Goal: Task Accomplishment & Management: Complete application form

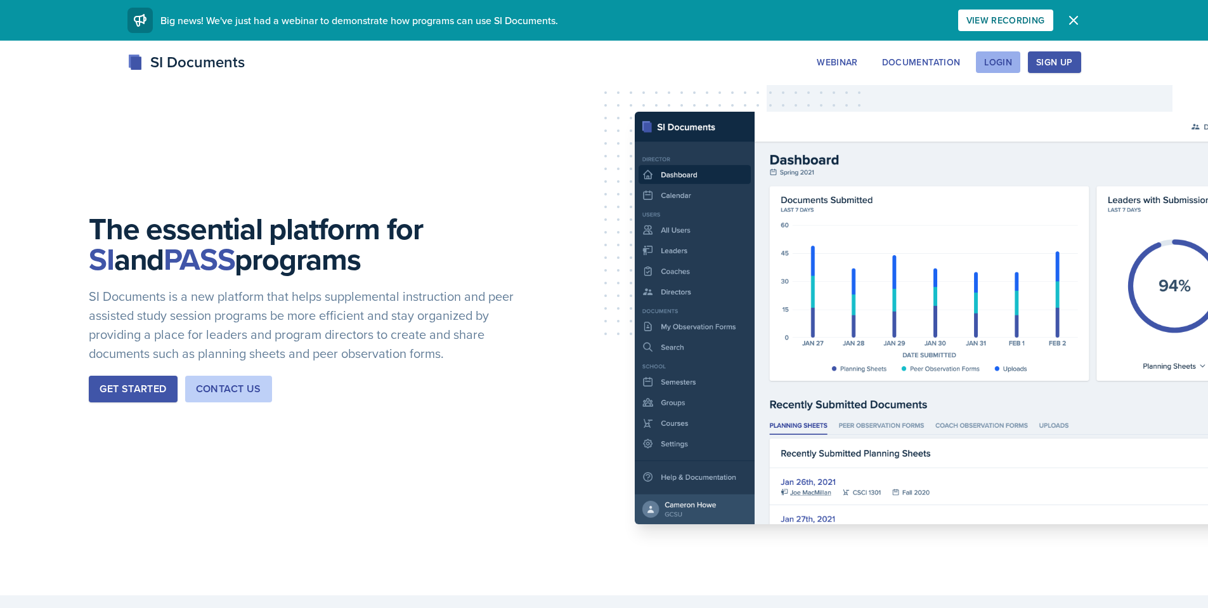
click at [985, 65] on div "Login" at bounding box center [998, 62] width 28 height 10
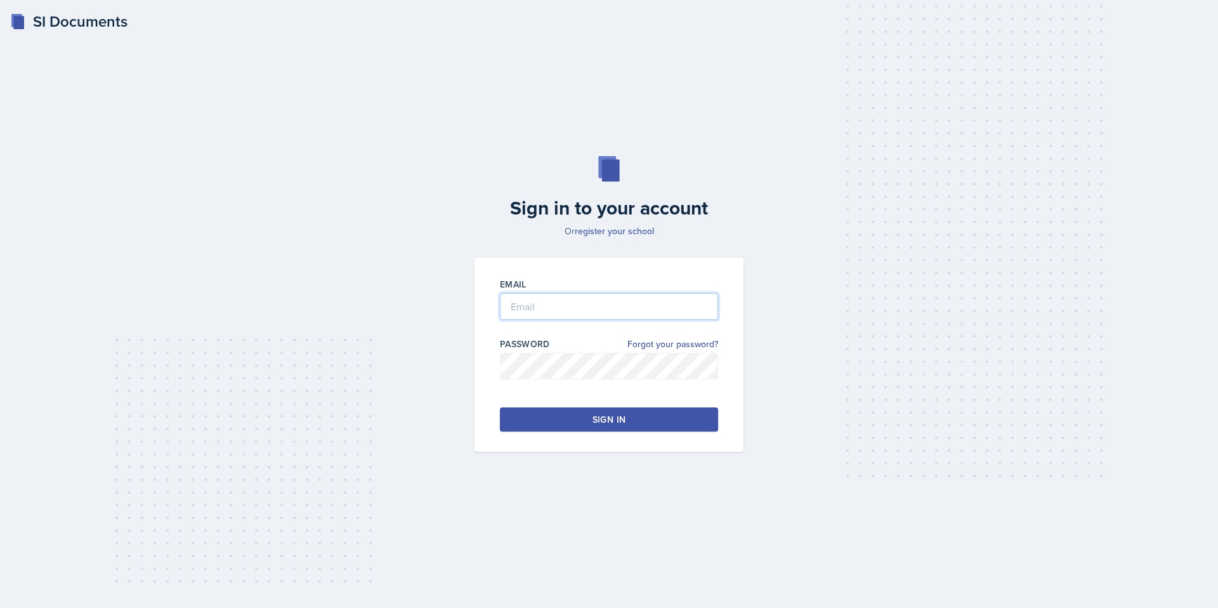
type input "[EMAIL_ADDRESS][DOMAIN_NAME]"
click at [611, 417] on div "Sign in" at bounding box center [608, 419] width 33 height 13
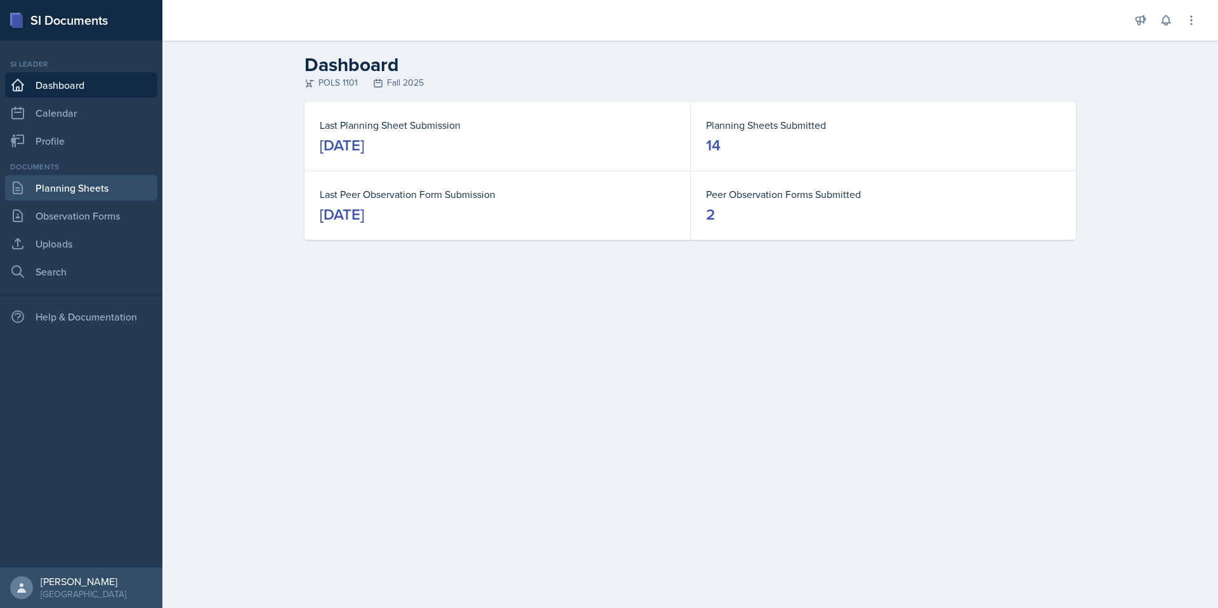
click at [86, 196] on link "Planning Sheets" at bounding box center [81, 187] width 152 height 25
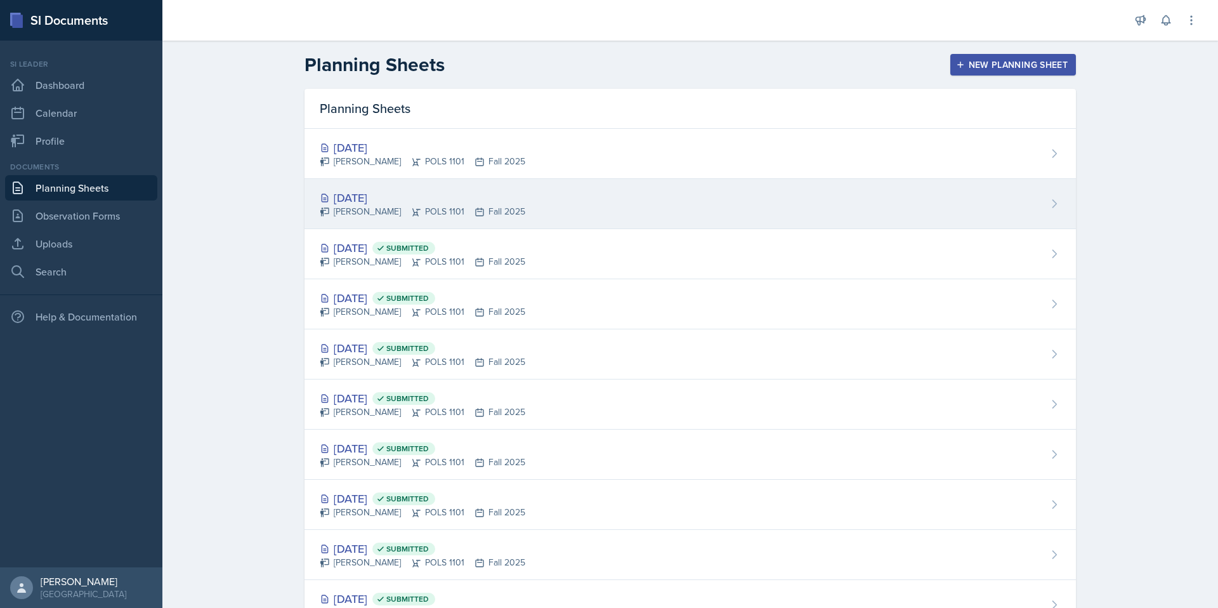
click at [424, 201] on div "[DATE]" at bounding box center [422, 197] width 205 height 17
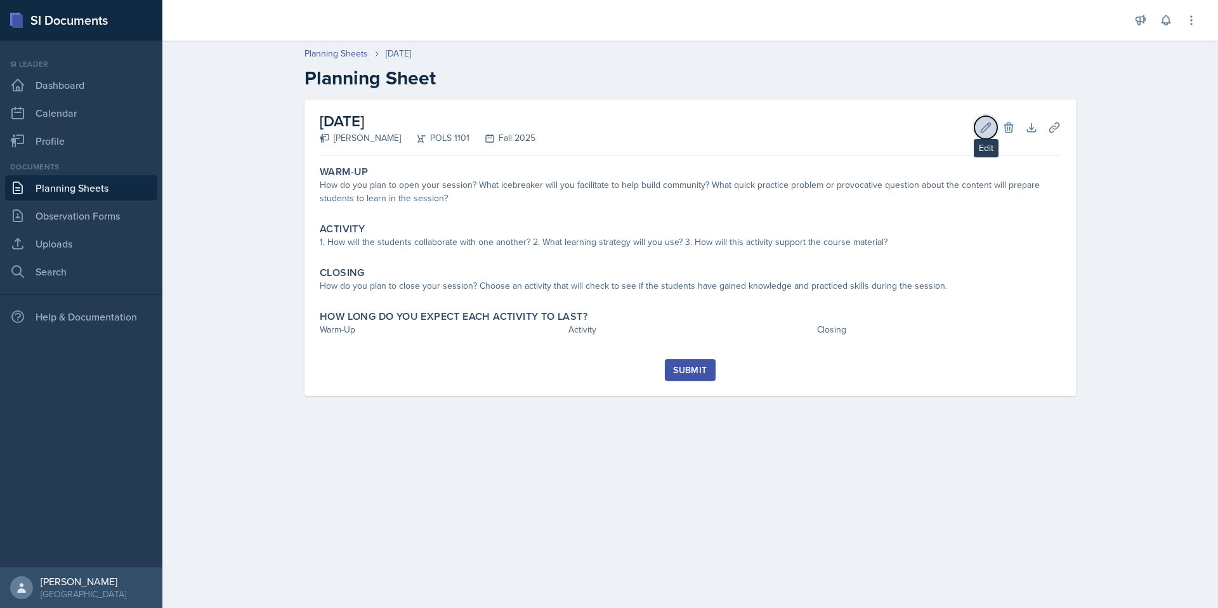
click at [986, 134] on button "Edit" at bounding box center [985, 127] width 23 height 23
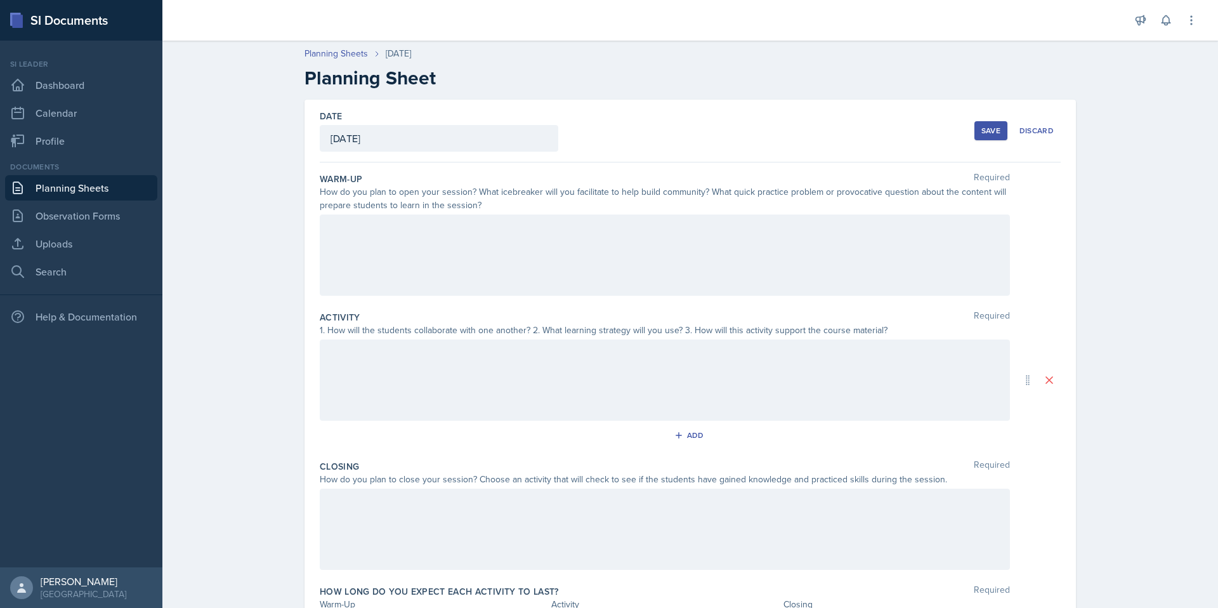
click at [486, 243] on div at bounding box center [665, 254] width 690 height 81
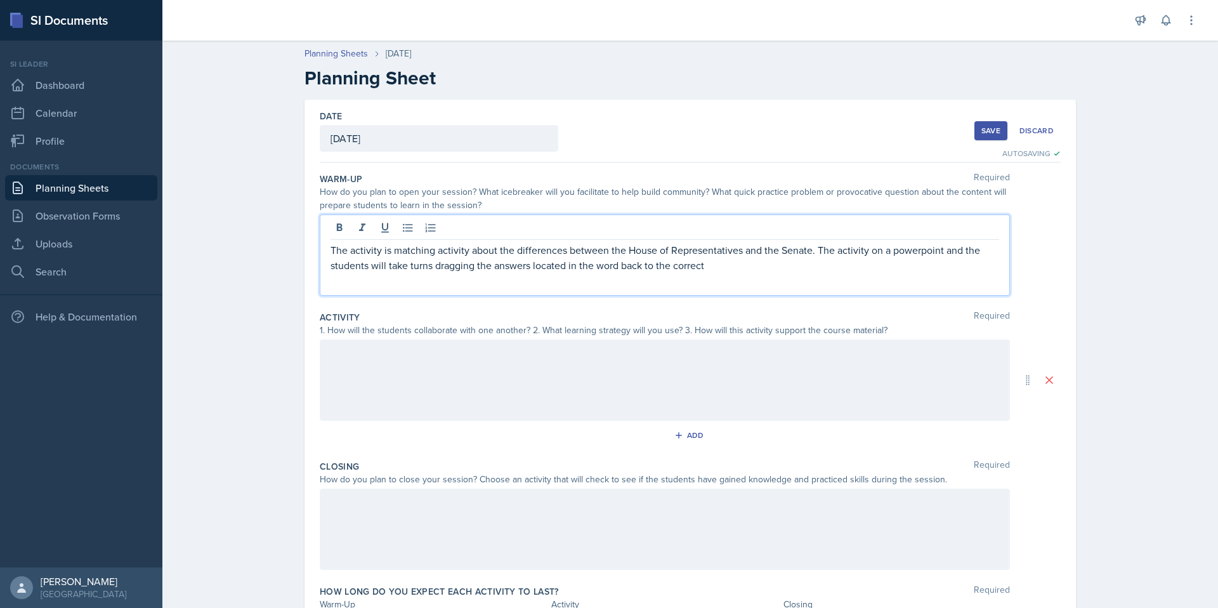
click at [812, 251] on p "The activity is matching activity about the differences between the House of Re…" at bounding box center [664, 257] width 668 height 30
click at [408, 233] on icon at bounding box center [407, 227] width 13 height 13
drag, startPoint x: 896, startPoint y: 257, endPoint x: 730, endPoint y: 282, distance: 167.4
click at [740, 283] on div "The activity is matching activity about the differences between the House of Re…" at bounding box center [665, 254] width 690 height 81
click at [698, 279] on div "The activity is matching activity about the differences between the House of Re…" at bounding box center [665, 254] width 690 height 81
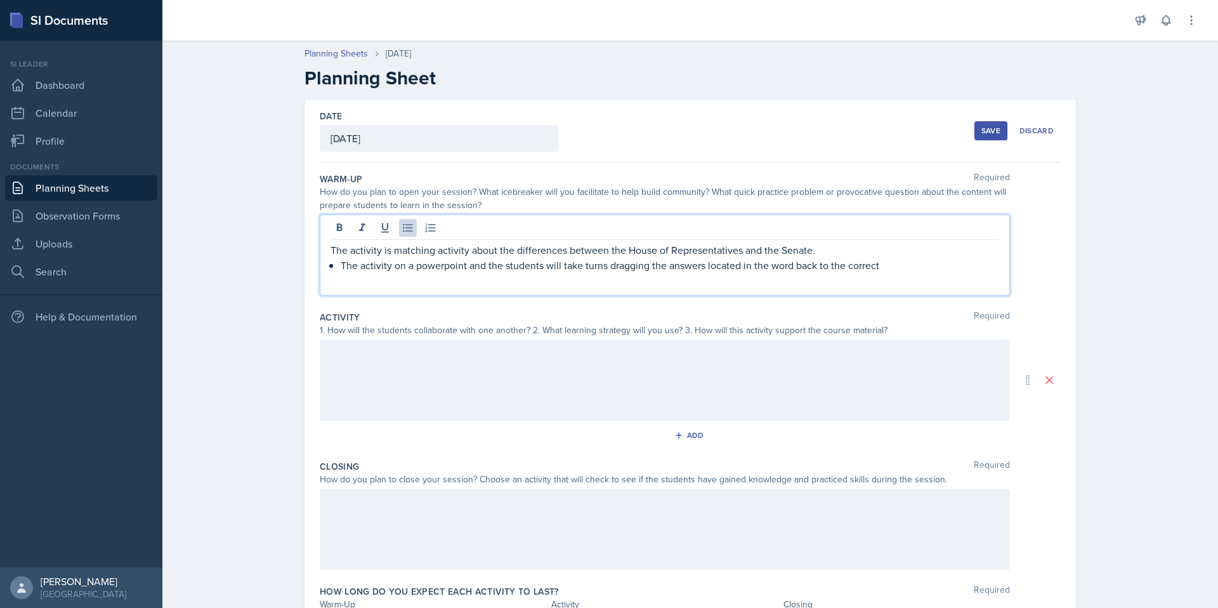
drag, startPoint x: 697, startPoint y: 278, endPoint x: 340, endPoint y: 270, distance: 357.2
click at [340, 270] on div "The activity is matching activity about the differences between the House of Re…" at bounding box center [665, 254] width 690 height 81
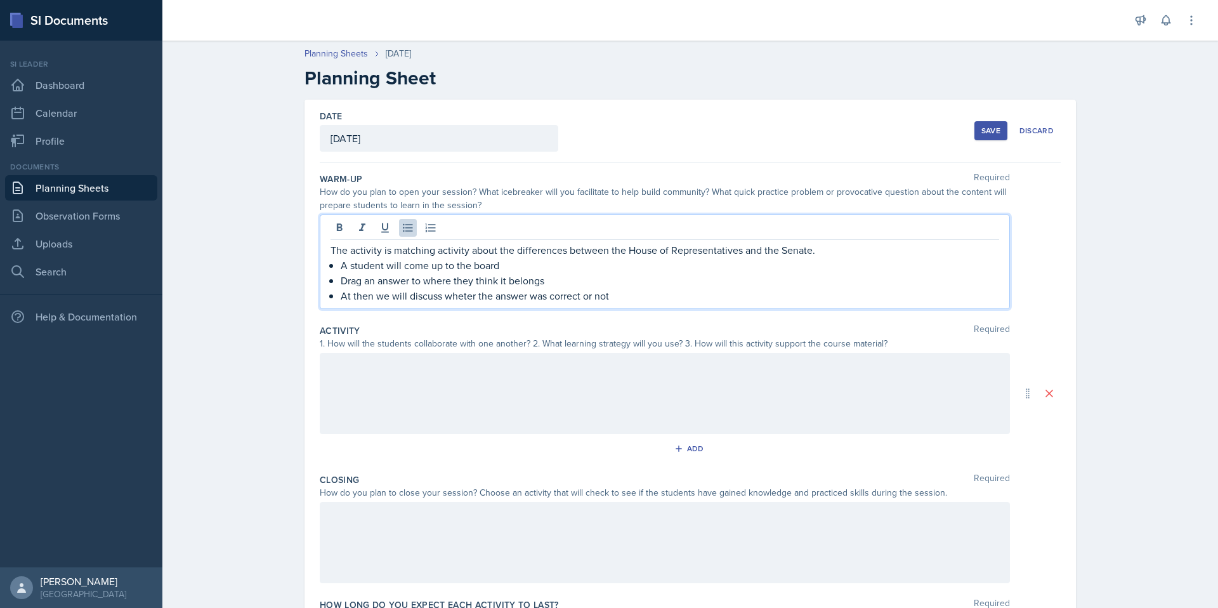
click at [460, 297] on p "At then we will discuss wheter the answer was correct or not" at bounding box center [670, 295] width 658 height 15
click at [1131, 327] on div "Planning Sheets [DATE] Planning Sheet Date [DATE] [DATE] 28 29 30 1 2 3 4 5 6 7…" at bounding box center [689, 369] width 1055 height 670
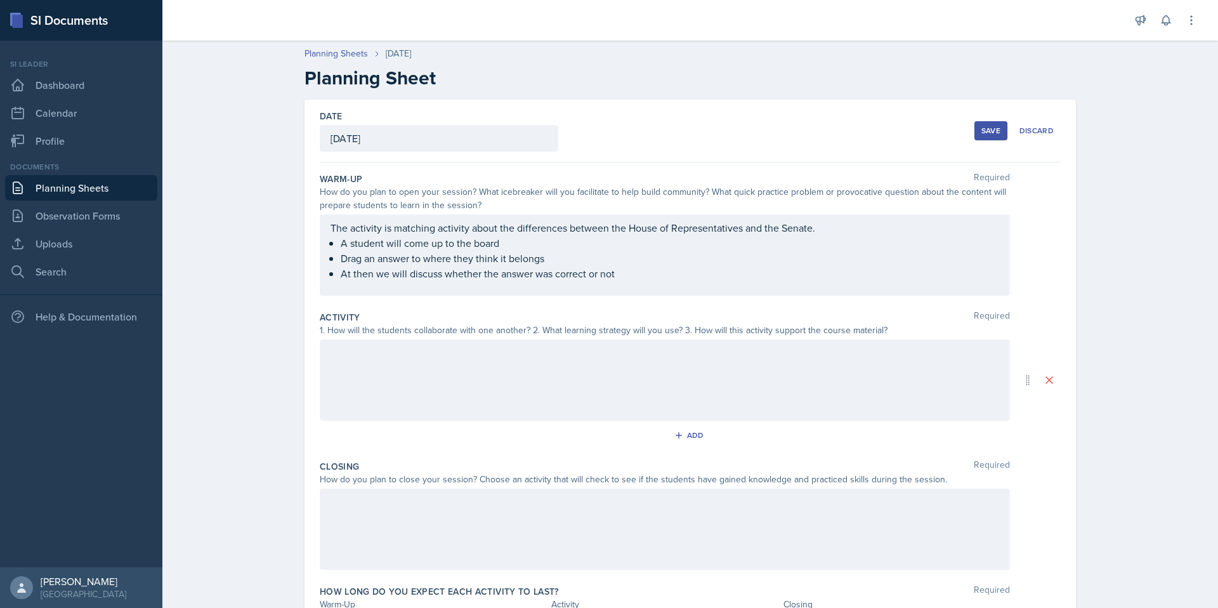
click at [416, 393] on div at bounding box center [665, 379] width 690 height 81
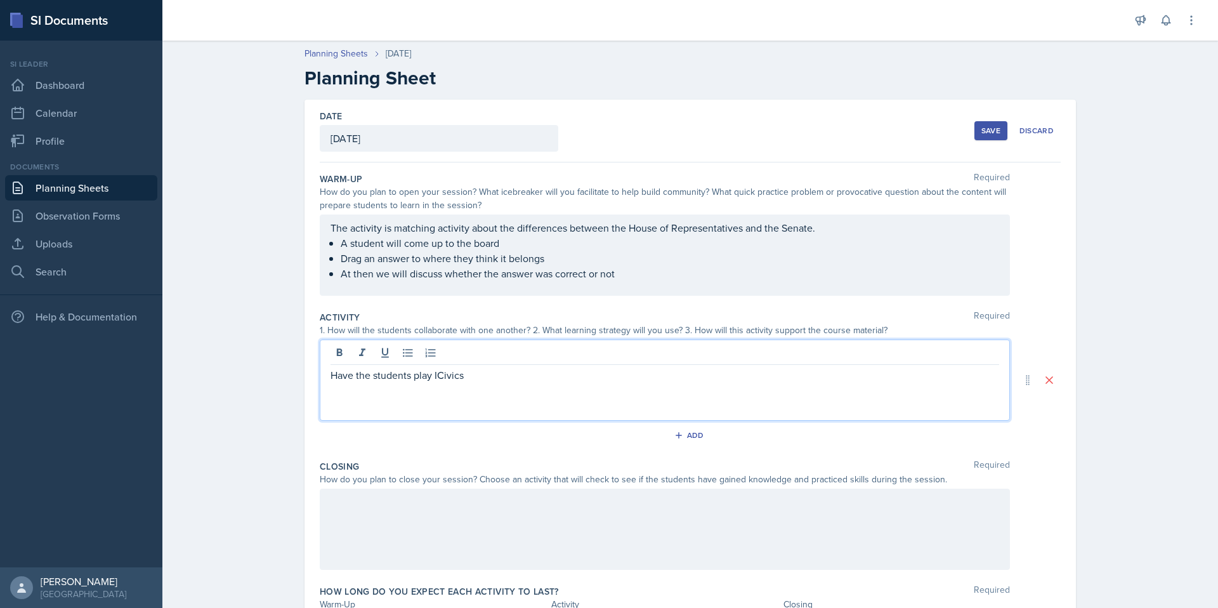
click at [451, 377] on p "Have the students play ICivics" at bounding box center [664, 374] width 668 height 15
click at [440, 378] on p "Have the students play I Civics" at bounding box center [664, 374] width 668 height 15
click at [437, 379] on p "Have the students play I Civics" at bounding box center [664, 374] width 668 height 15
click at [486, 379] on p "Have the students play ICivics" at bounding box center [664, 374] width 668 height 15
click at [403, 355] on icon at bounding box center [408, 353] width 10 height 8
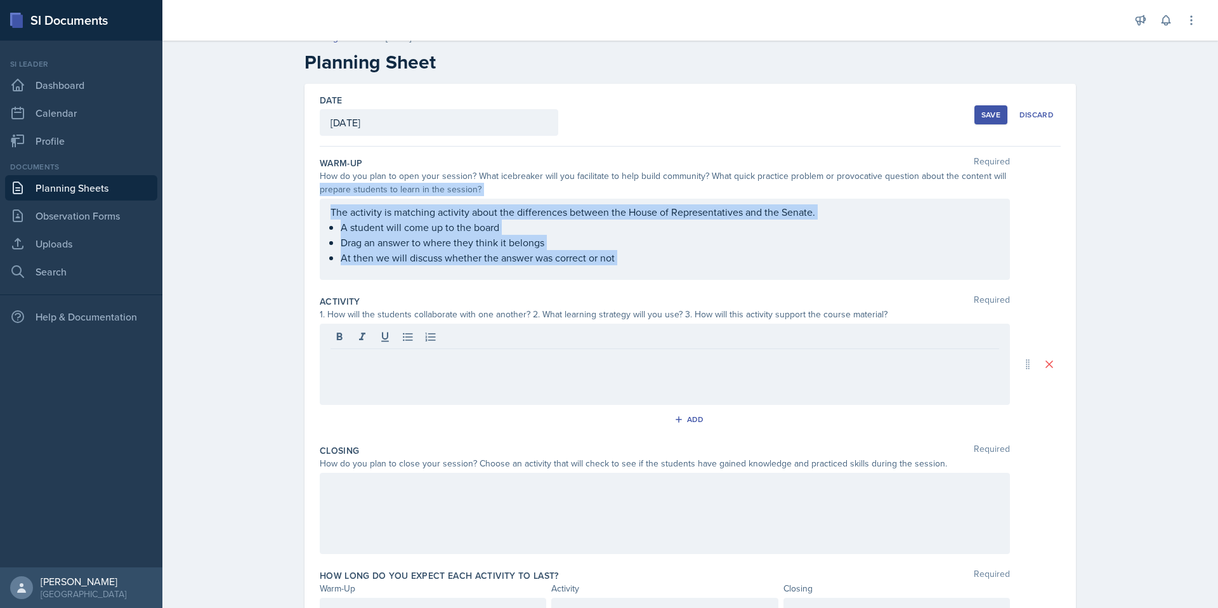
scroll to position [83, 0]
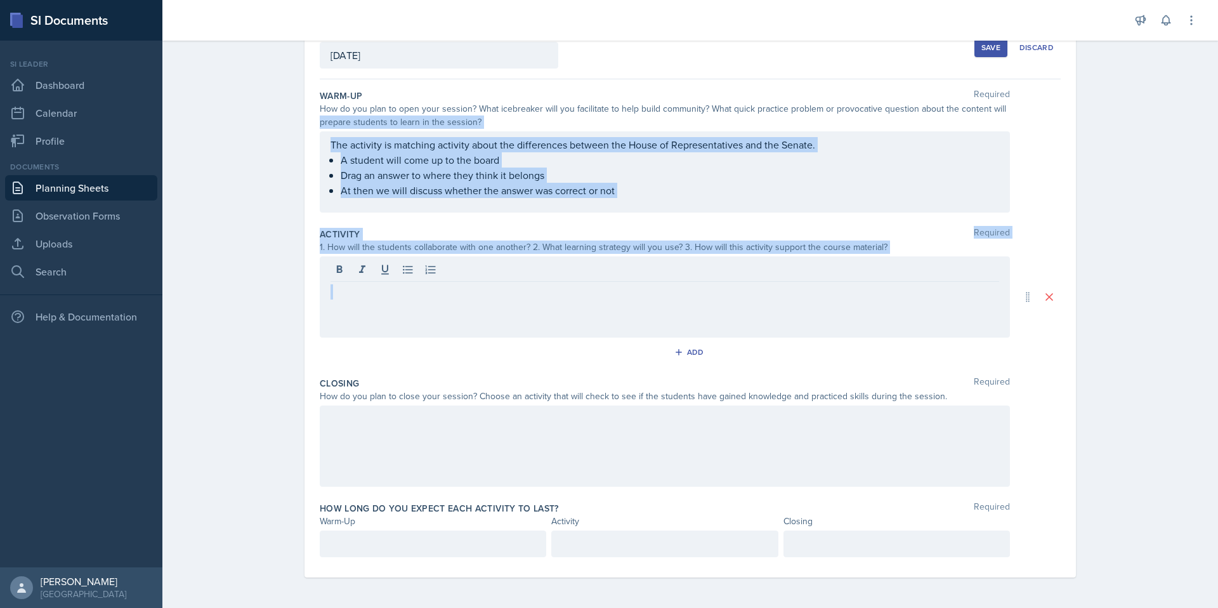
drag, startPoint x: 1217, startPoint y: 190, endPoint x: 852, endPoint y: 378, distance: 410.2
click at [1208, 305] on main "Planning Sheets [DATE] Planning Sheet Date [DATE] [DATE] 28 29 30 1 2 3 4 5 6 7…" at bounding box center [689, 324] width 1055 height 567
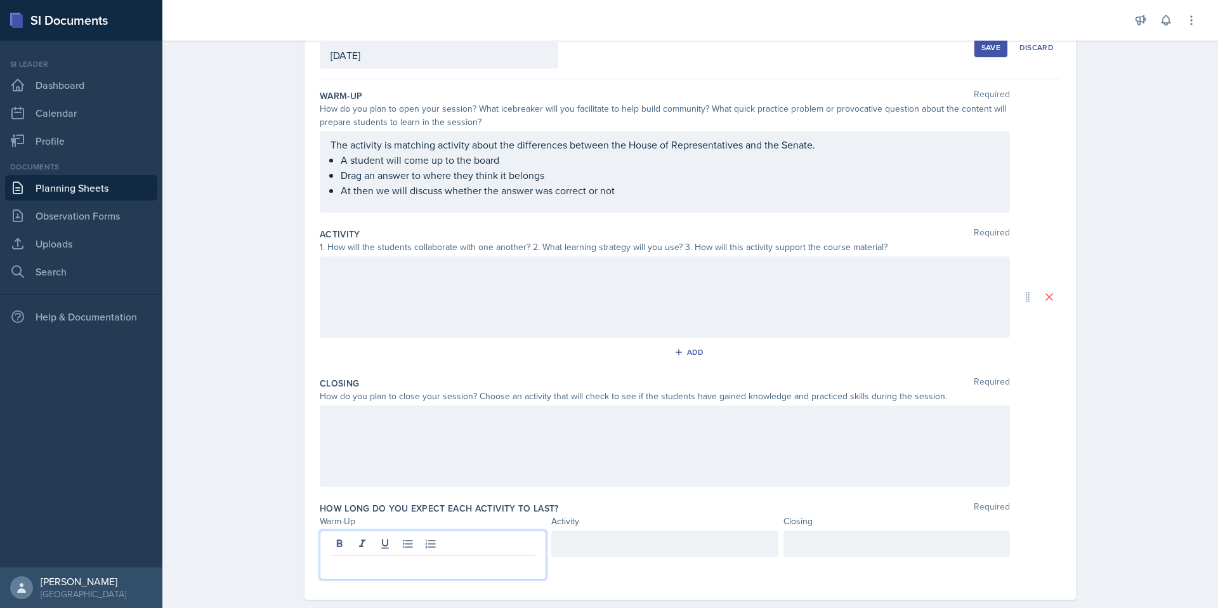
click at [375, 550] on div at bounding box center [433, 554] width 226 height 49
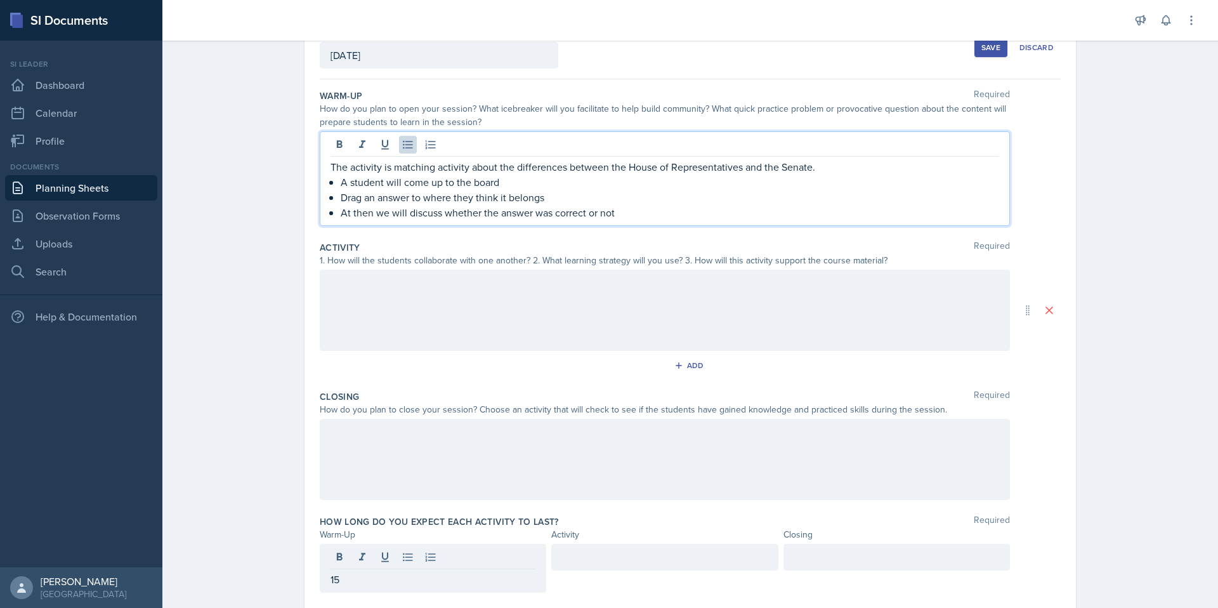
scroll to position [96, 0]
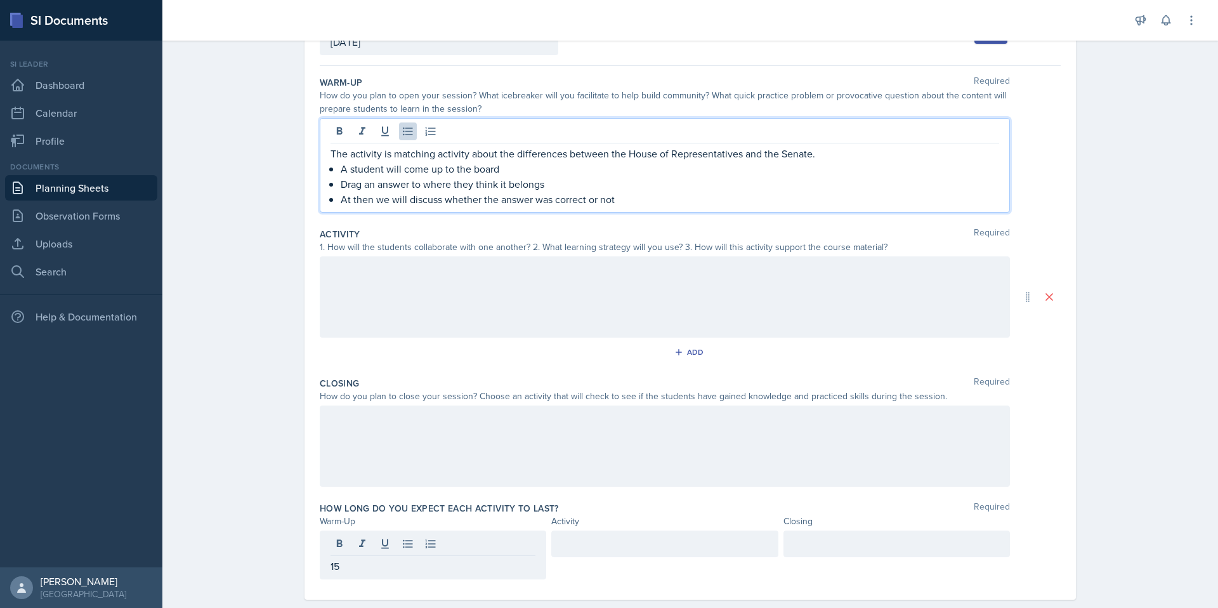
click at [639, 197] on p "At then we will discuss whether the answer was correct or not" at bounding box center [670, 199] width 658 height 15
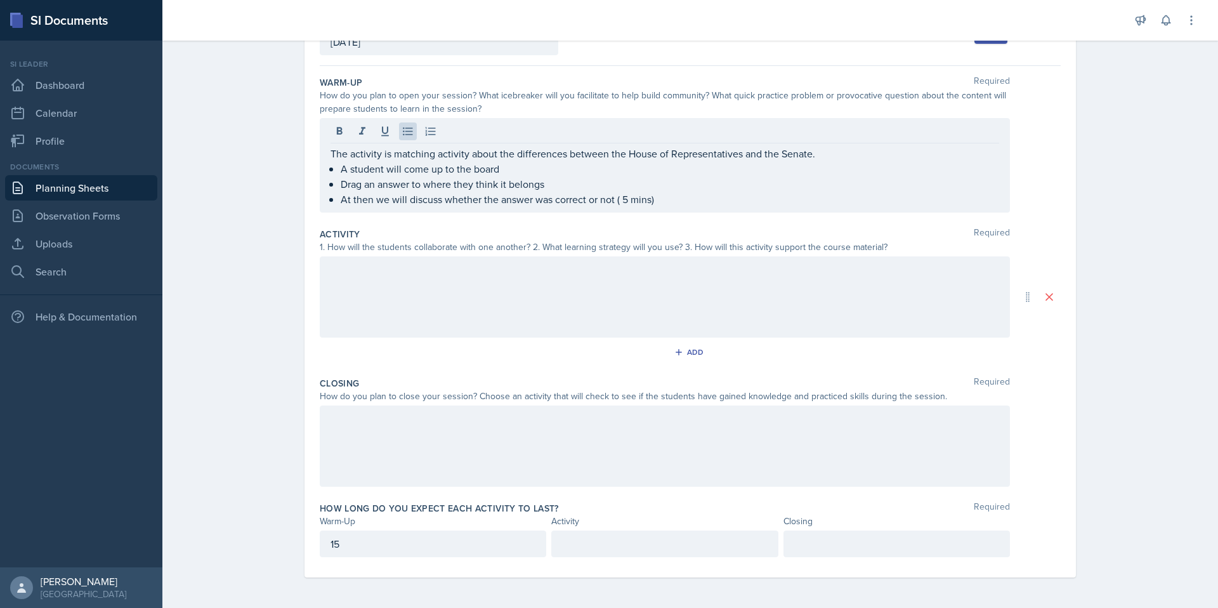
click at [501, 292] on div at bounding box center [665, 296] width 690 height 81
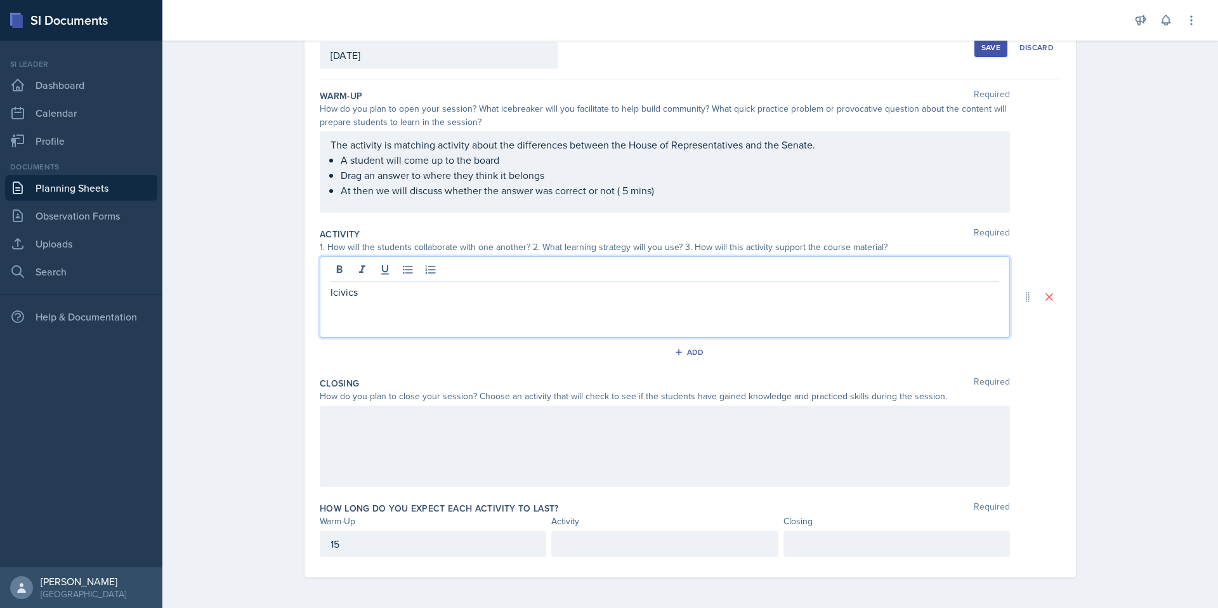
click at [363, 301] on div "Icivics" at bounding box center [665, 296] width 690 height 81
drag, startPoint x: 352, startPoint y: 294, endPoint x: 327, endPoint y: 300, distance: 26.0
click at [325, 301] on div "Icivics" at bounding box center [665, 296] width 690 height 81
click at [330, 292] on p "Icivics" at bounding box center [664, 291] width 668 height 15
drag, startPoint x: 367, startPoint y: 297, endPoint x: 325, endPoint y: 287, distance: 42.3
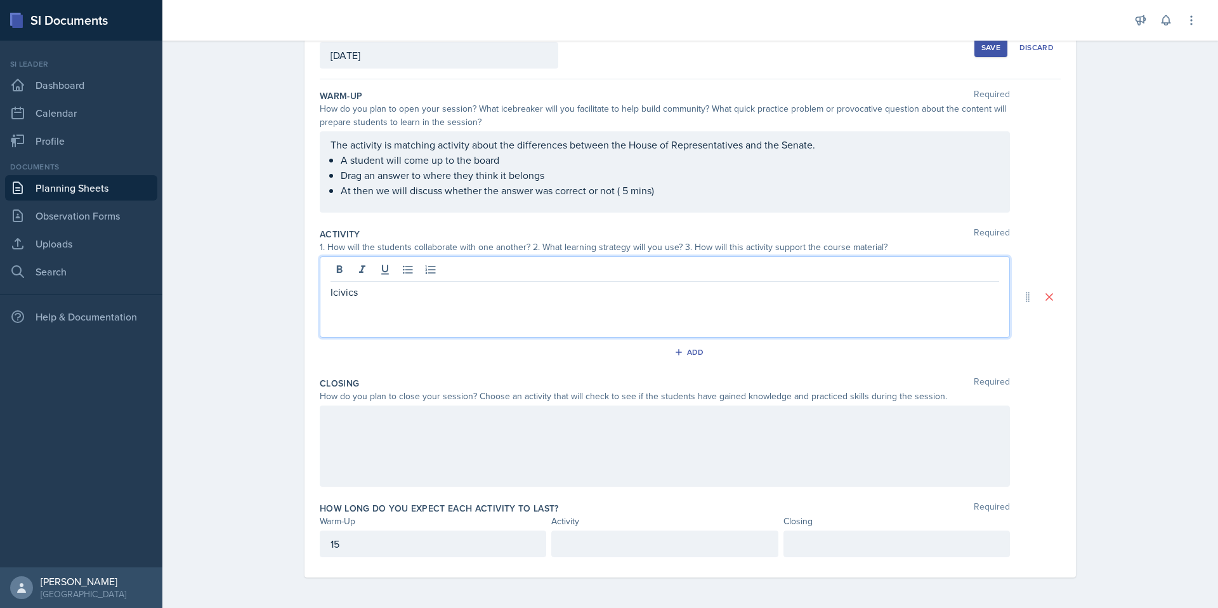
click at [330, 287] on p "Icivics" at bounding box center [664, 291] width 668 height 15
click at [388, 292] on p "ICIVICS: Law craft simulation game" at bounding box center [664, 291] width 668 height 15
click at [386, 296] on p "ICIVICS: Law craft simulation game" at bounding box center [664, 291] width 668 height 15
click at [562, 297] on p "ICIVICS: Lawcraft simulation game" at bounding box center [664, 291] width 668 height 15
click at [345, 297] on p "ICIVICS: Lawcraft simulation game" at bounding box center [664, 291] width 668 height 15
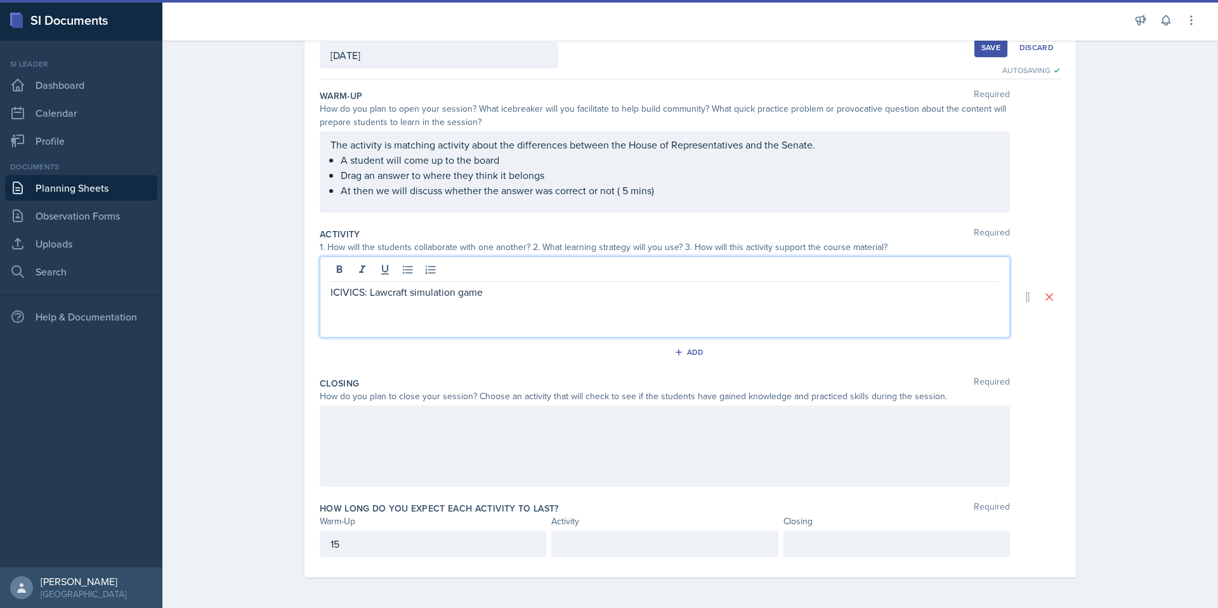
click at [326, 294] on div "ICIVICS: Lawcraft simulation game" at bounding box center [665, 296] width 690 height 81
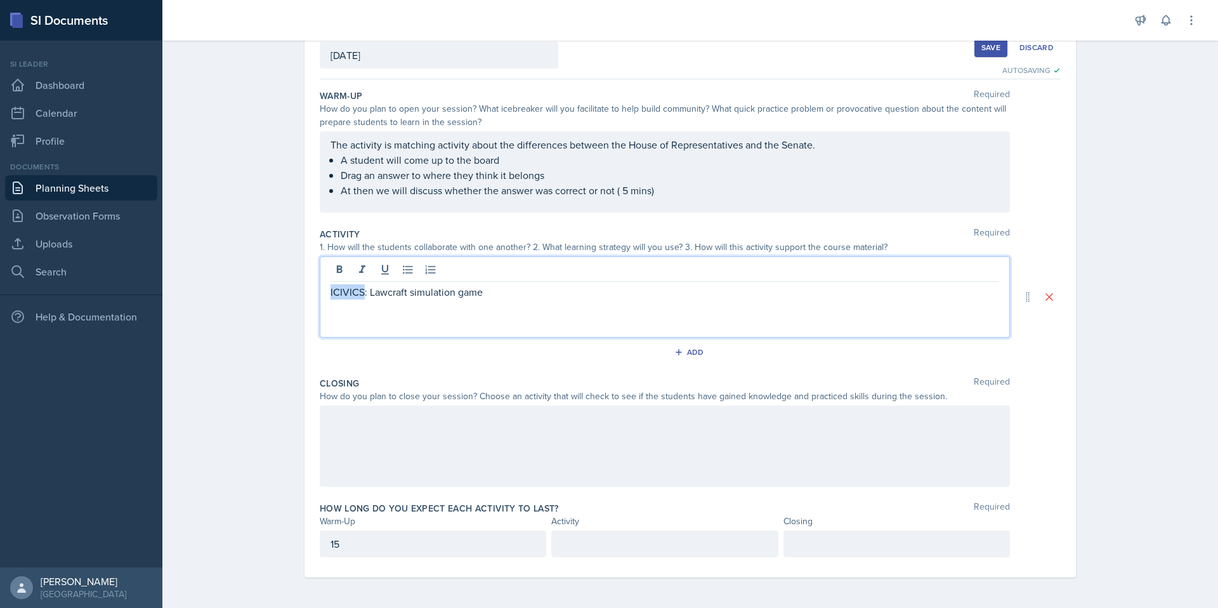
click at [334, 291] on p "ICIVICS: Lawcraft simulation game" at bounding box center [664, 291] width 668 height 15
click at [361, 293] on p "ICIVICS: Lawcraft simulation game" at bounding box center [664, 291] width 668 height 15
click at [360, 295] on p "ICIVICS: Lawcraft simulation game" at bounding box center [664, 291] width 668 height 15
click at [359, 295] on p "ICIVICS: Lawcraft simulation game" at bounding box center [664, 291] width 668 height 15
click at [330, 294] on p "ICivics: Lawcraft simulation game" at bounding box center [664, 291] width 668 height 15
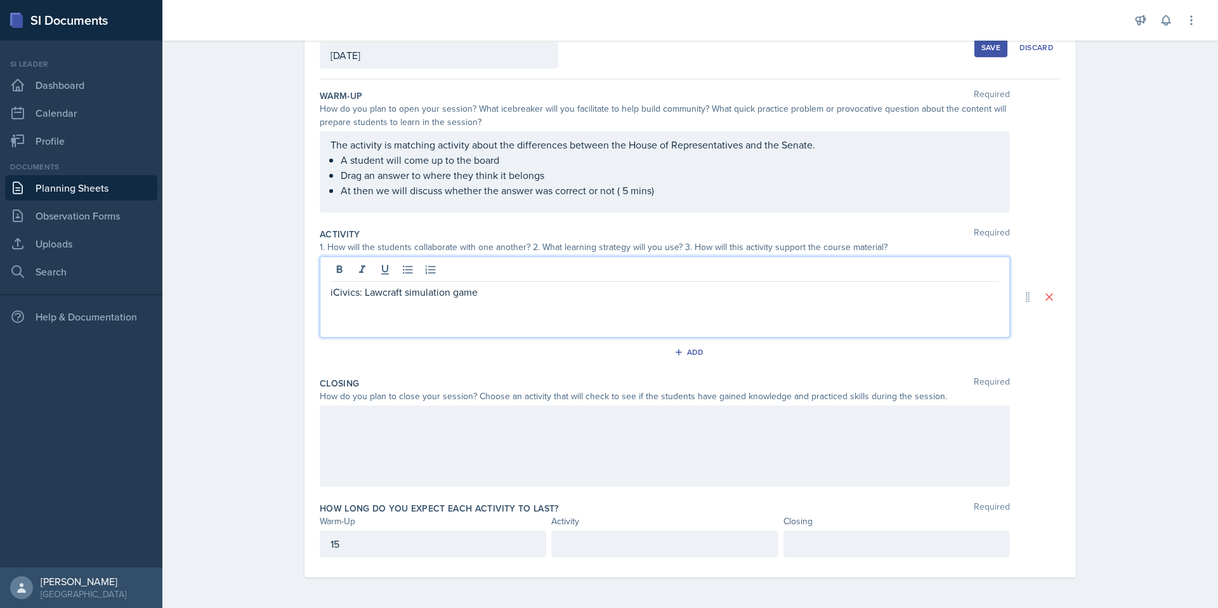
click at [520, 290] on p "iCivics: Lawcraft simulation game" at bounding box center [664, 291] width 668 height 15
click at [403, 266] on icon at bounding box center [408, 270] width 10 height 8
click at [441, 309] on p "This a simulation game where the students will choose a district" at bounding box center [670, 306] width 658 height 15
click at [472, 312] on p "This a simulation game where the students will choose a district" at bounding box center [670, 306] width 658 height 15
click at [352, 311] on p "the students will choose a district" at bounding box center [670, 306] width 658 height 15
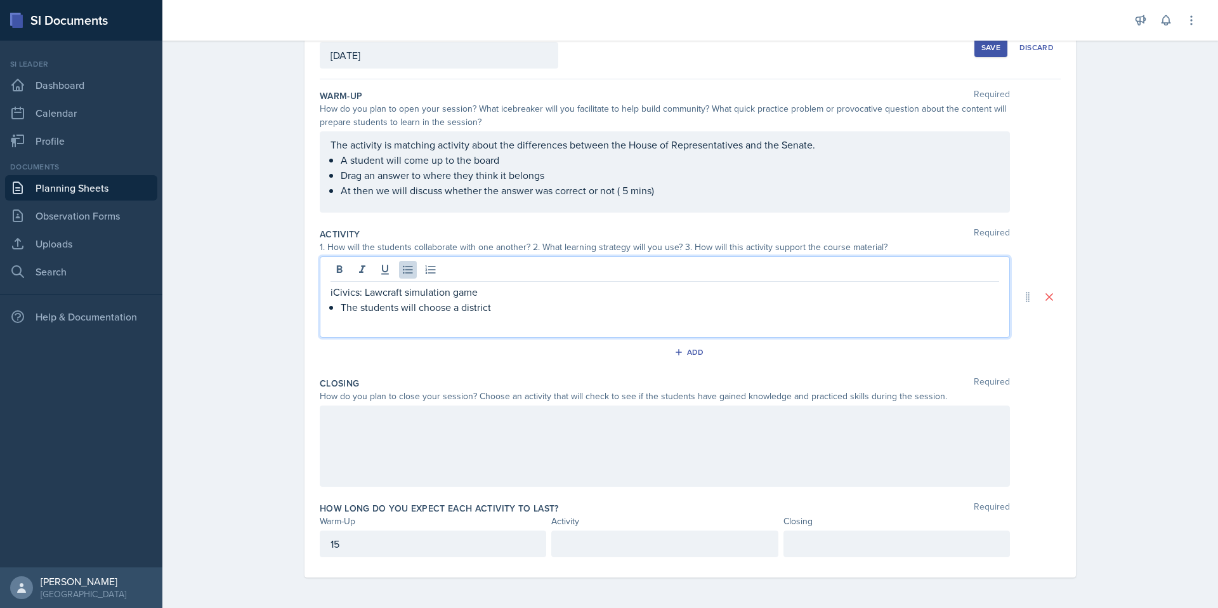
click at [384, 296] on p "iCivics: Lawcraft simulation game" at bounding box center [664, 291] width 668 height 15
click at [504, 313] on p "The students will choose a district" at bounding box center [670, 306] width 658 height 15
click at [499, 300] on p "The students will choose a district" at bounding box center [670, 306] width 658 height 15
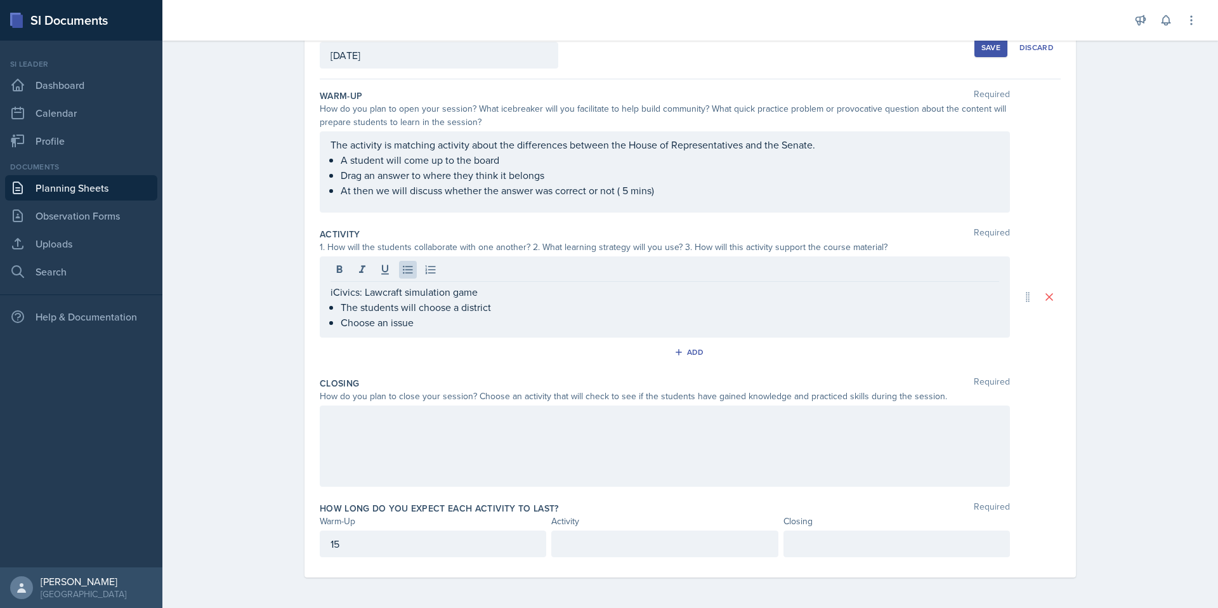
click at [422, 330] on div "iCivics: Lawcraft simulation game The students will choose a district Choose an…" at bounding box center [665, 296] width 690 height 81
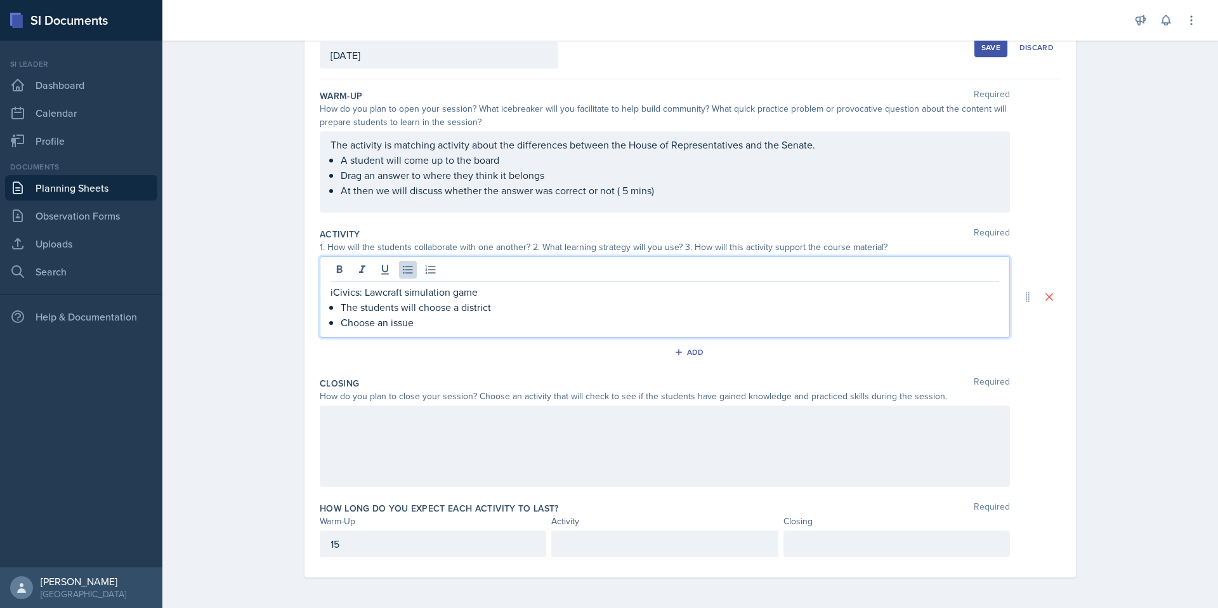
click at [420, 324] on p "Choose an issue" at bounding box center [670, 322] width 658 height 15
click at [494, 310] on p "The students will choose a district" at bounding box center [670, 306] width 658 height 15
click at [566, 306] on p "The students will choose a district to represent in the House" at bounding box center [670, 306] width 658 height 15
click at [570, 308] on p "The students will choose a district to represent in the House" at bounding box center [670, 306] width 658 height 15
click at [737, 323] on p "Choose an issue from taht district and start the law making process through The…" at bounding box center [670, 322] width 658 height 15
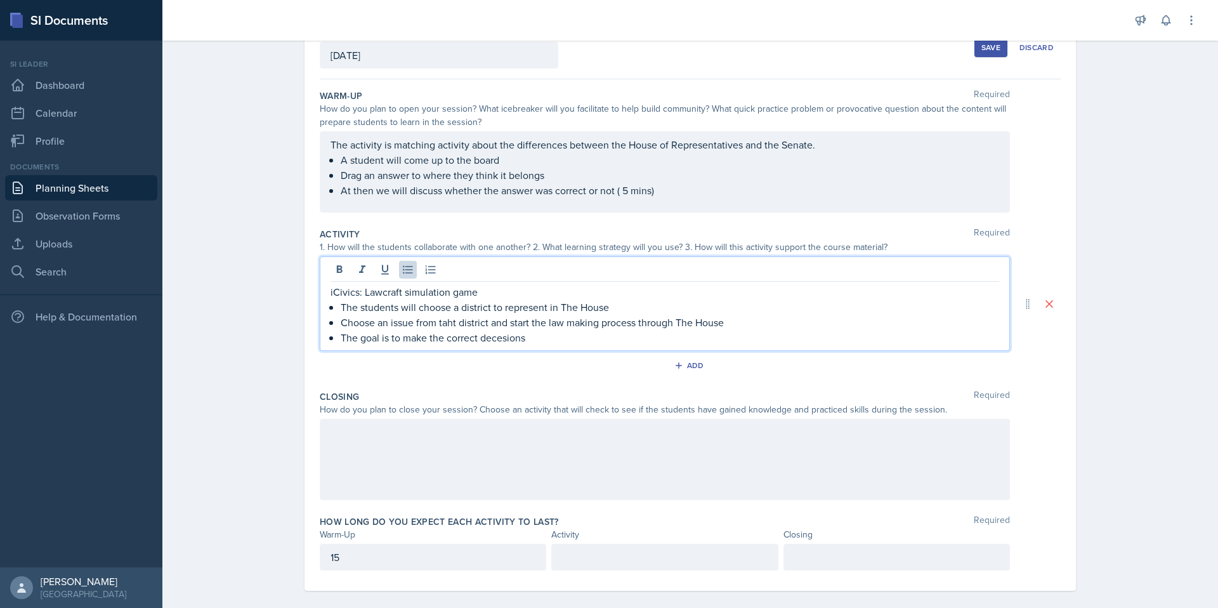
click at [499, 337] on p "The goal is to make the correct decesions" at bounding box center [670, 337] width 658 height 15
click at [450, 322] on p "Choose an issue from taht district and start the law making process through The…" at bounding box center [670, 322] width 658 height 15
click at [446, 325] on p "Choose an issue from tt district and start the law making process through The H…" at bounding box center [670, 322] width 658 height 15
click at [442, 324] on p "Choose an issue from tt district and start the law making process through The H…" at bounding box center [670, 322] width 658 height 15
click at [865, 344] on p "The goal is to make the correct decisions in order to get there [PERSON_NAME] p…" at bounding box center [670, 337] width 658 height 15
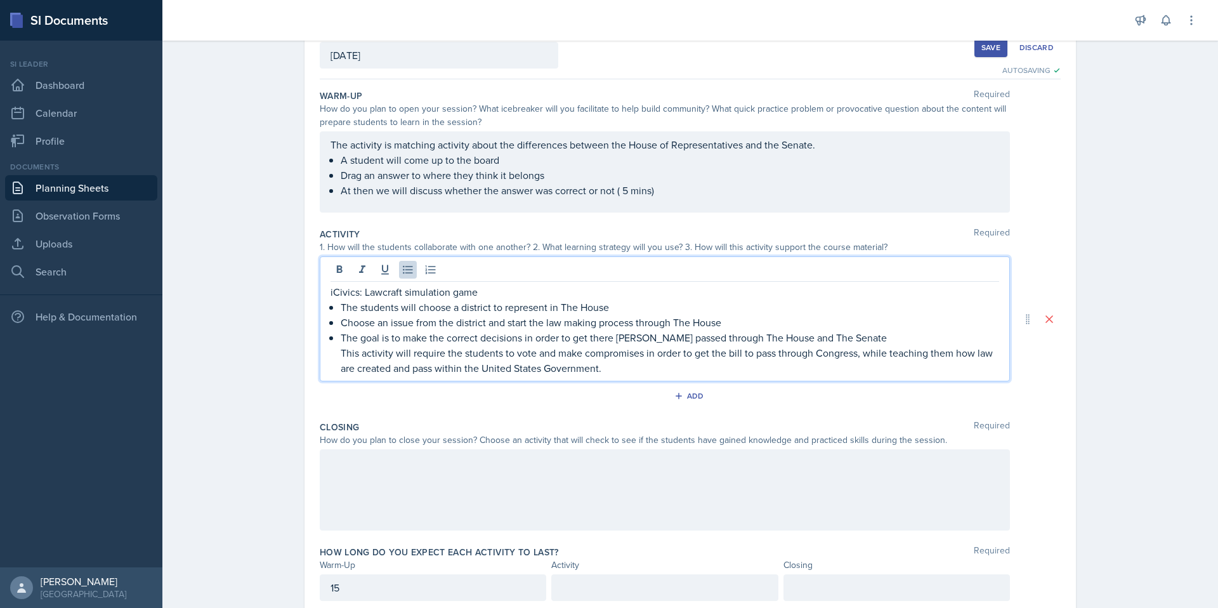
click at [479, 294] on p "iCivics: Lawcraft simulation game" at bounding box center [664, 291] width 668 height 15
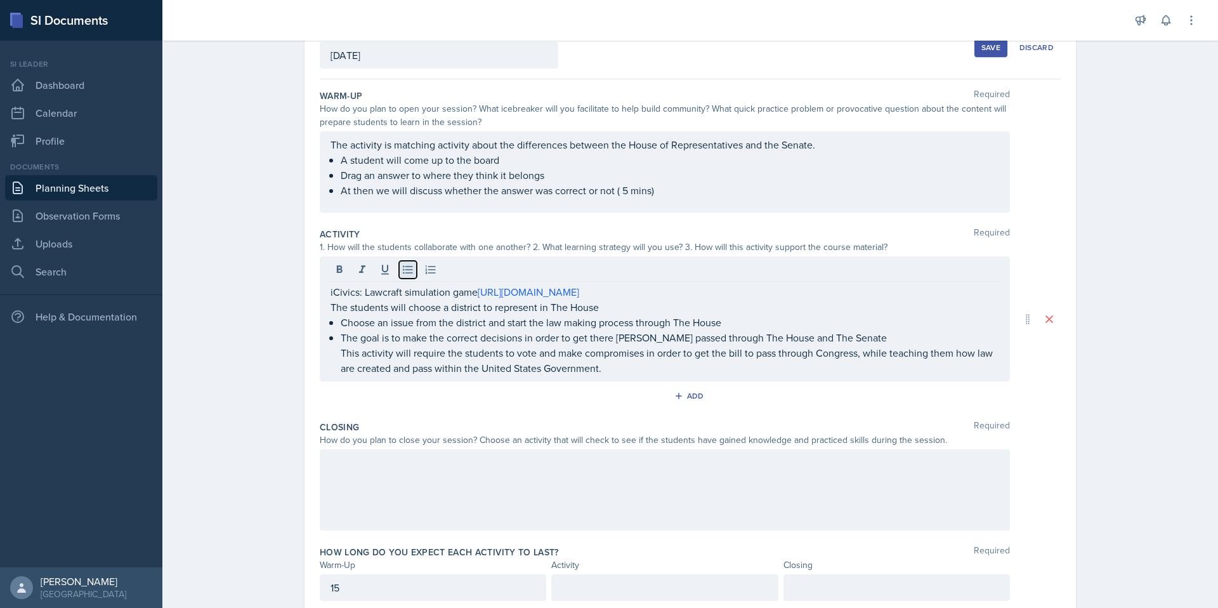
click at [401, 271] on icon at bounding box center [407, 269] width 13 height 13
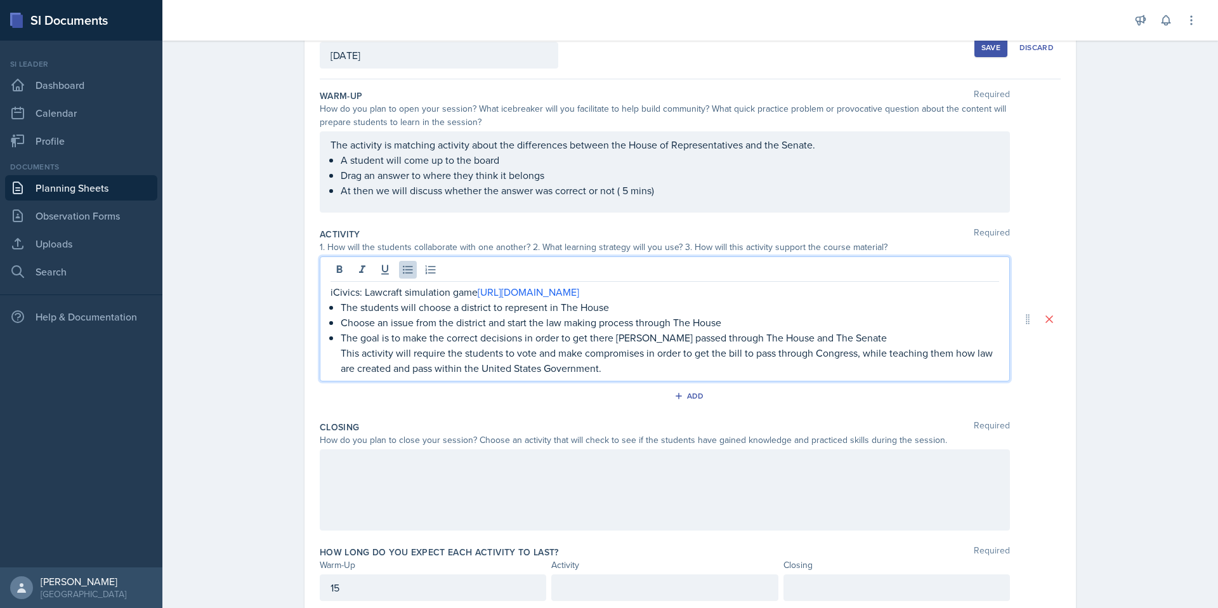
click at [1064, 289] on div "Date [DATE] [DATE] 28 29 30 1 2 3 4 5 6 7 8 9 10 11 12 13 14 15 16 17 18 19 20 …" at bounding box center [689, 318] width 771 height 604
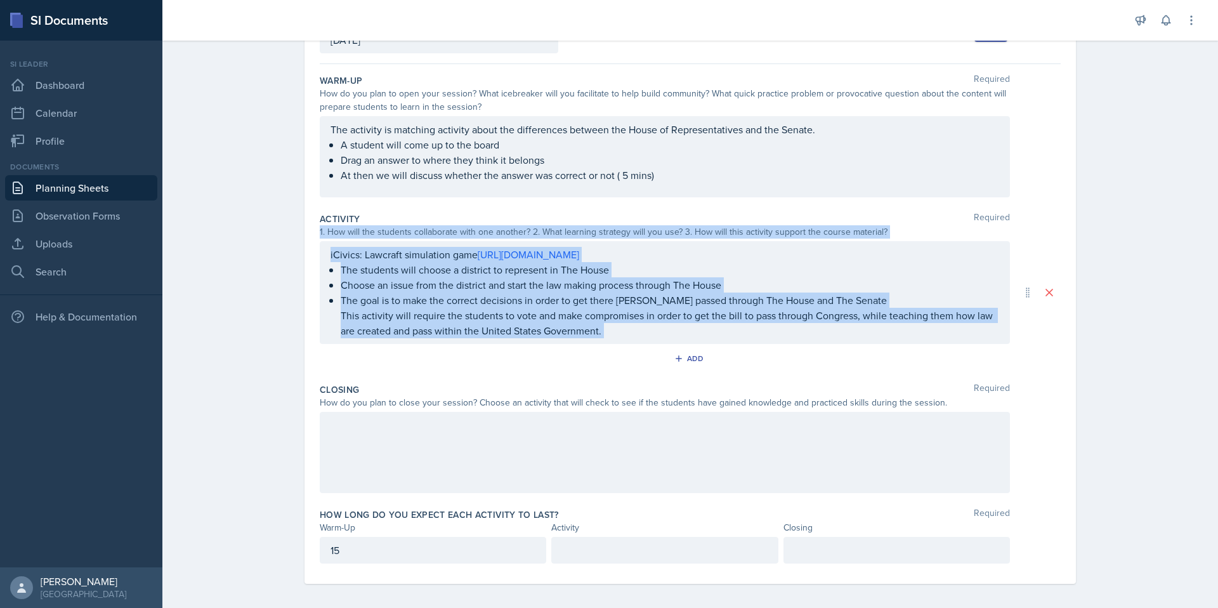
scroll to position [105, 0]
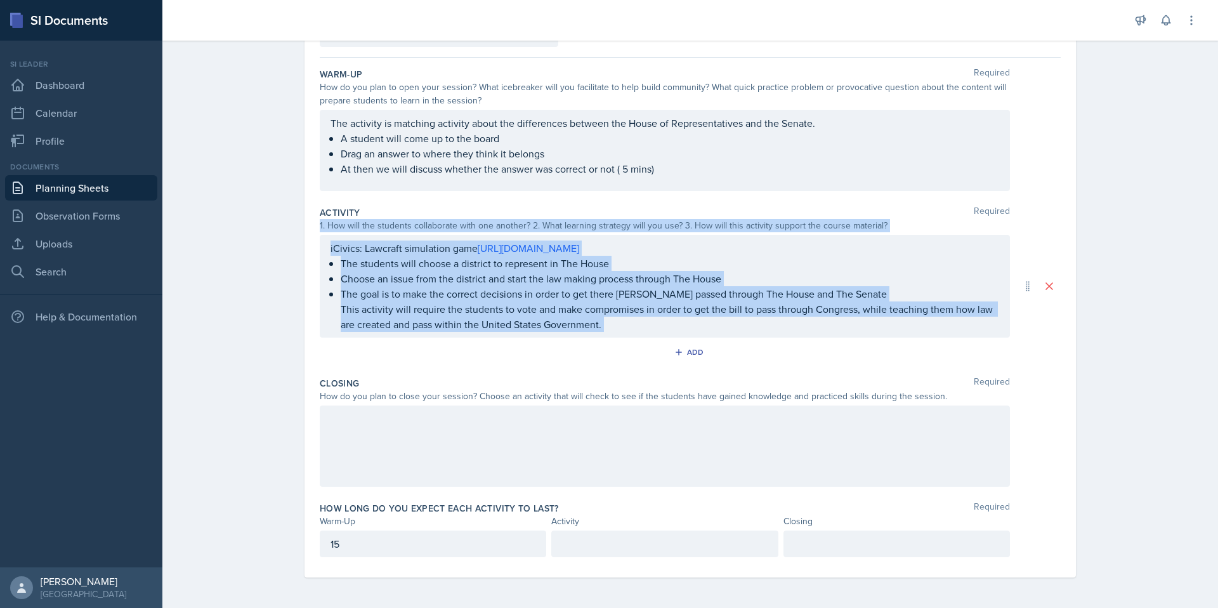
drag, startPoint x: 1217, startPoint y: 231, endPoint x: 1217, endPoint y: 275, distance: 43.1
click at [1208, 275] on main "Planning Sheets [DATE] Planning Sheet Date [DATE] [DATE] 28 29 30 1 2 3 4 5 6 7…" at bounding box center [689, 324] width 1055 height 567
click at [1170, 295] on div "Planning Sheets [DATE] Planning Sheet Date [DATE] [DATE] 28 29 30 1 2 3 4 5 6 7…" at bounding box center [689, 269] width 1055 height 678
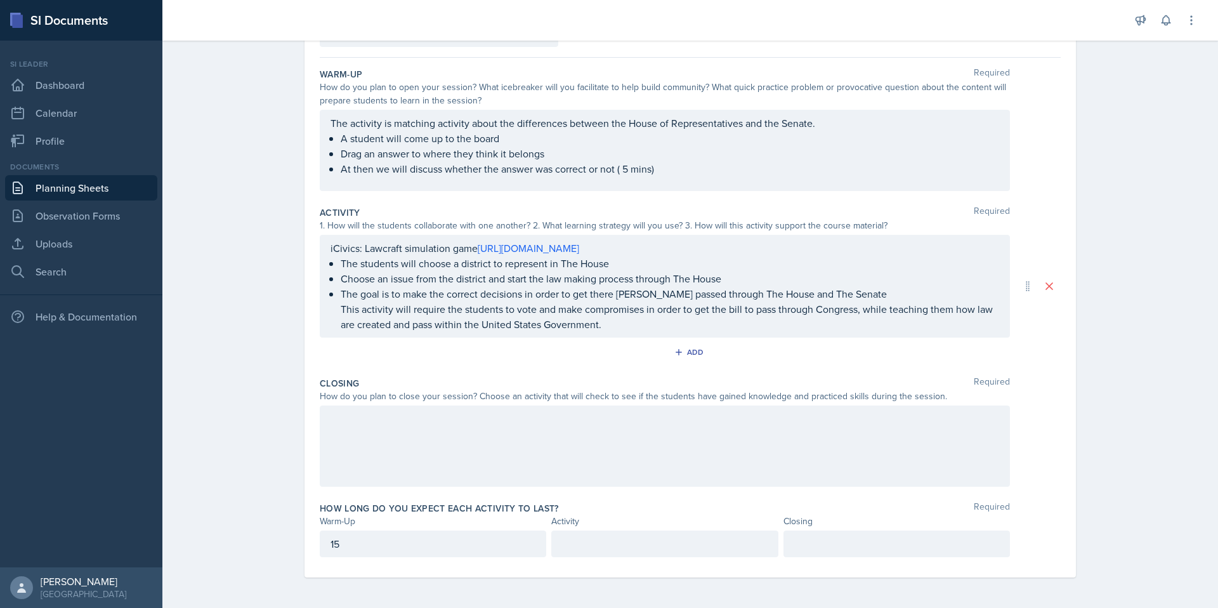
click at [824, 448] on div at bounding box center [665, 445] width 690 height 81
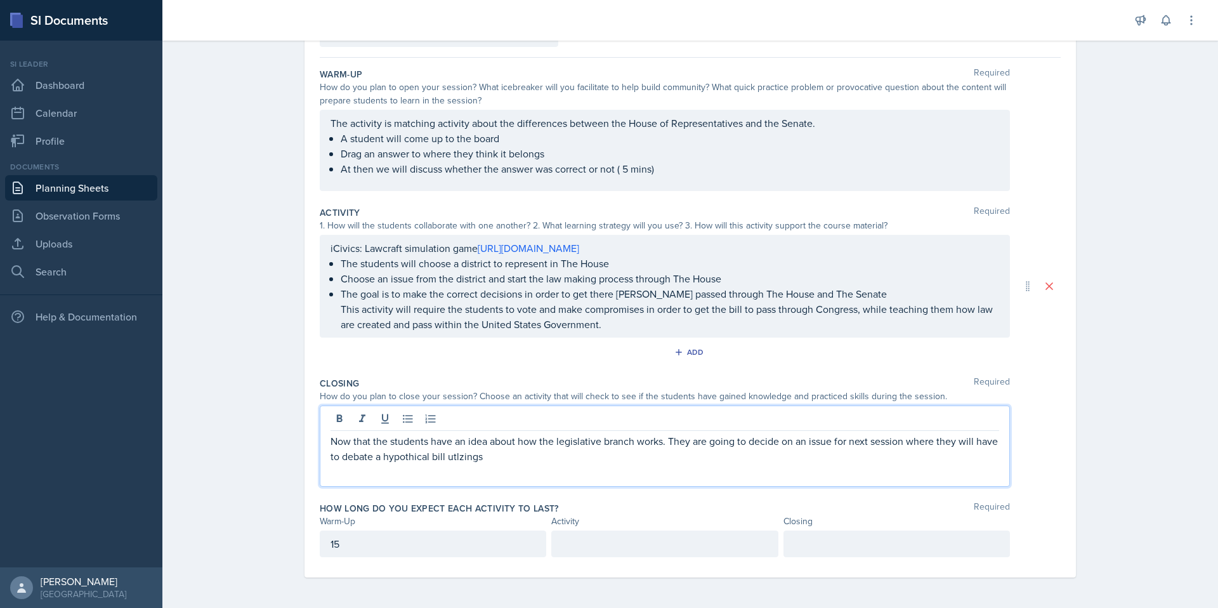
click at [424, 462] on p "Now that the students have an idea about how the legislative branch works. They…" at bounding box center [664, 448] width 668 height 30
click at [510, 458] on p "Now that the students have an idea about how the legislative branch works. They…" at bounding box center [664, 448] width 668 height 30
click at [492, 460] on p "Now that the students have an idea about how the legislative branch works. They…" at bounding box center [664, 448] width 668 height 30
click at [637, 460] on p "Now that the students have an idea about how the legislative branch works. They…" at bounding box center [664, 448] width 668 height 30
click at [537, 458] on p "Now that the students have an idea about how the legislative branch works. They…" at bounding box center [664, 448] width 668 height 30
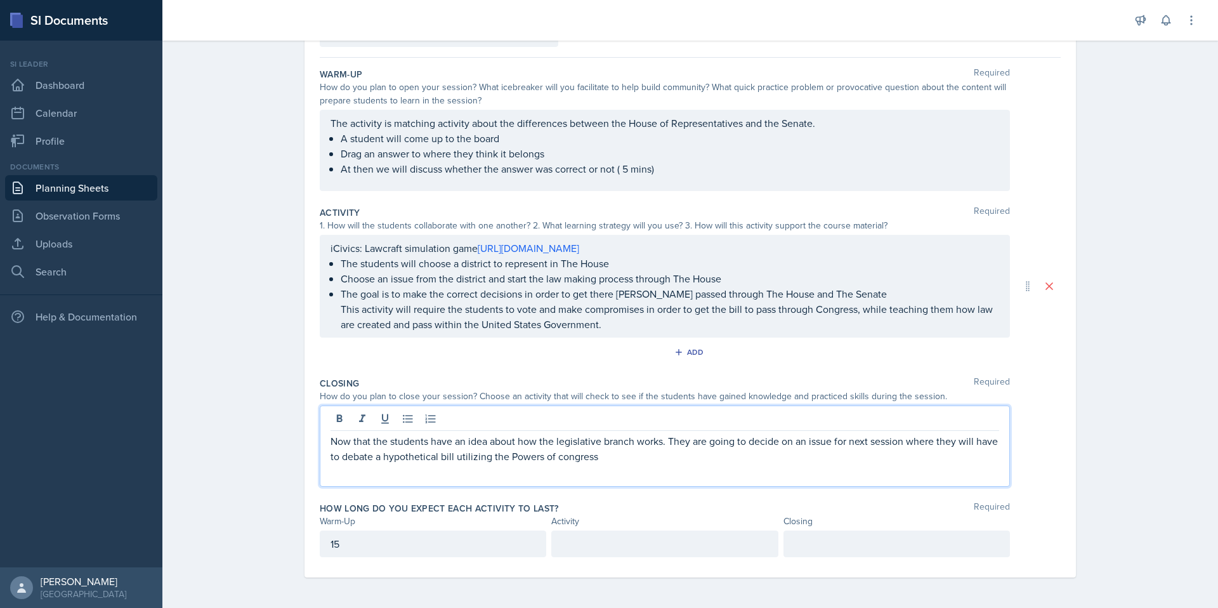
click at [583, 457] on p "Now that the students have an idea about how the legislative branch works. They…" at bounding box center [664, 448] width 668 height 30
click at [649, 456] on p "Now that the students have an idea about how the legislative branch works. They…" at bounding box center [664, 448] width 668 height 30
click at [616, 461] on p "Now that the students have an idea about how the legislative branch works. They…" at bounding box center [664, 448] width 668 height 30
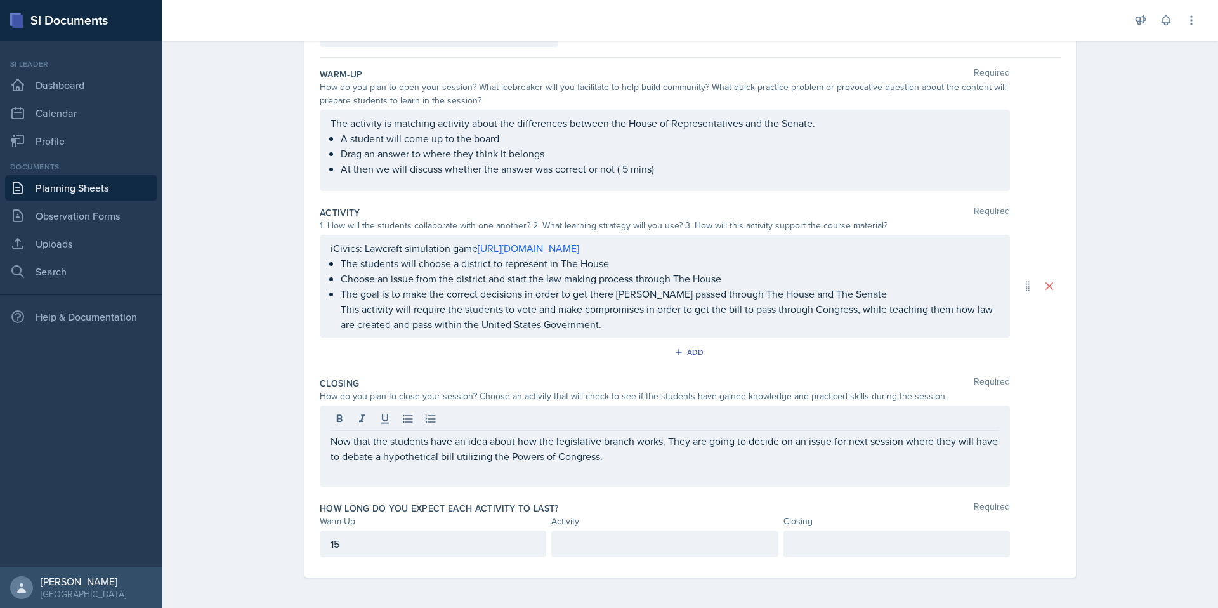
click at [1140, 400] on div "Planning Sheets [DATE] Planning Sheet Date [DATE] [DATE] 28 29 30 1 2 3 4 5 6 7…" at bounding box center [689, 269] width 1055 height 678
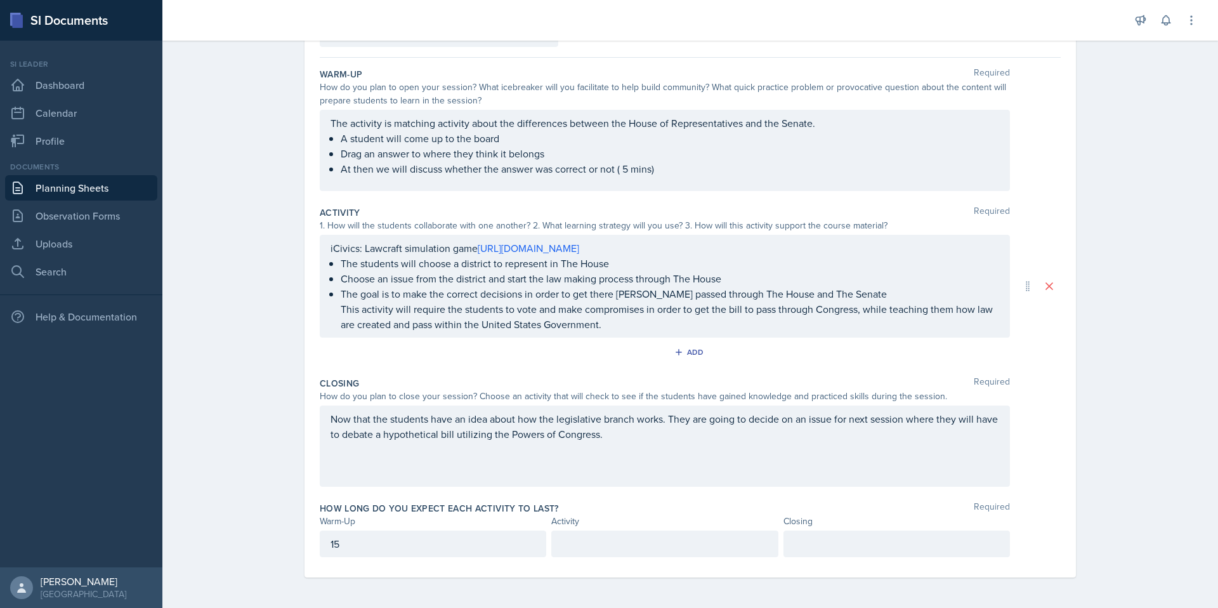
click at [922, 538] on div at bounding box center [896, 543] width 226 height 27
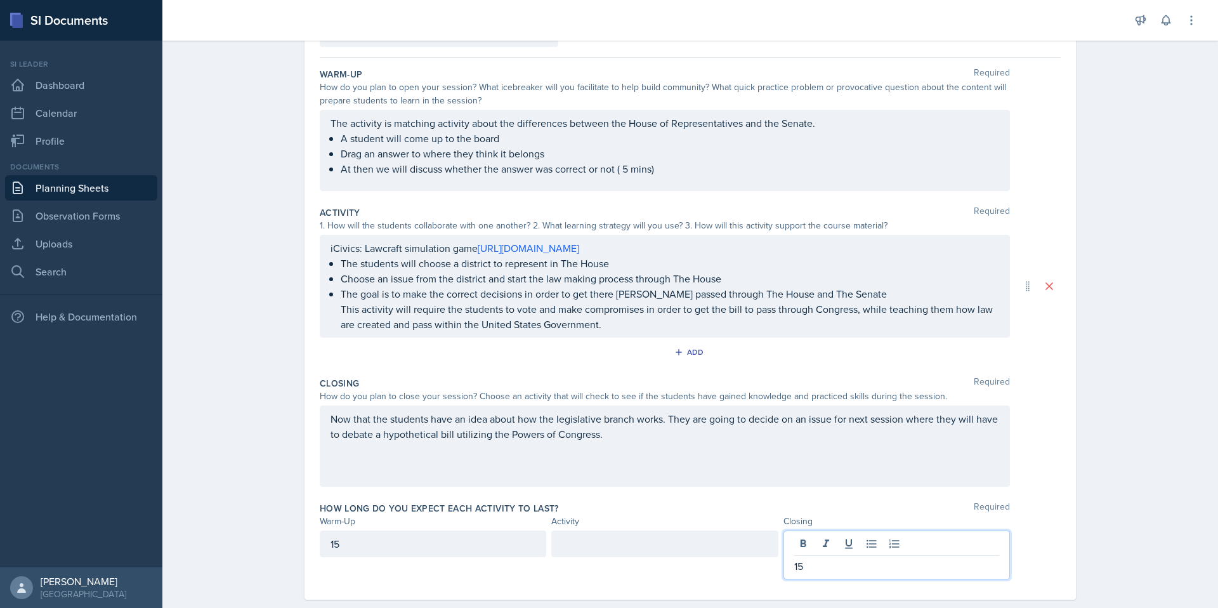
click at [1132, 488] on div "Planning Sheets [DATE] Planning Sheet Date [DATE] [DATE] 28 29 30 1 2 3 4 5 6 7…" at bounding box center [689, 280] width 1055 height 700
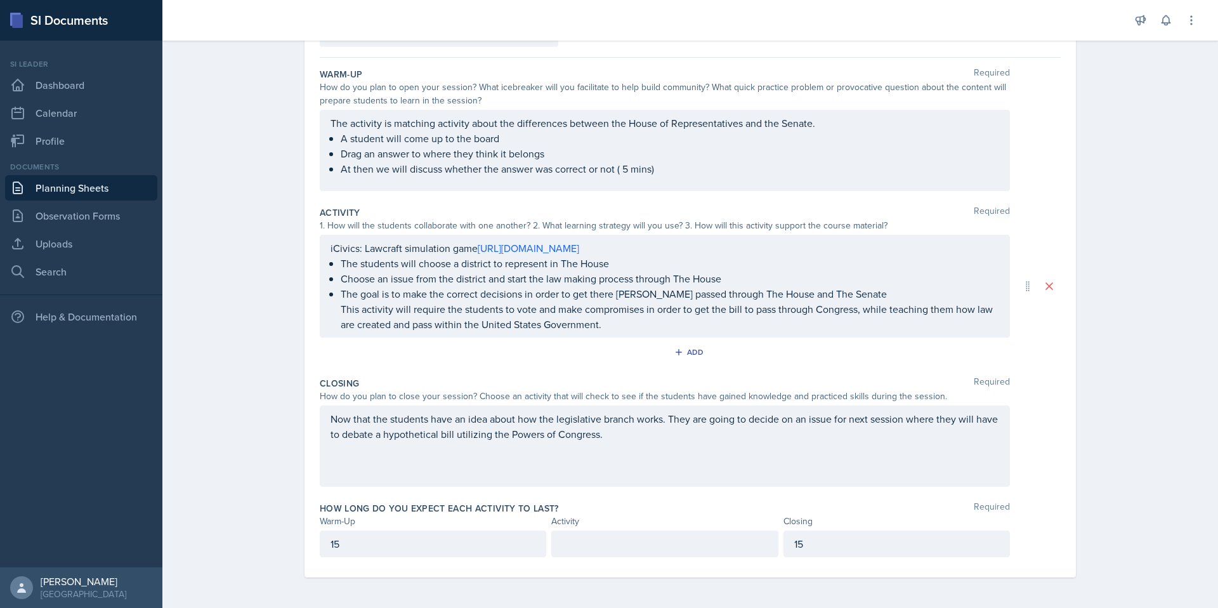
click at [839, 547] on div "15" at bounding box center [896, 543] width 226 height 27
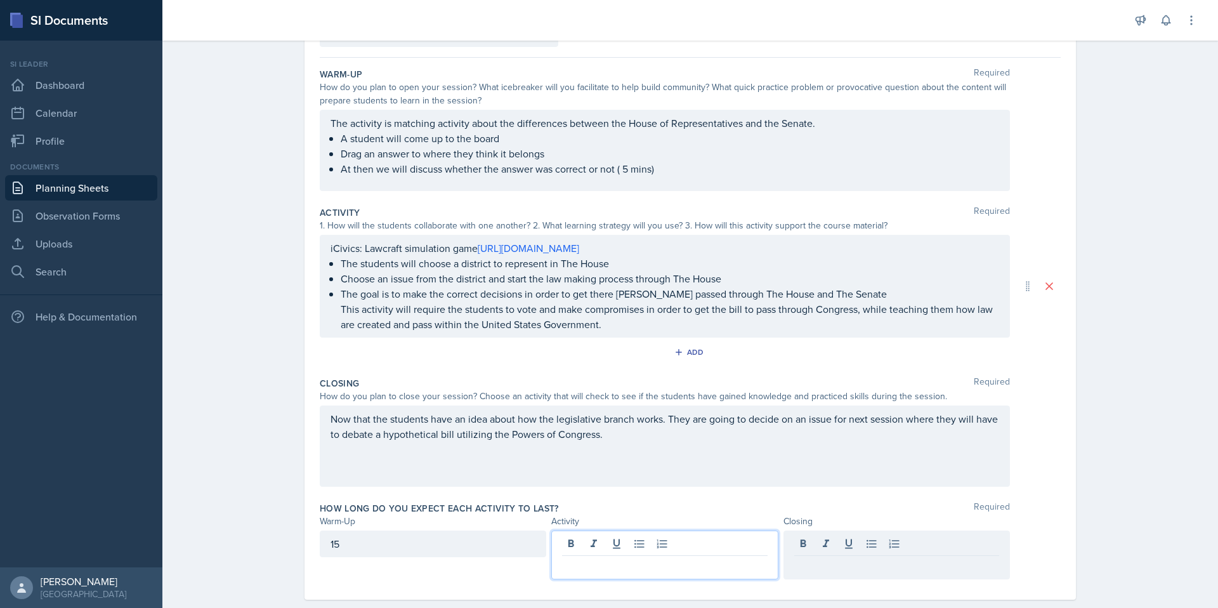
click at [698, 545] on div at bounding box center [664, 554] width 226 height 49
click at [481, 548] on div "15" at bounding box center [433, 543] width 226 height 27
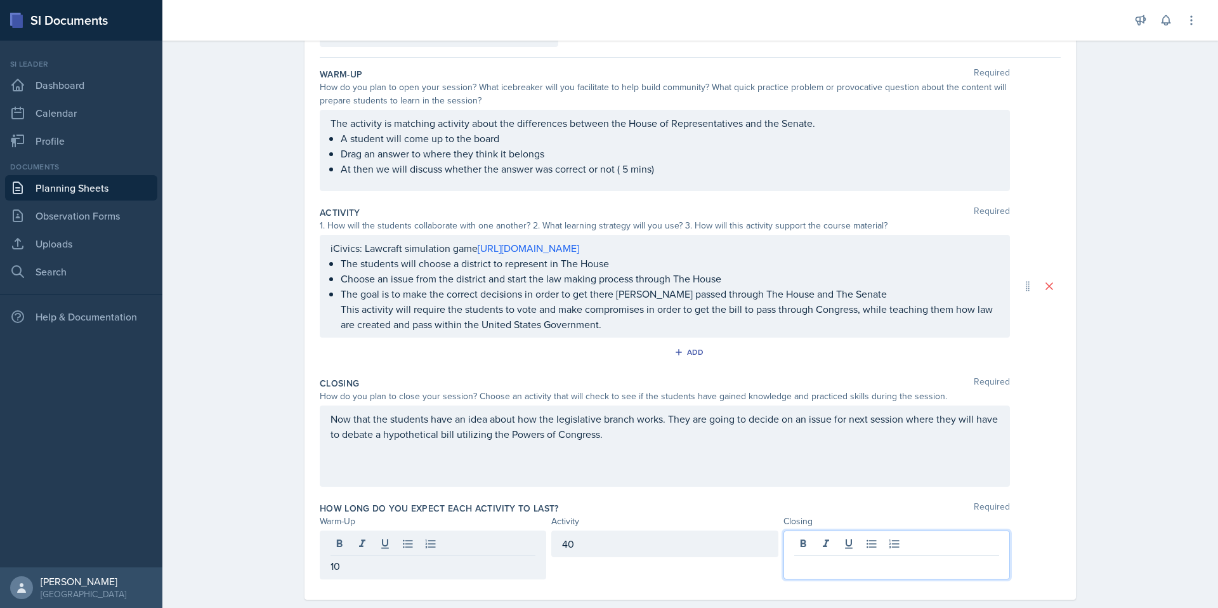
click at [873, 549] on div at bounding box center [896, 554] width 226 height 49
click at [1118, 471] on div "Planning Sheets [DATE] Planning Sheet Date [DATE] [DATE] 28 29 30 1 2 3 4 5 6 7…" at bounding box center [689, 280] width 1055 height 700
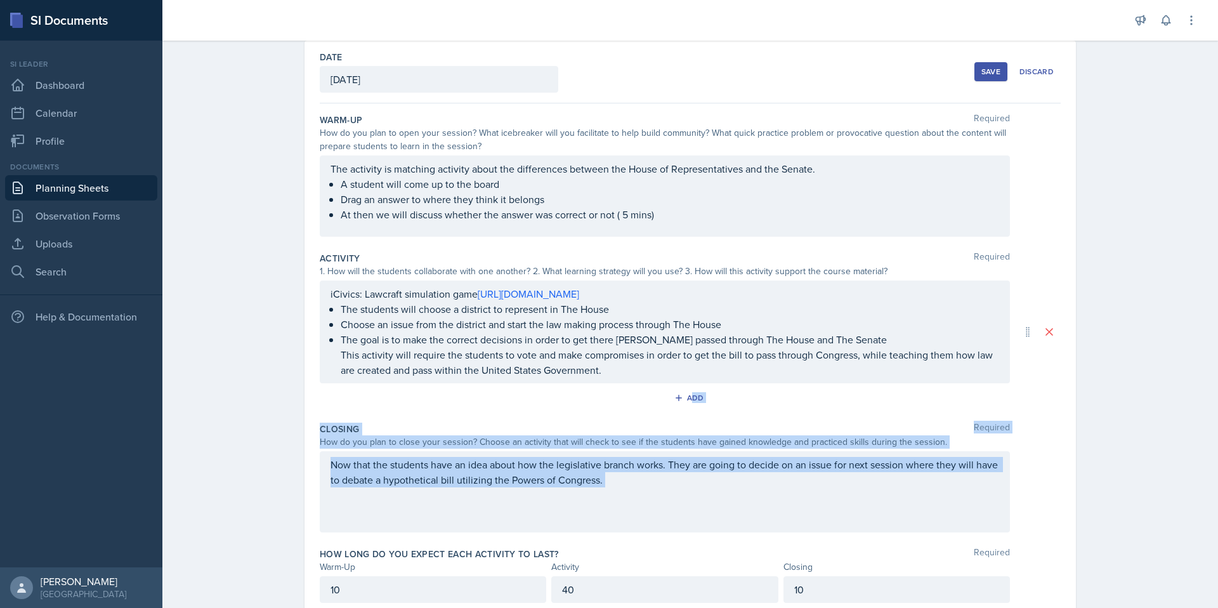
drag, startPoint x: 1217, startPoint y: 427, endPoint x: 1217, endPoint y: 367, distance: 60.3
click at [1208, 383] on main "Planning Sheets [DATE] Planning Sheet Date [DATE] [DATE] 28 29 30 1 2 3 4 5 6 7…" at bounding box center [689, 324] width 1055 height 567
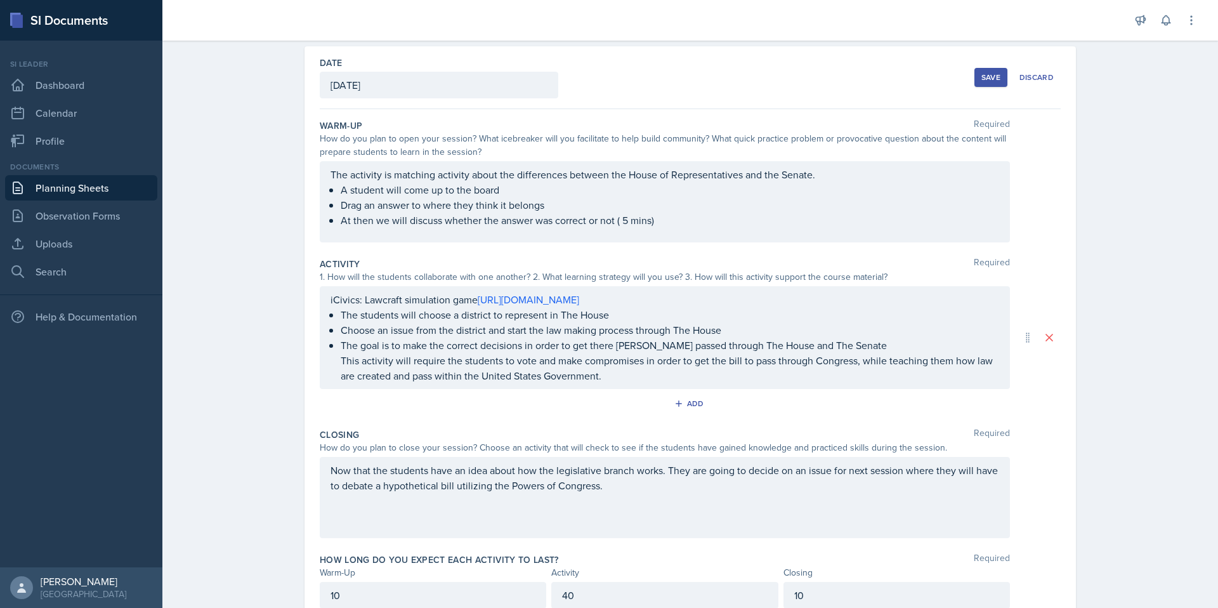
drag, startPoint x: 1217, startPoint y: 352, endPoint x: 1217, endPoint y: 339, distance: 12.7
click at [1208, 347] on main "Planning Sheets [DATE] Planning Sheet Date [DATE] [DATE] 28 29 30 1 2 3 4 5 6 7…" at bounding box center [689, 324] width 1055 height 567
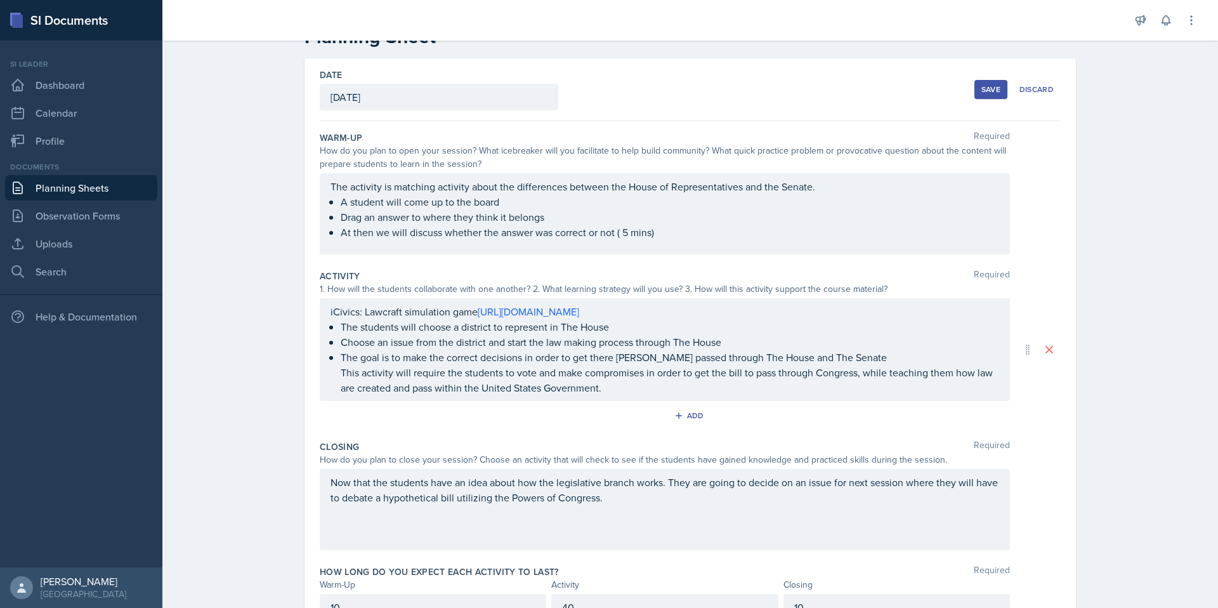
drag, startPoint x: 1217, startPoint y: 339, endPoint x: 1216, endPoint y: 331, distance: 8.3
click at [1208, 332] on main "Planning Sheets [DATE] Planning Sheet Date [DATE] [DATE] 28 29 30 1 2 3 4 5 6 7…" at bounding box center [689, 324] width 1055 height 567
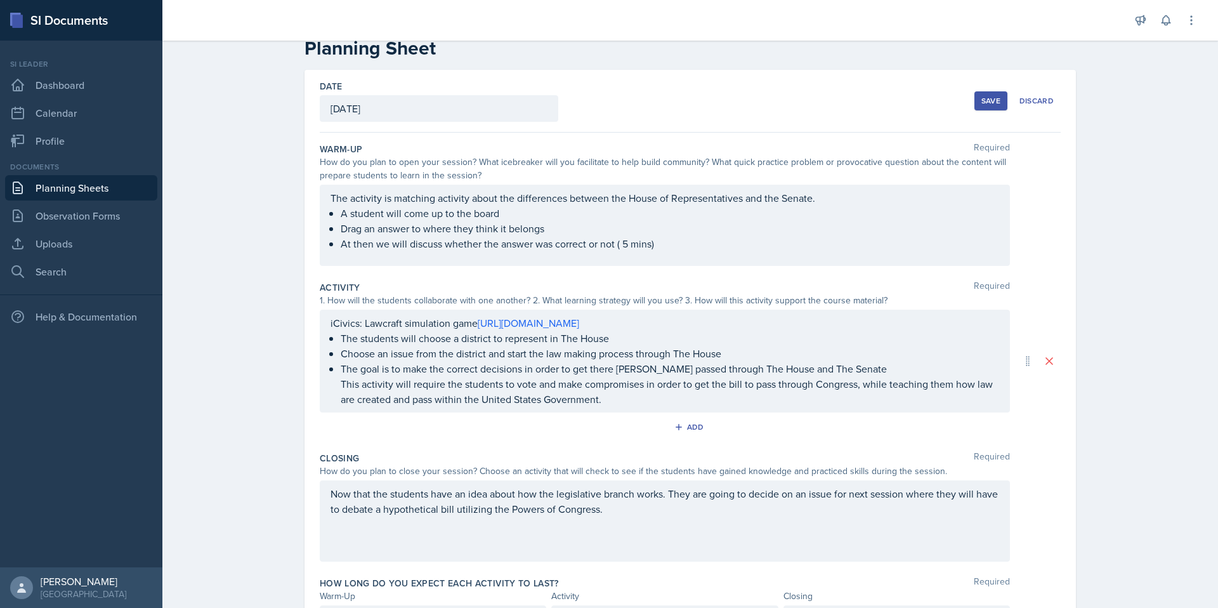
click at [1166, 331] on div "Planning Sheets [DATE] Planning Sheet Date [DATE] [DATE] 28 29 30 1 2 3 4 5 6 7…" at bounding box center [689, 343] width 1055 height 678
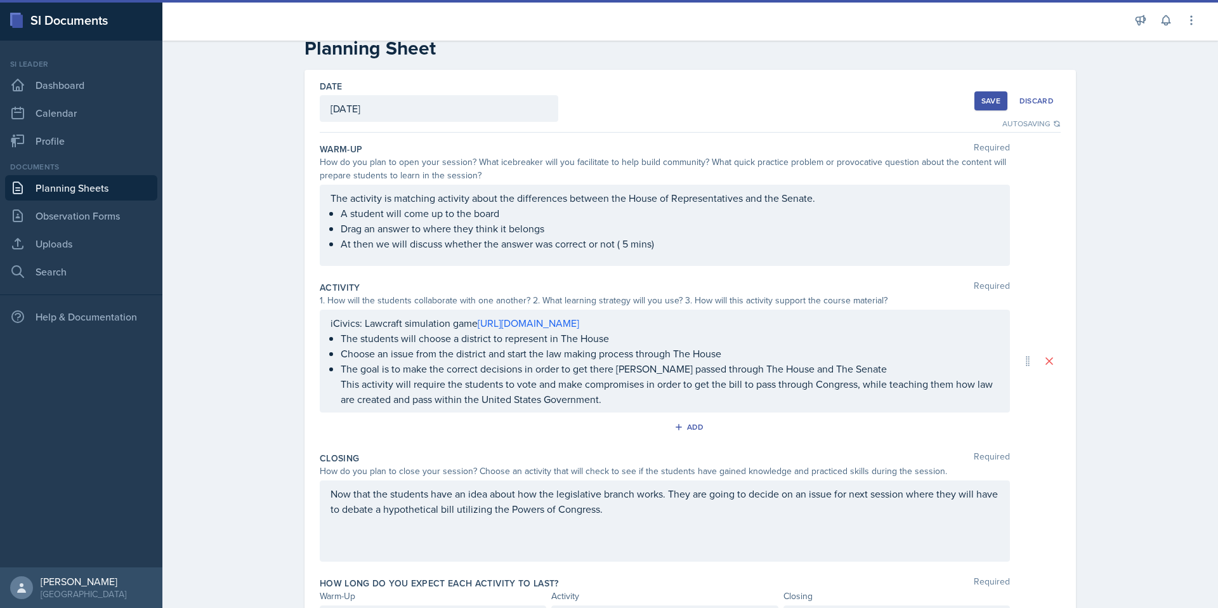
click at [656, 246] on ul "A student will come up to the board Drag an answer to where they think it belon…" at bounding box center [670, 228] width 658 height 46
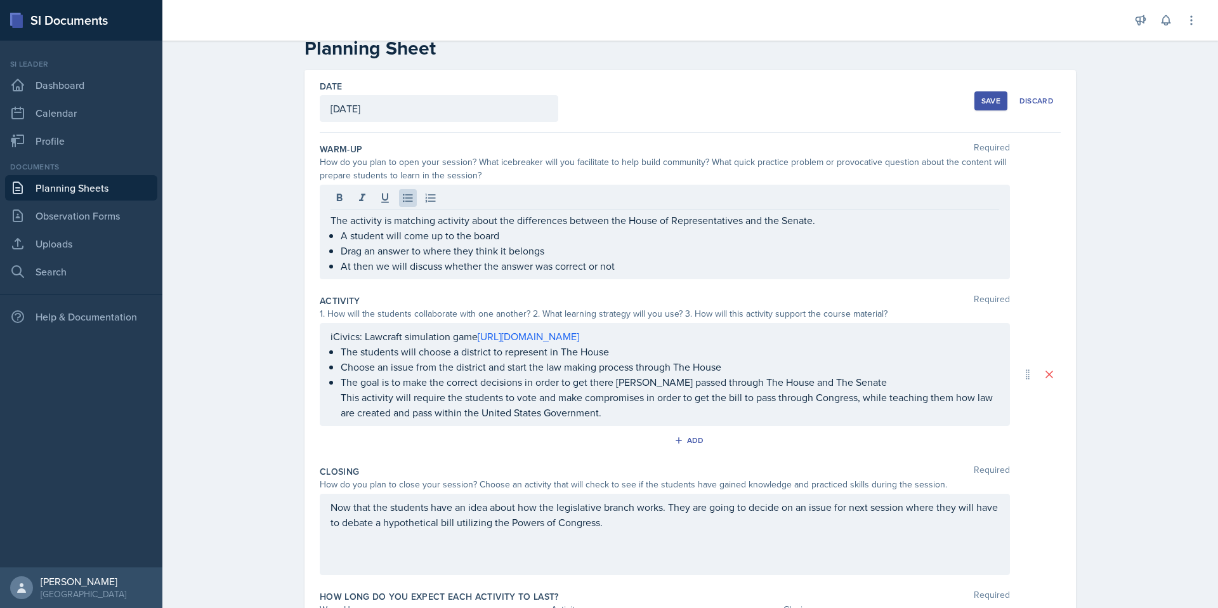
click at [1138, 277] on div "Planning Sheets [DATE] Planning Sheet Date [DATE] [DATE] 28 29 30 1 2 3 4 5 6 7…" at bounding box center [689, 349] width 1055 height 691
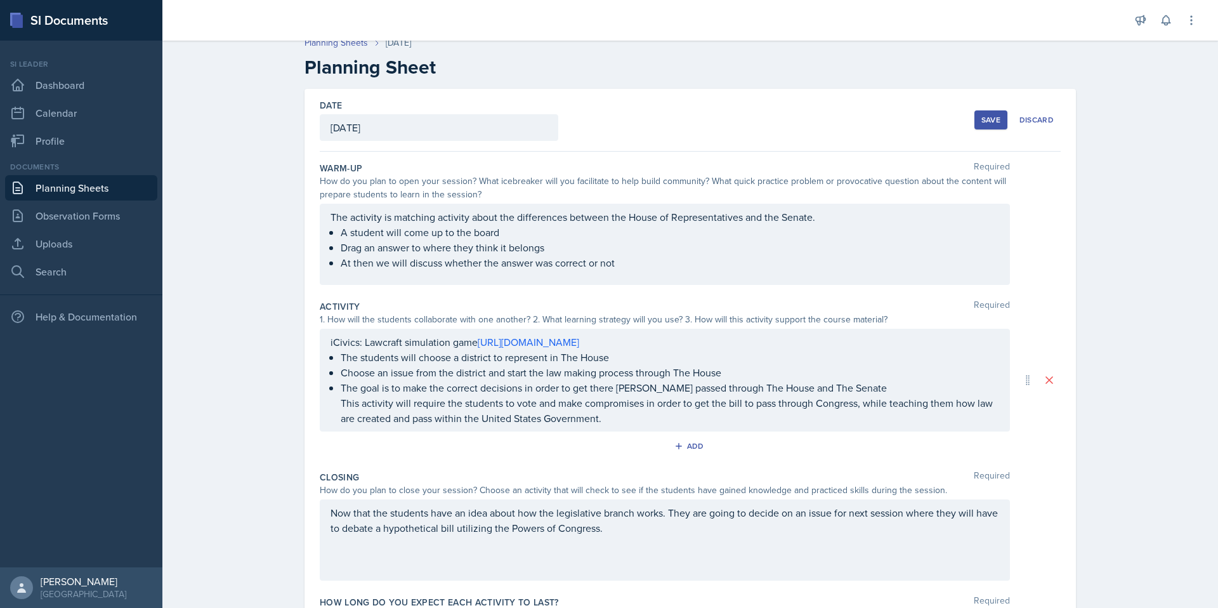
scroll to position [0, 0]
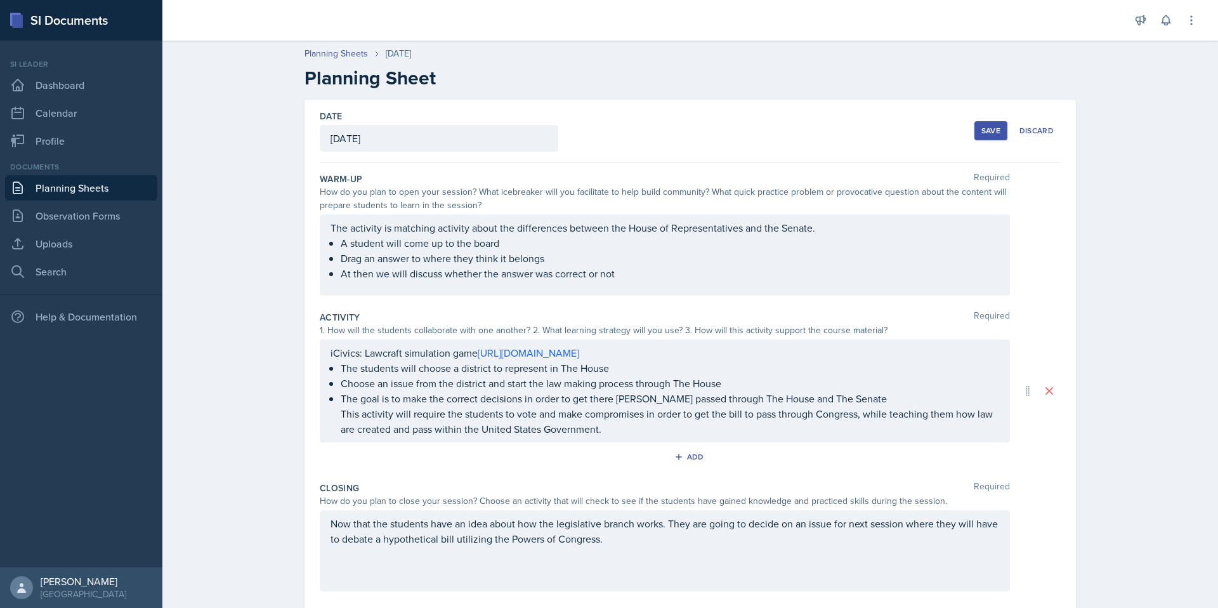
click at [981, 131] on div "Save" at bounding box center [990, 131] width 19 height 10
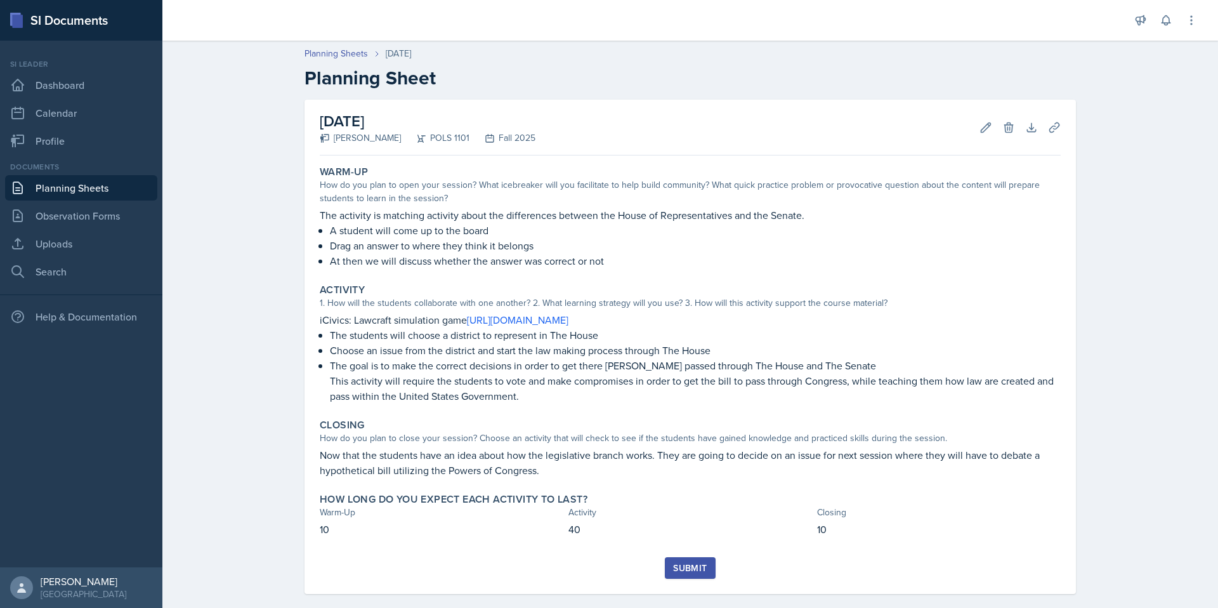
click at [688, 570] on div "Submit" at bounding box center [690, 568] width 34 height 10
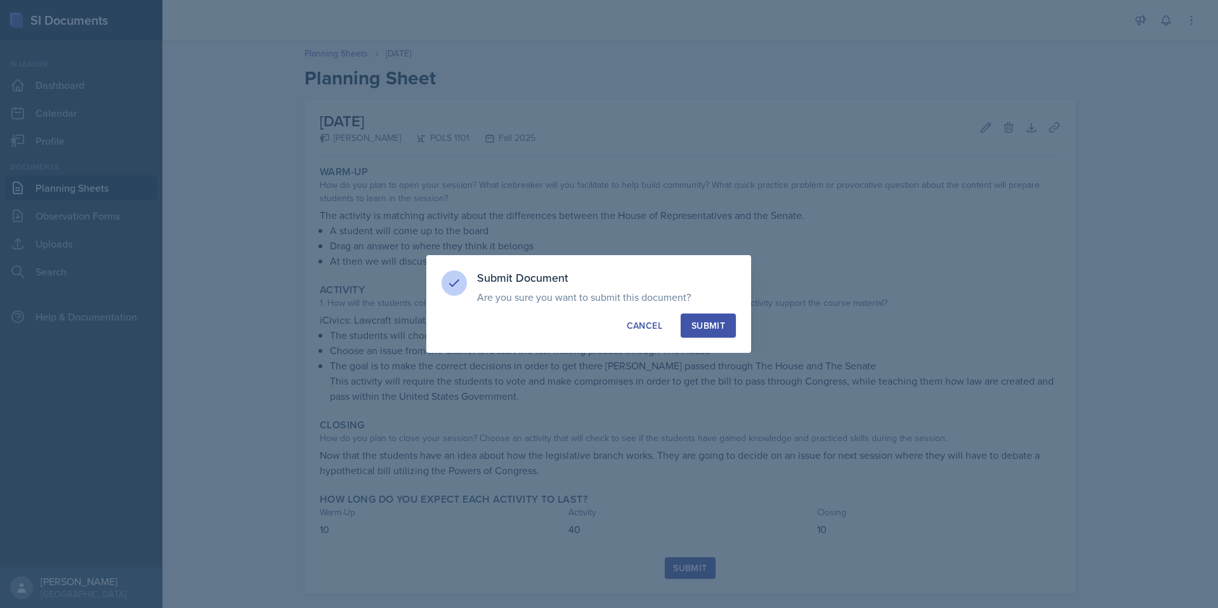
click at [719, 333] on button "Submit" at bounding box center [708, 325] width 55 height 24
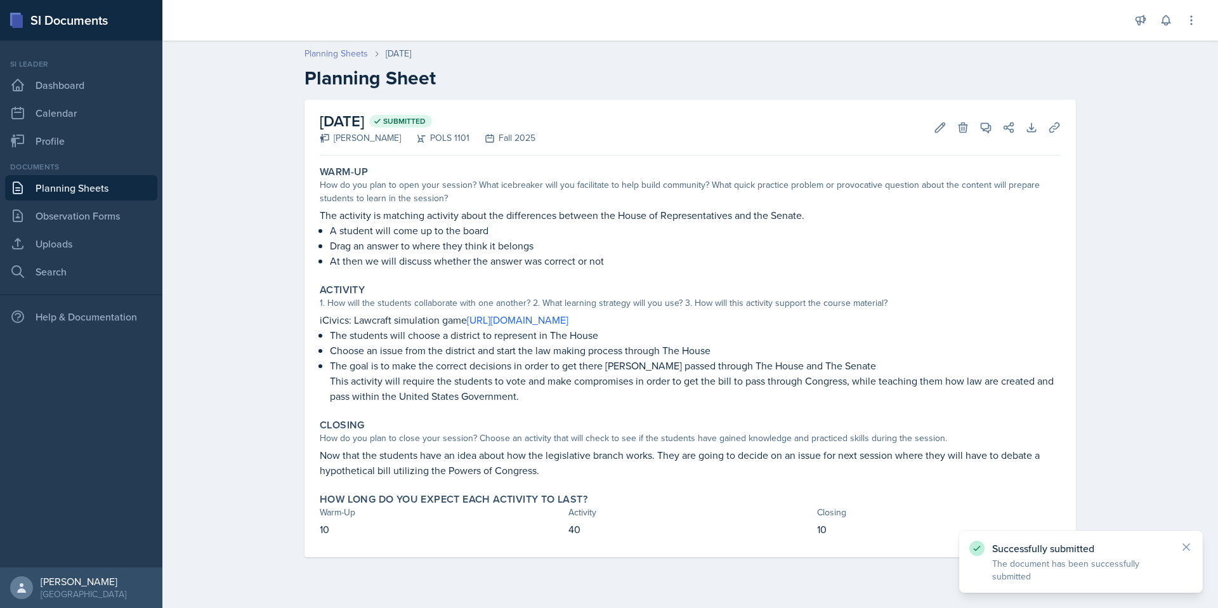
click at [320, 53] on link "Planning Sheets" at bounding box center [335, 53] width 63 height 13
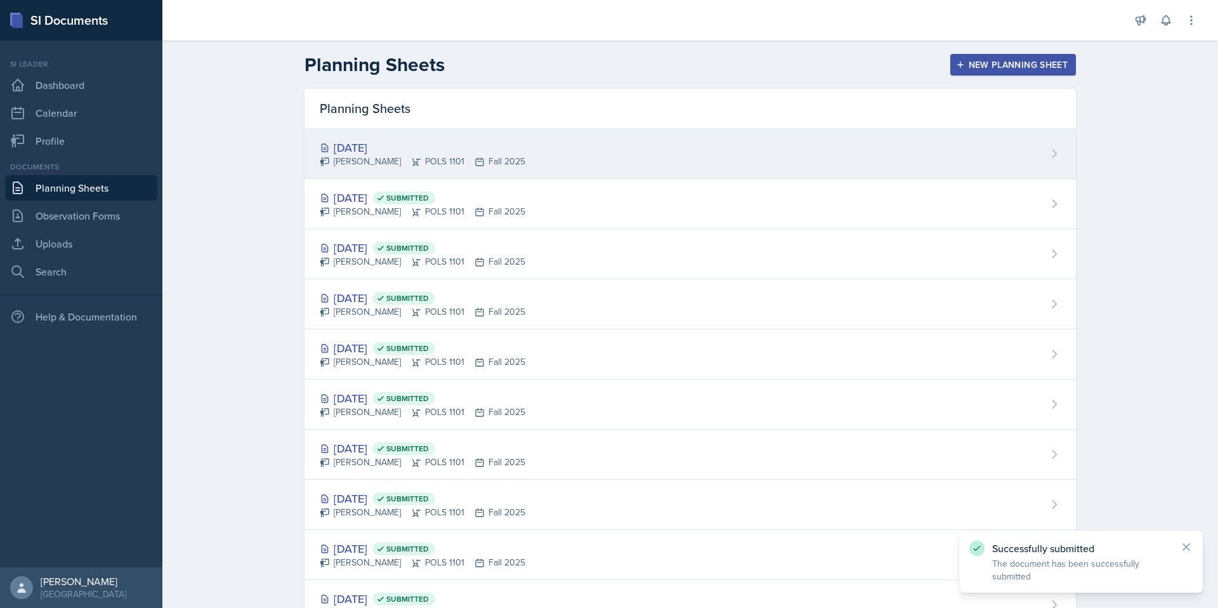
click at [412, 162] on icon at bounding box center [416, 162] width 8 height 8
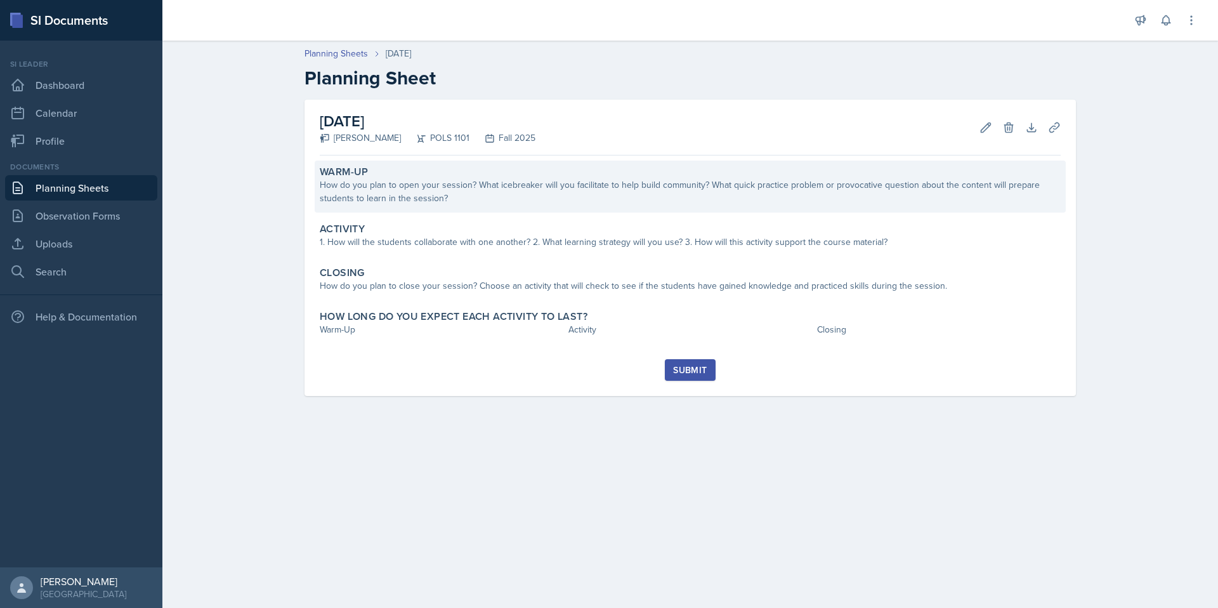
click at [461, 199] on div "How do you plan to open your session? What icebreaker will you facilitate to he…" at bounding box center [690, 191] width 741 height 27
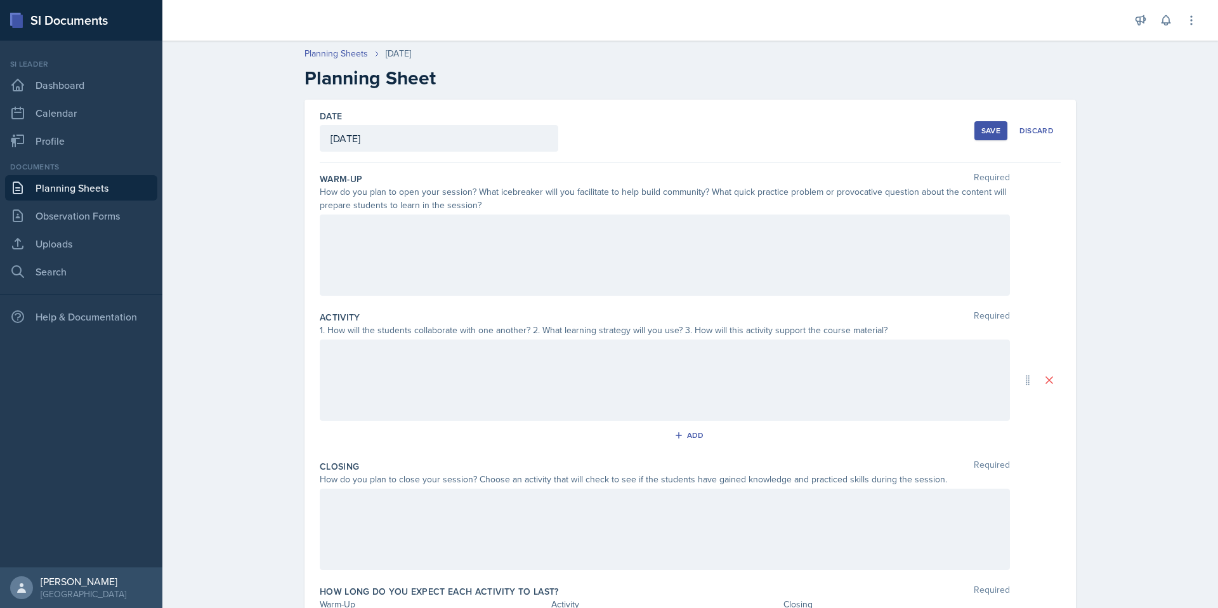
click at [771, 254] on div at bounding box center [665, 254] width 690 height 81
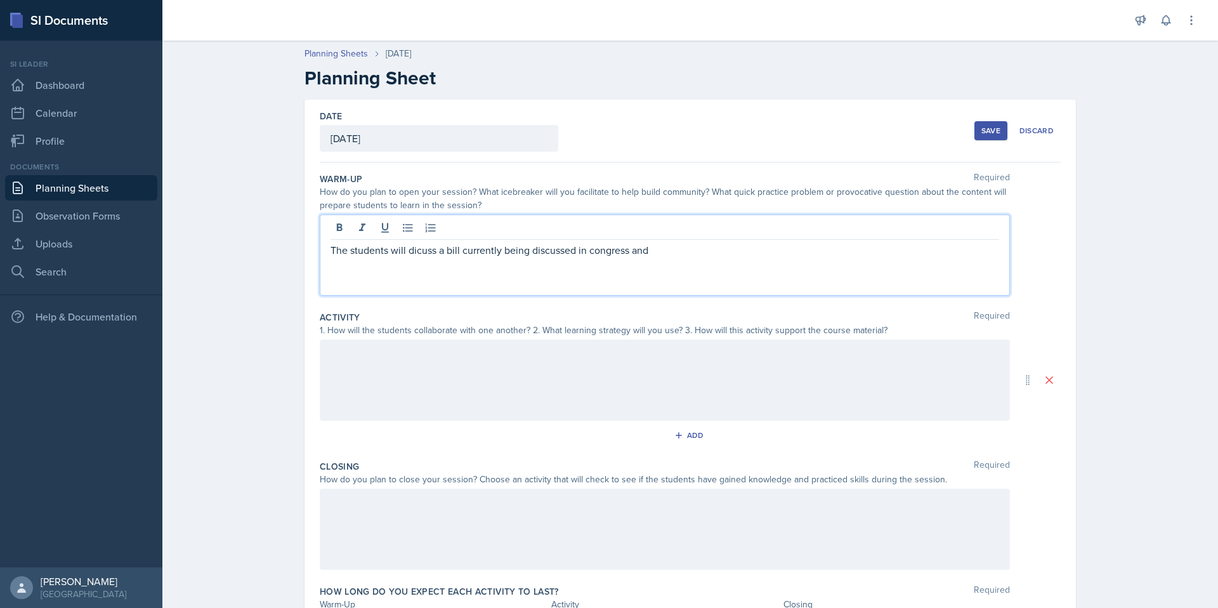
click at [423, 253] on p "The students will dicuss a bill currently being discussed in congress and" at bounding box center [664, 249] width 668 height 15
click at [672, 249] on p "The students will discuss a bill currently being discussed in congress and" at bounding box center [664, 249] width 668 height 15
click at [677, 256] on p "The students will discuss a bills currently being discussed in Congress and ide…" at bounding box center [664, 249] width 668 height 15
click at [721, 249] on p "The students will discuss a bills currently being discussed in Congress and ide…" at bounding box center [664, 249] width 668 height 15
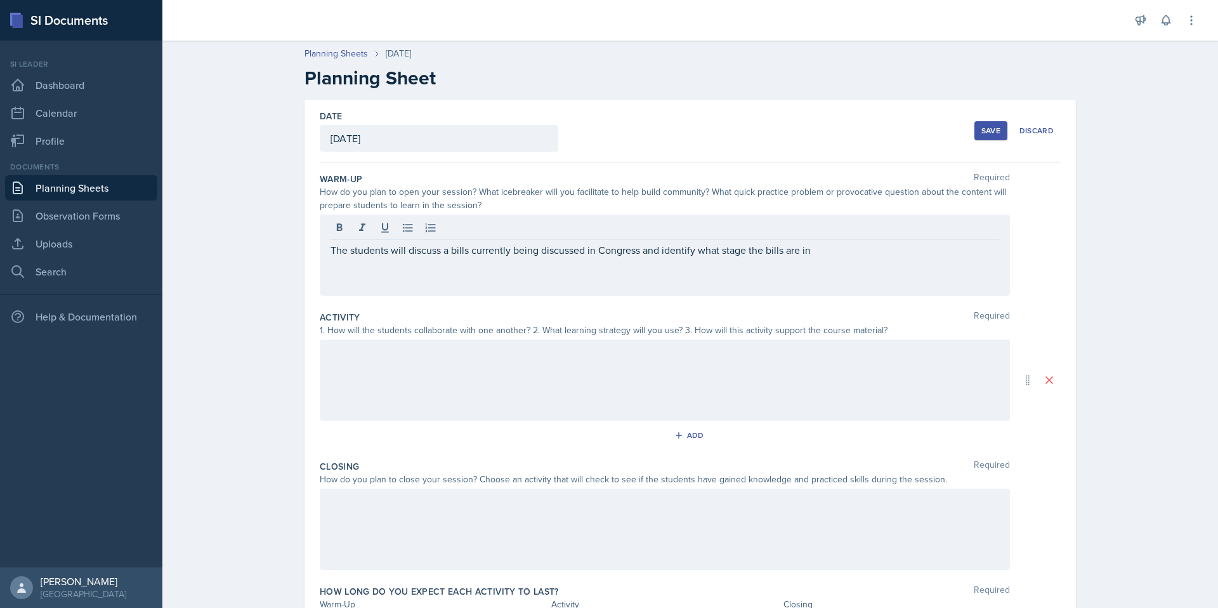
click at [1132, 286] on div "Planning Sheets [DATE] Planning Sheet Date [DATE] [DATE] 28 29 30 1 2 3 4 5 6 7…" at bounding box center [689, 362] width 1055 height 656
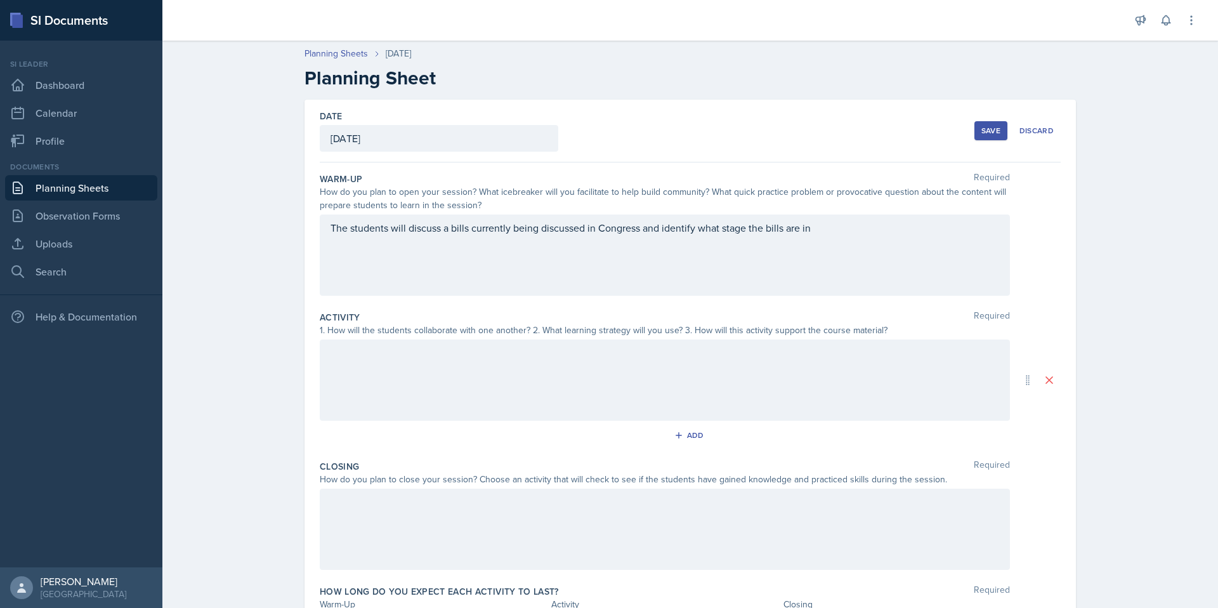
click at [823, 231] on div "The students will discuss a bills currently being discussed in Congress and ide…" at bounding box center [665, 254] width 690 height 81
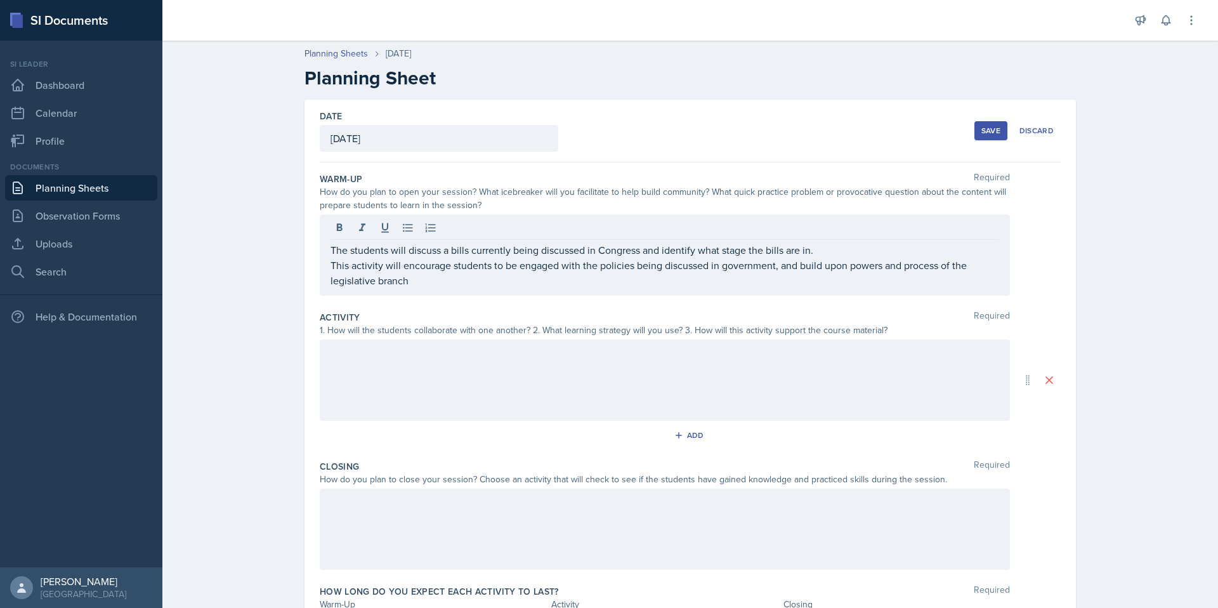
click at [1093, 238] on div "Planning Sheets [DATE] Planning Sheet Date [DATE] [DATE] 28 29 30 1 2 3 4 5 6 7…" at bounding box center [689, 362] width 1055 height 656
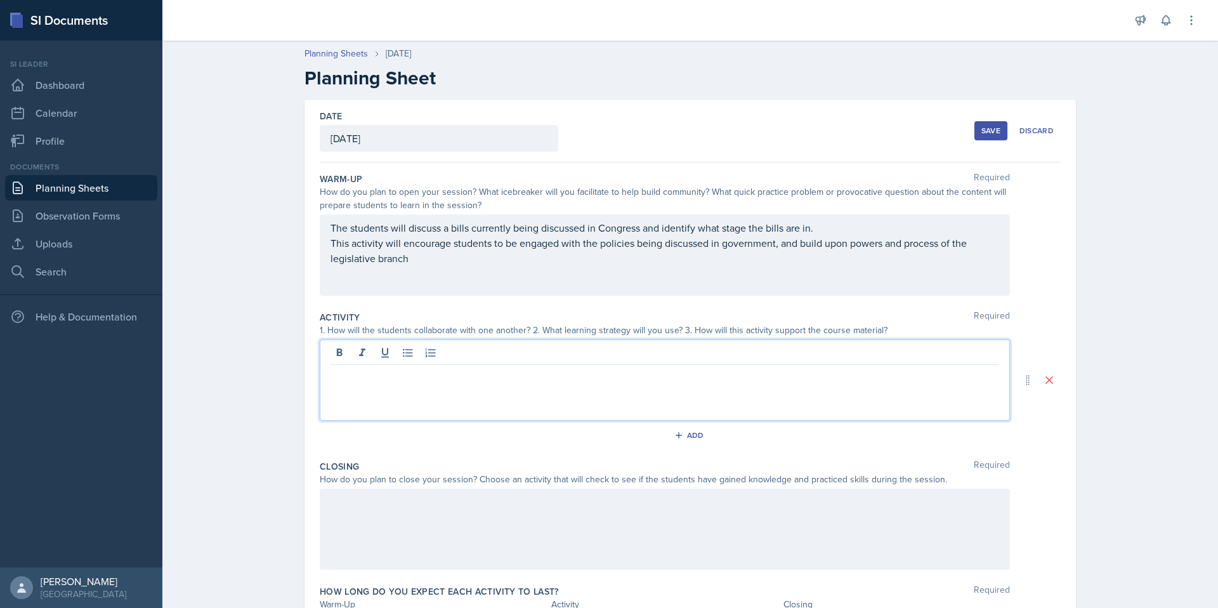
click at [596, 355] on div at bounding box center [665, 379] width 690 height 81
click at [630, 372] on p "Mock Congress: Lat session I had the students decide upon a" at bounding box center [664, 374] width 668 height 15
click at [409, 358] on icon at bounding box center [407, 352] width 13 height 13
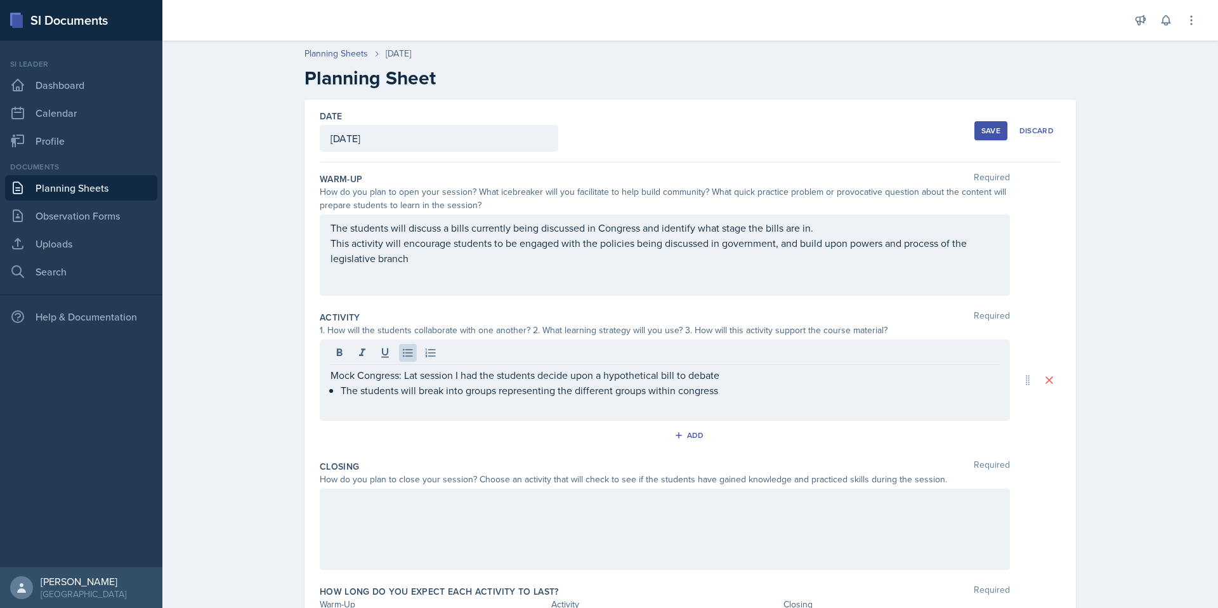
click at [1111, 342] on div "Planning Sheets [DATE] Planning Sheet Date [DATE] [DATE] 28 29 30 1 2 3 4 5 6 7…" at bounding box center [689, 362] width 1055 height 656
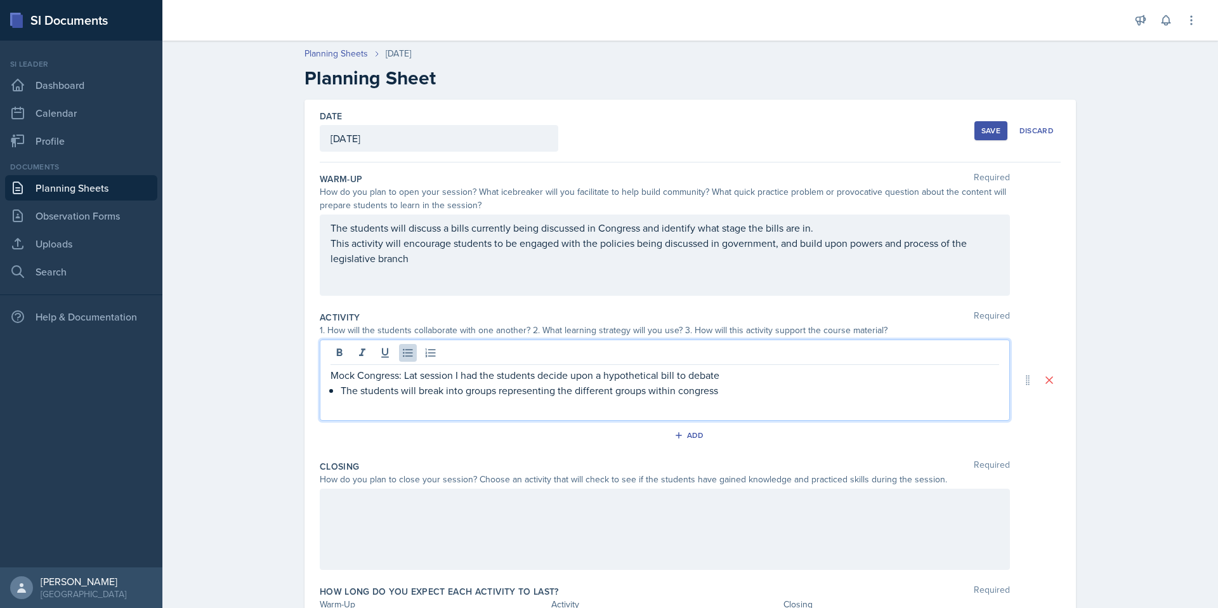
click at [718, 370] on div "Mock Congress: Lat session I had the students decide upon a hypothetical bill t…" at bounding box center [664, 382] width 668 height 30
click at [587, 532] on div at bounding box center [665, 528] width 690 height 81
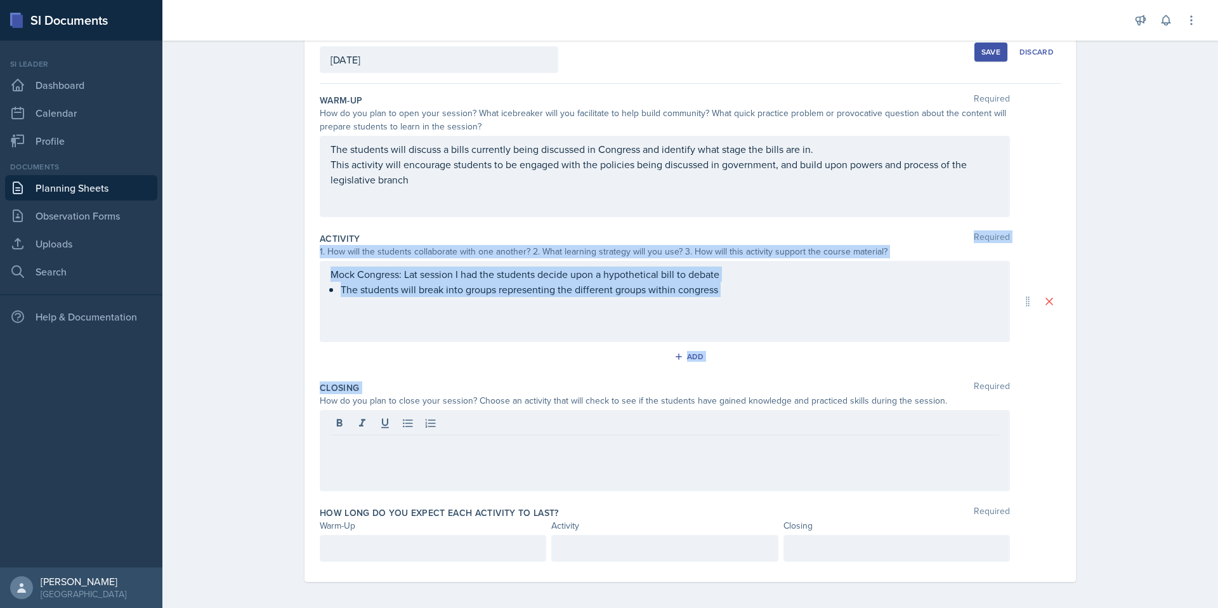
scroll to position [83, 0]
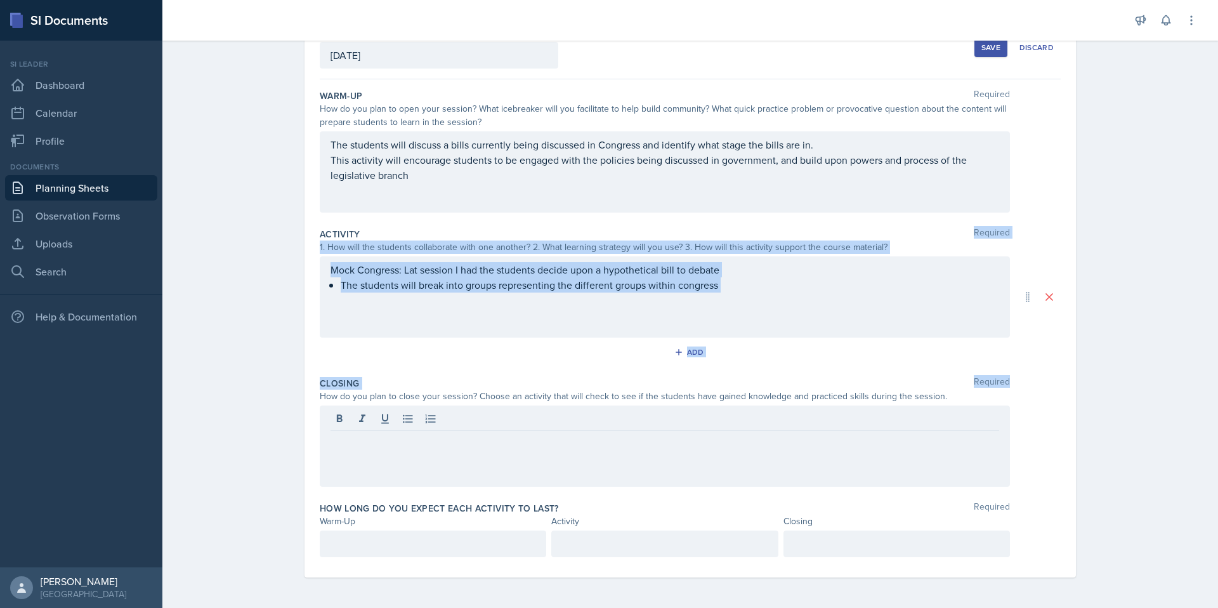
drag, startPoint x: 1217, startPoint y: 307, endPoint x: 1217, endPoint y: 379, distance: 72.3
click at [1208, 379] on main "Planning Sheets [DATE] Planning Sheet Date [DATE] [DATE] 28 29 30 1 2 3 4 5 6 7…" at bounding box center [689, 324] width 1055 height 567
click at [1130, 365] on div "Planning Sheets [DATE] Planning Sheet Date [DATE] [DATE] 28 29 30 1 2 3 4 5 6 7…" at bounding box center [689, 279] width 1055 height 656
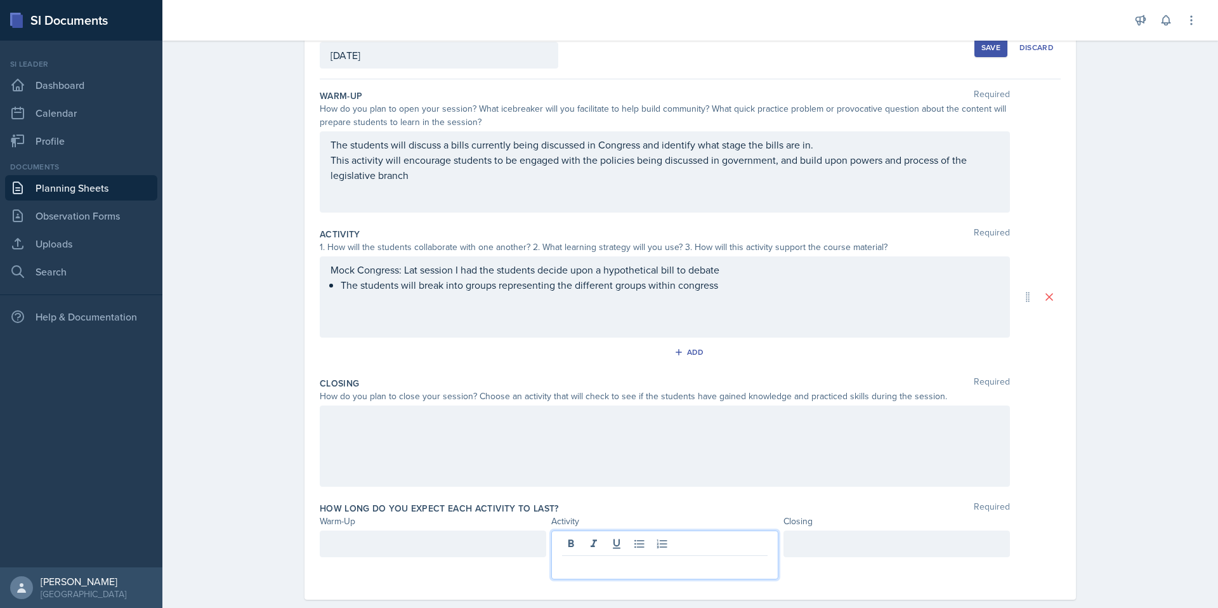
click at [676, 544] on div at bounding box center [664, 554] width 226 height 49
click at [469, 552] on div at bounding box center [433, 543] width 226 height 27
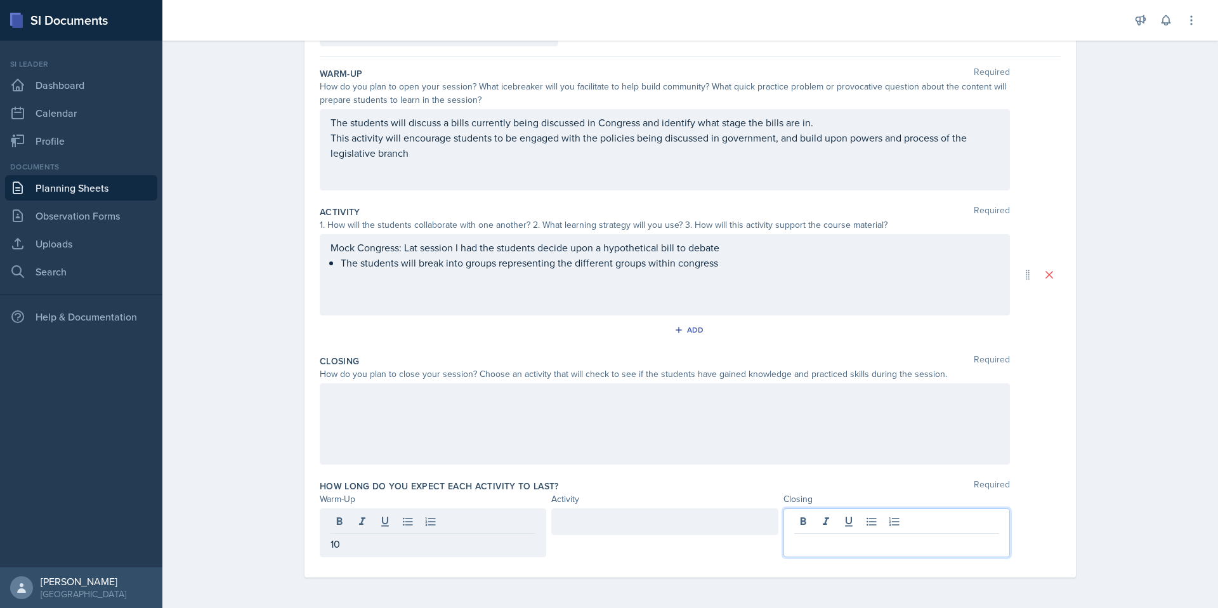
click at [814, 526] on div at bounding box center [896, 532] width 226 height 49
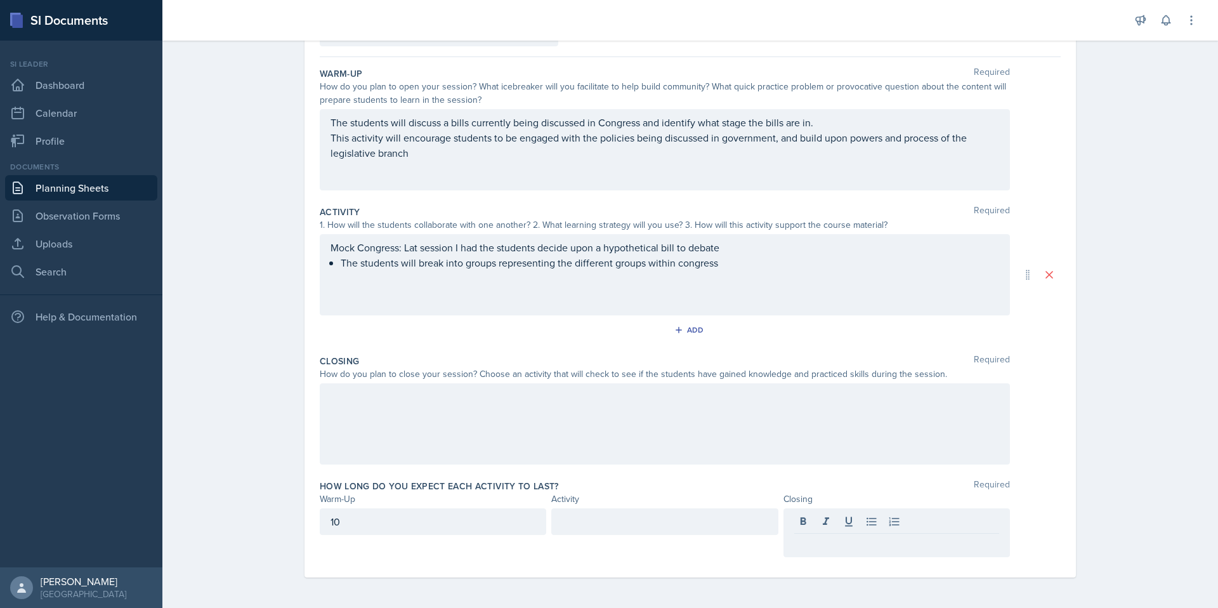
click at [850, 424] on div at bounding box center [665, 423] width 690 height 81
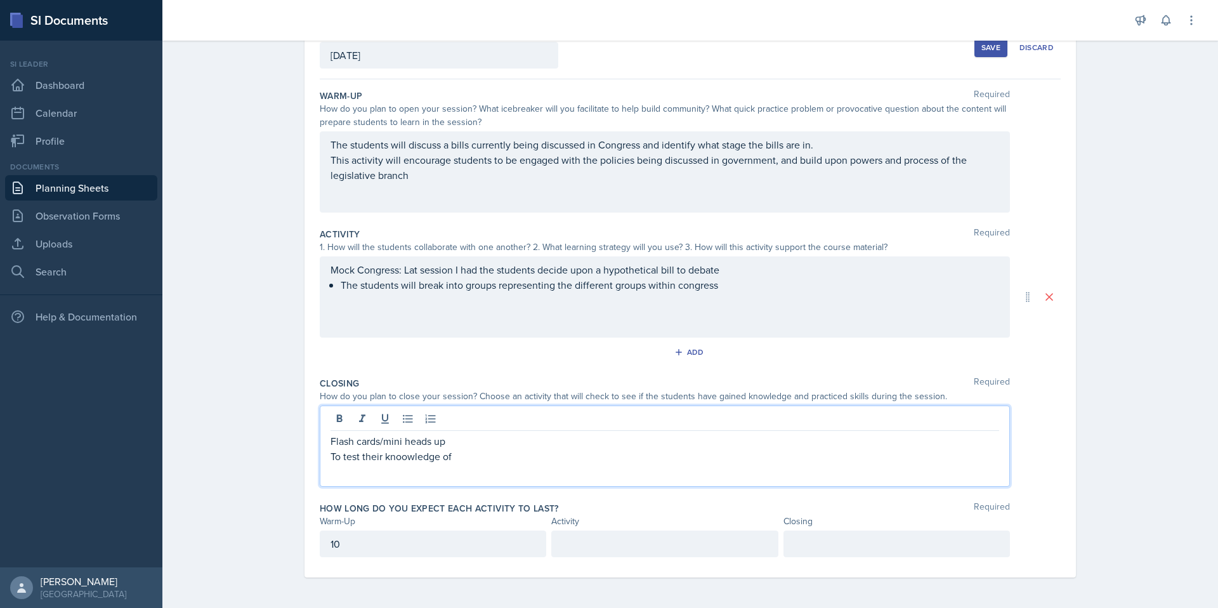
click at [396, 459] on p "To test their knoowledge of" at bounding box center [664, 455] width 668 height 15
click at [449, 461] on p "To test their knowledge of" at bounding box center [664, 455] width 668 height 15
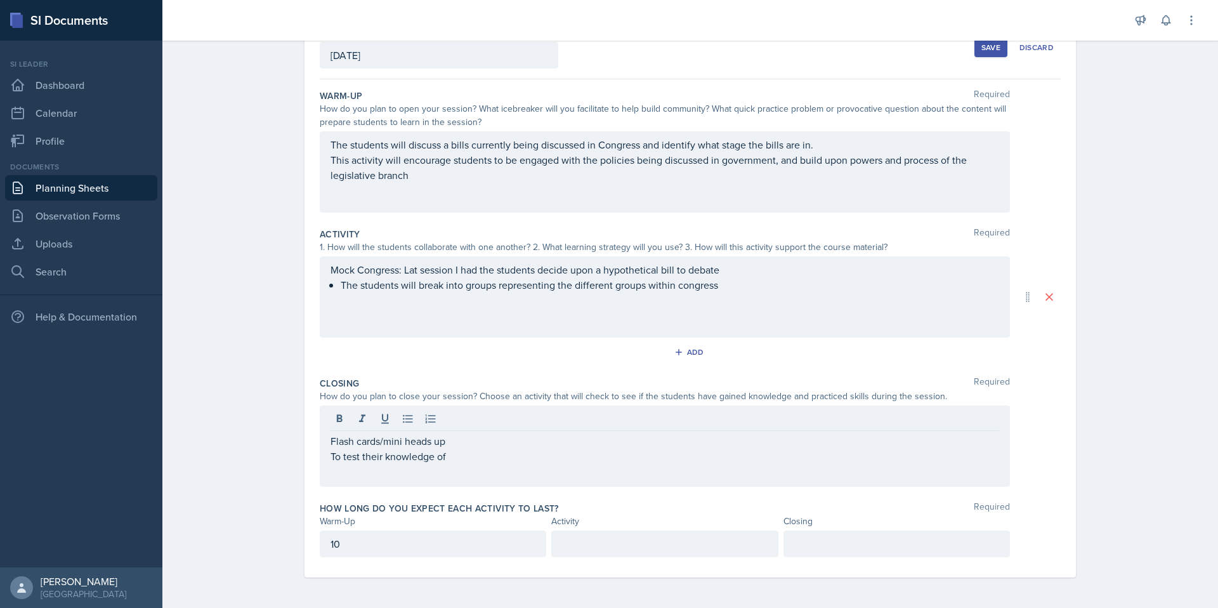
click at [740, 295] on div "Mock Congress: Lat session I had the students decide upon a hypothetical bill t…" at bounding box center [665, 296] width 690 height 81
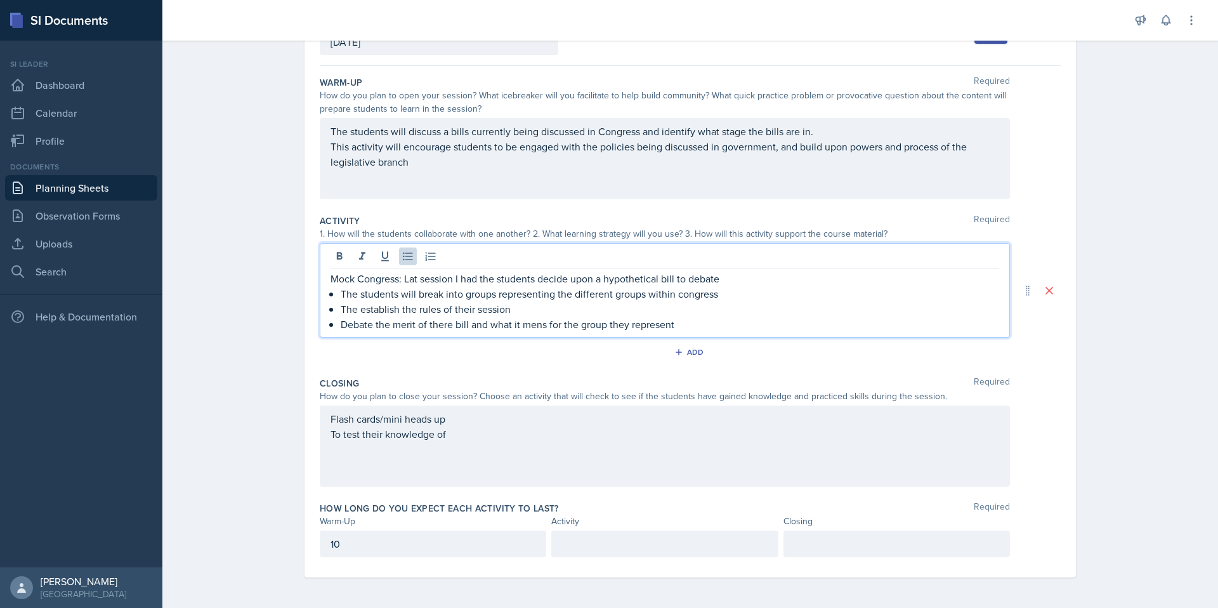
scroll to position [105, 0]
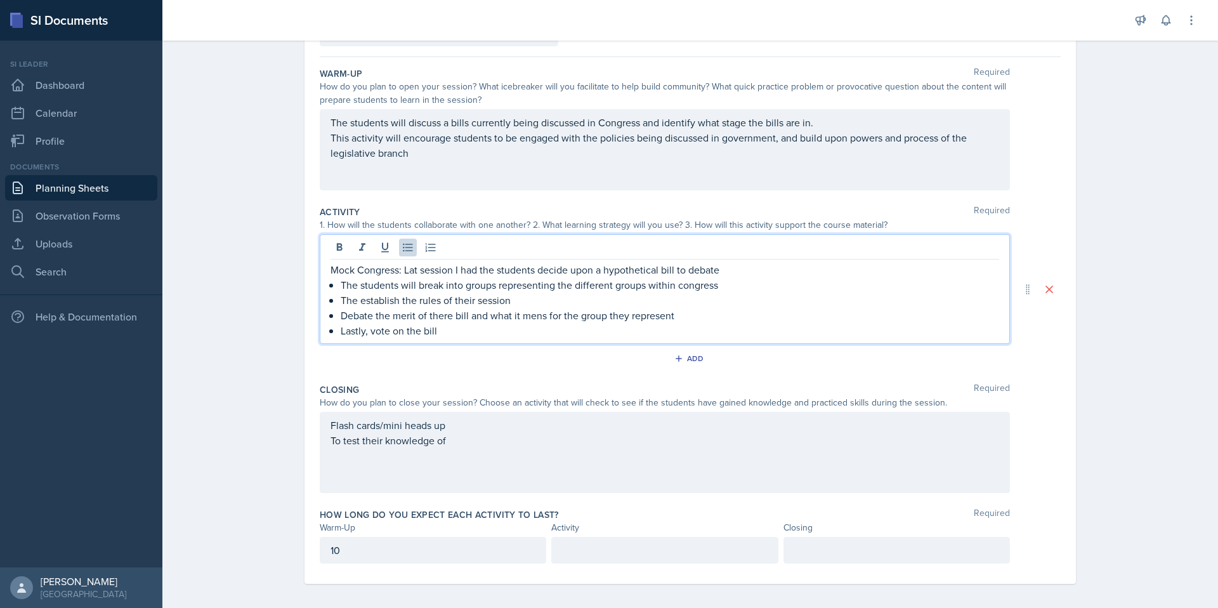
click at [415, 270] on p "Mock Congress: Lat session I had the students decide upon a hypothetical bill t…" at bounding box center [664, 269] width 668 height 15
click at [503, 381] on div "Closing Required How do you plan to close your session? Choose an activity that…" at bounding box center [690, 440] width 741 height 125
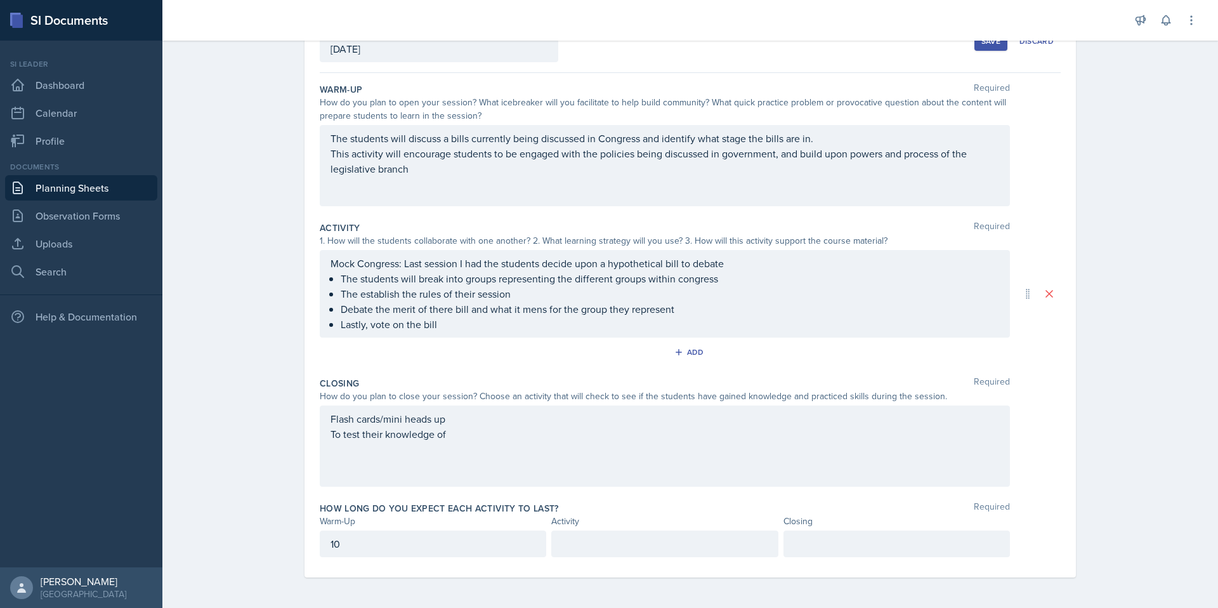
scroll to position [89, 0]
click at [684, 547] on p at bounding box center [664, 543] width 205 height 15
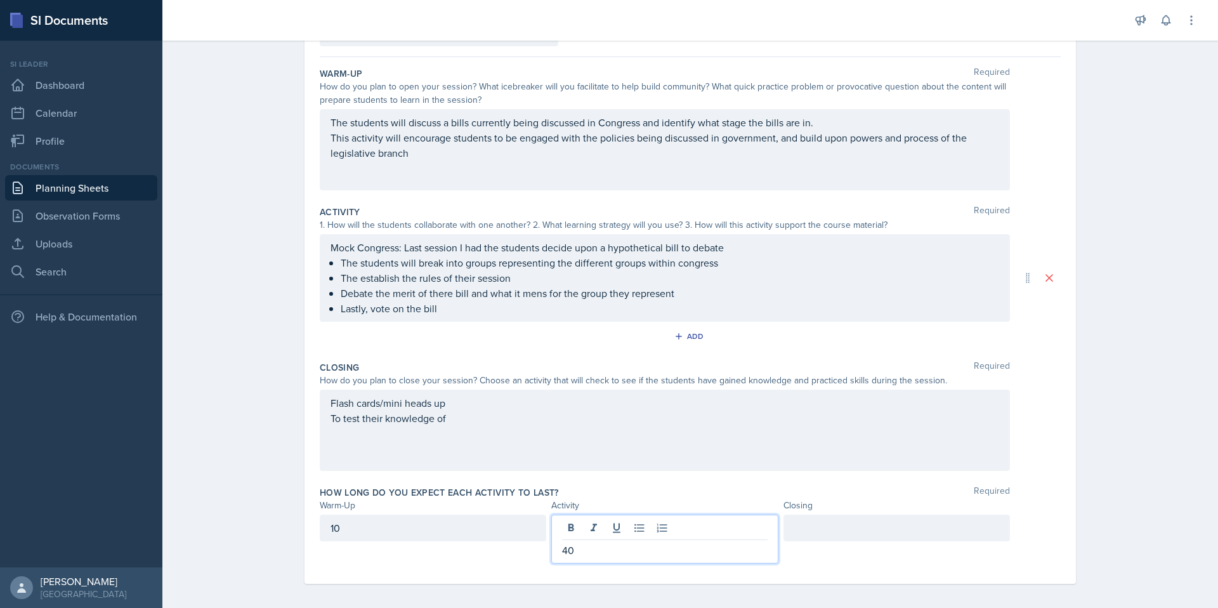
click at [422, 544] on div "10" at bounding box center [433, 538] width 226 height 49
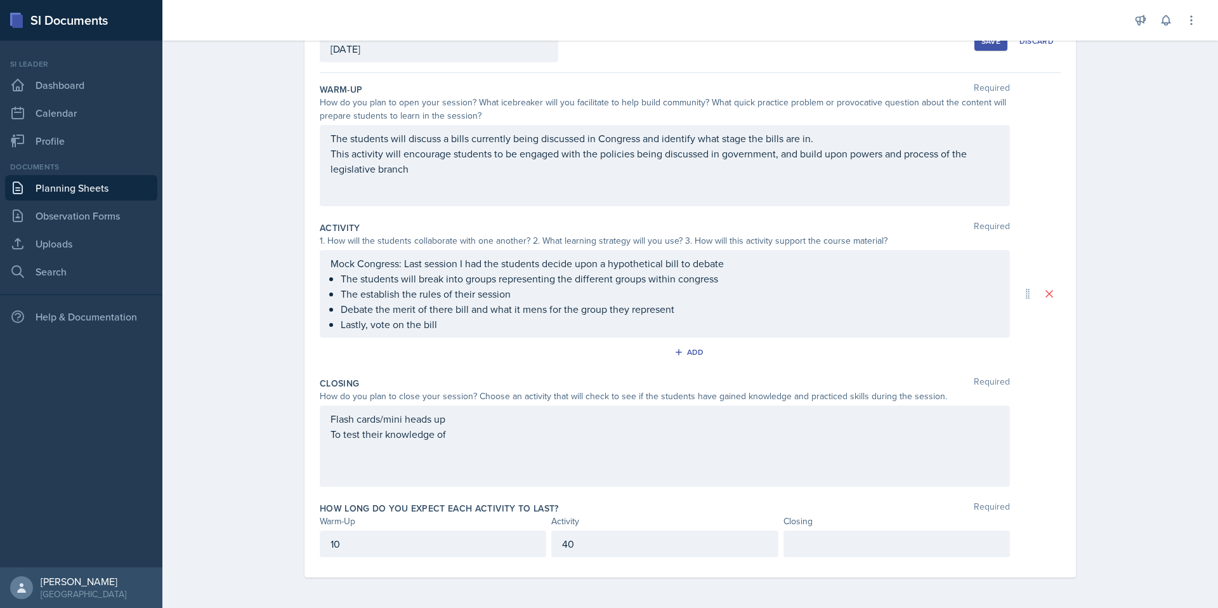
scroll to position [112, 0]
click at [875, 544] on p at bounding box center [896, 543] width 205 height 15
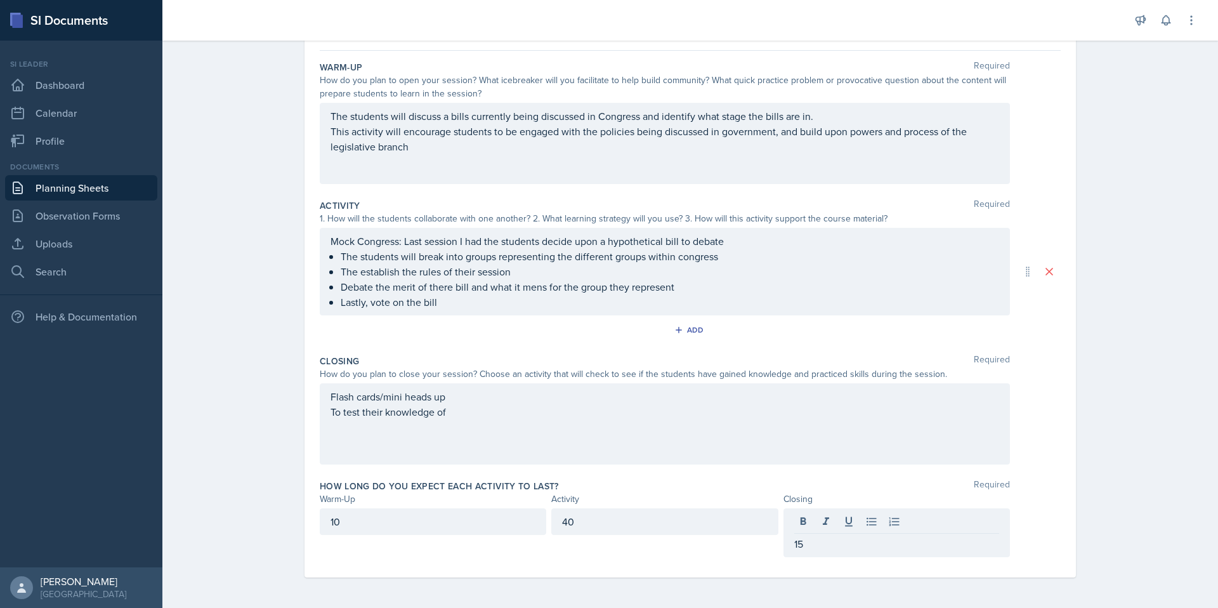
click at [453, 532] on div "10" at bounding box center [433, 521] width 226 height 27
click at [1193, 316] on div "Planning Sheets [DATE] Planning Sheet Date [DATE] [DATE] 28 29 30 1 2 3 4 5 6 7…" at bounding box center [689, 265] width 1055 height 685
click at [386, 549] on p "5" at bounding box center [432, 543] width 205 height 15
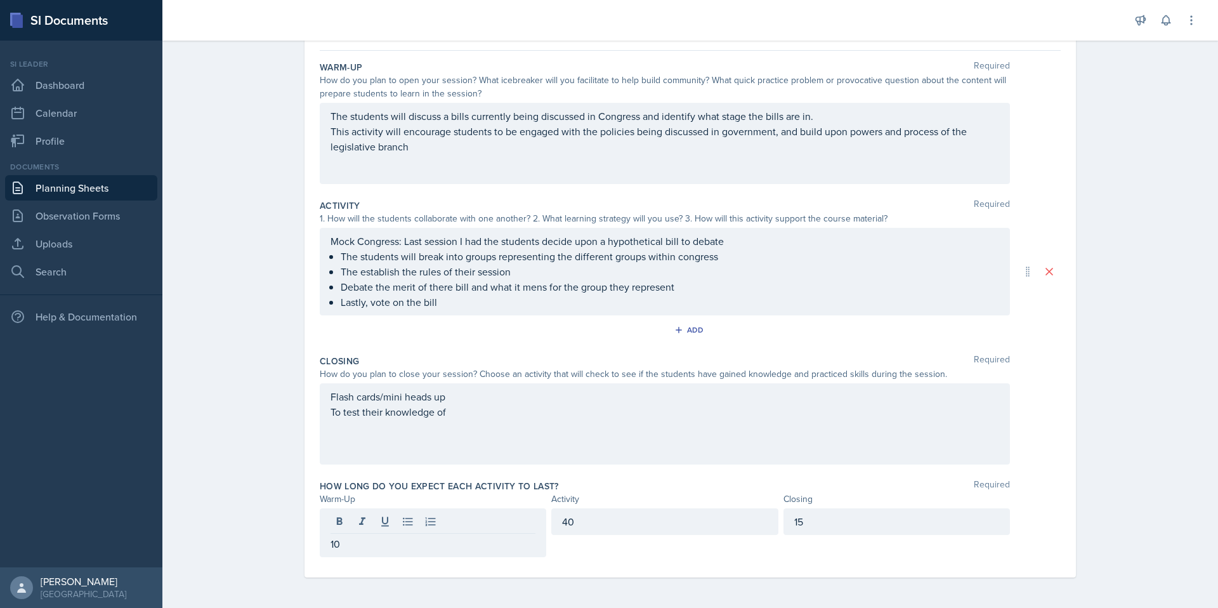
click at [1104, 400] on div "Planning Sheets [DATE] Planning Sheet Date [DATE] [DATE] 28 29 30 1 2 3 4 5 6 7…" at bounding box center [689, 265] width 1055 height 685
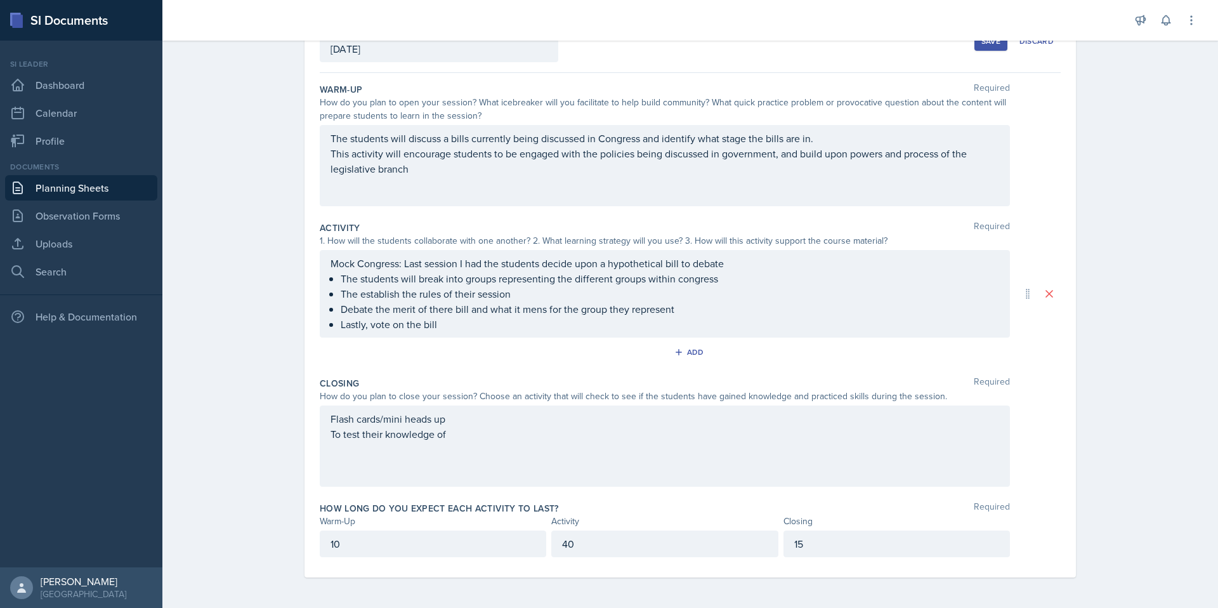
click at [684, 546] on p "40" at bounding box center [664, 543] width 205 height 15
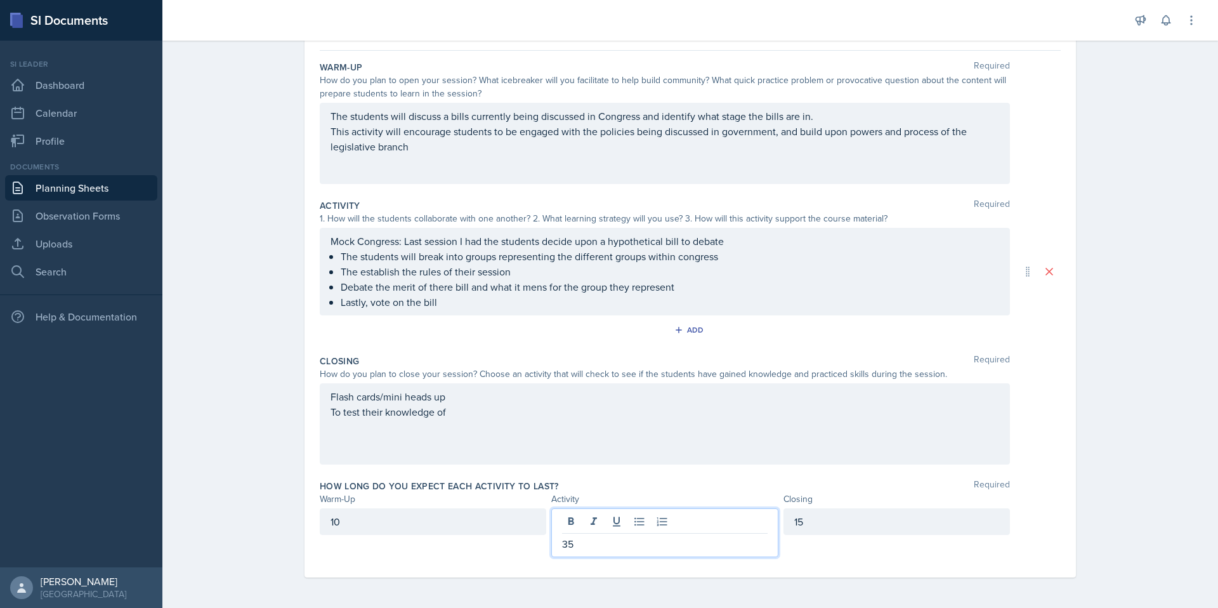
click at [1174, 405] on div "Planning Sheets [DATE] Planning Sheet Date [DATE] [DATE] 28 29 30 1 2 3 4 5 6 7…" at bounding box center [689, 265] width 1055 height 685
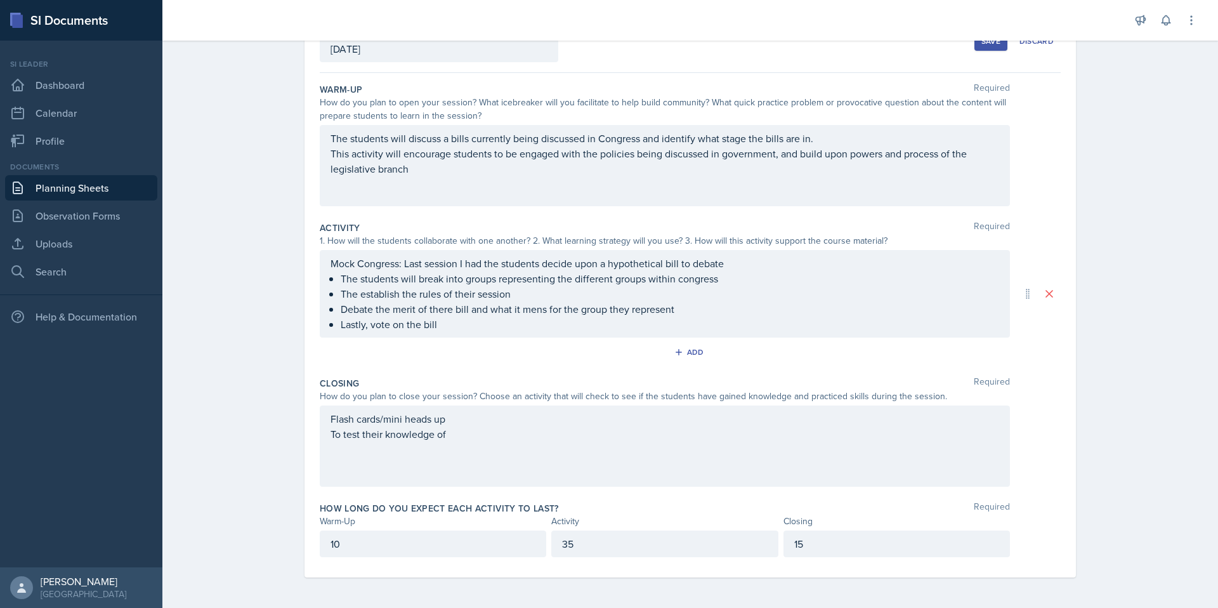
scroll to position [89, 0]
click at [542, 455] on div "Flash cards/mini heads up To test their knowledge of" at bounding box center [665, 445] width 690 height 81
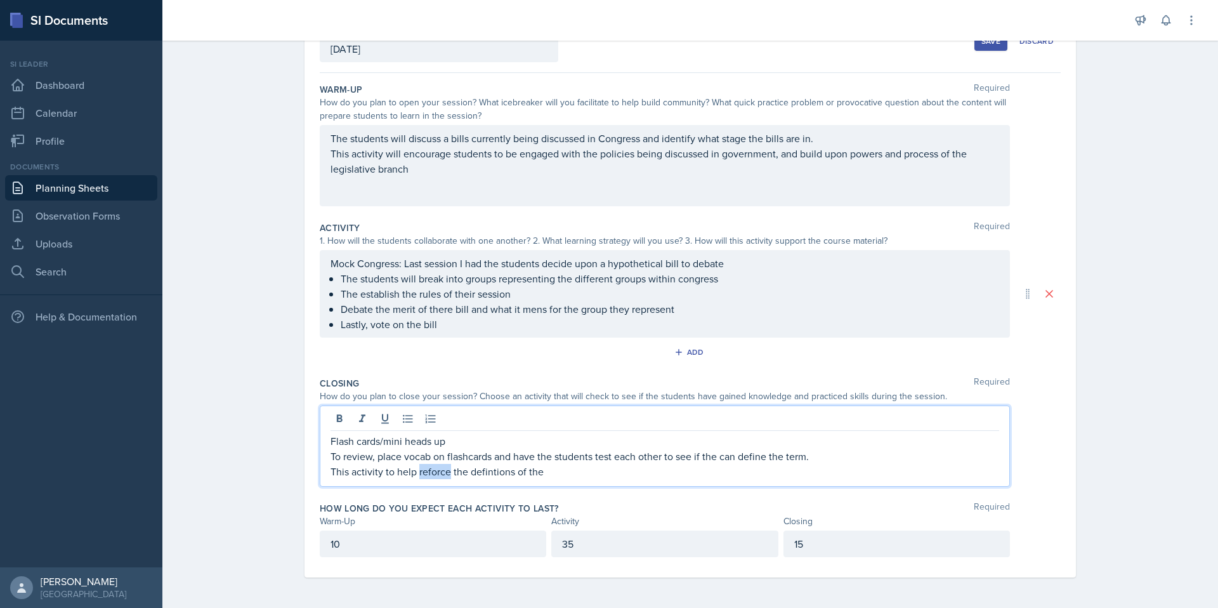
click at [429, 470] on p "This activity to help reforce the defintions of the" at bounding box center [664, 471] width 668 height 15
click at [439, 474] on p "This activity to help reforce the defintions of the" at bounding box center [664, 471] width 668 height 15
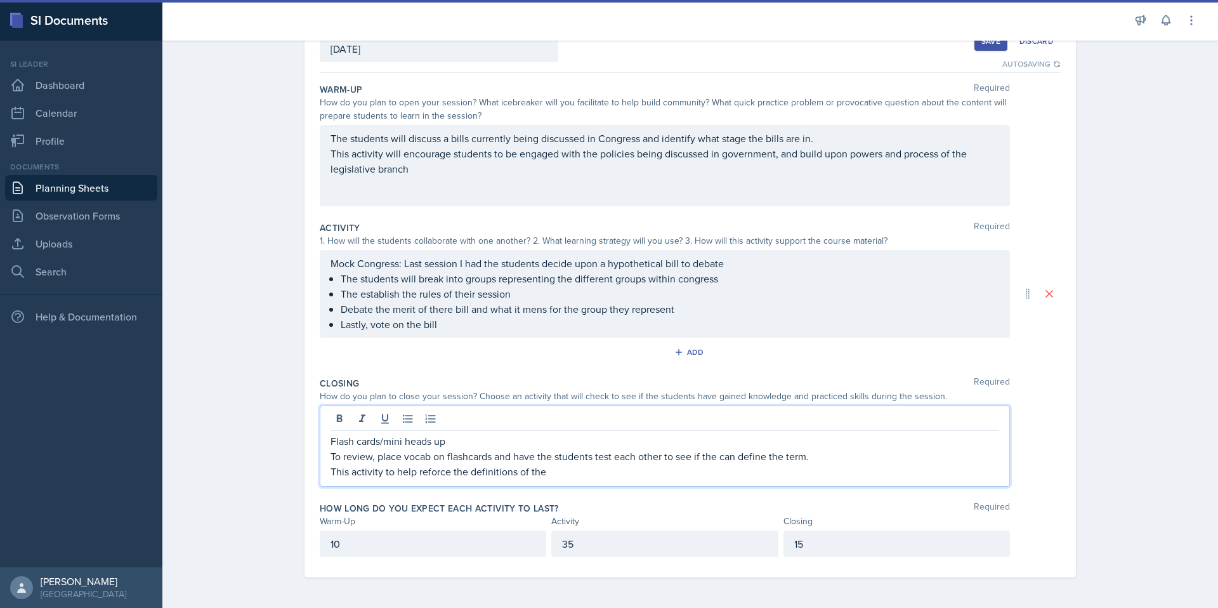
click at [440, 472] on p "This activity to help reforce the definitions of the" at bounding box center [664, 471] width 668 height 15
click at [446, 471] on p "This activity to help reforce the definitions of the" at bounding box center [664, 471] width 668 height 15
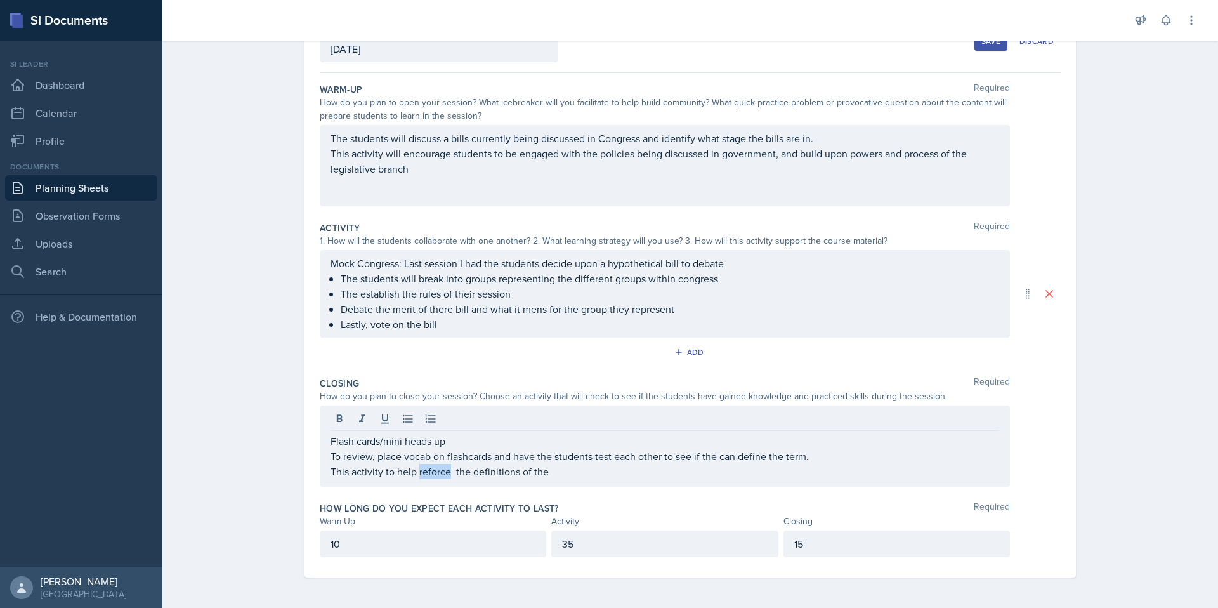
click at [446, 470] on p "This activity to help reforce the definitions of the" at bounding box center [664, 471] width 668 height 15
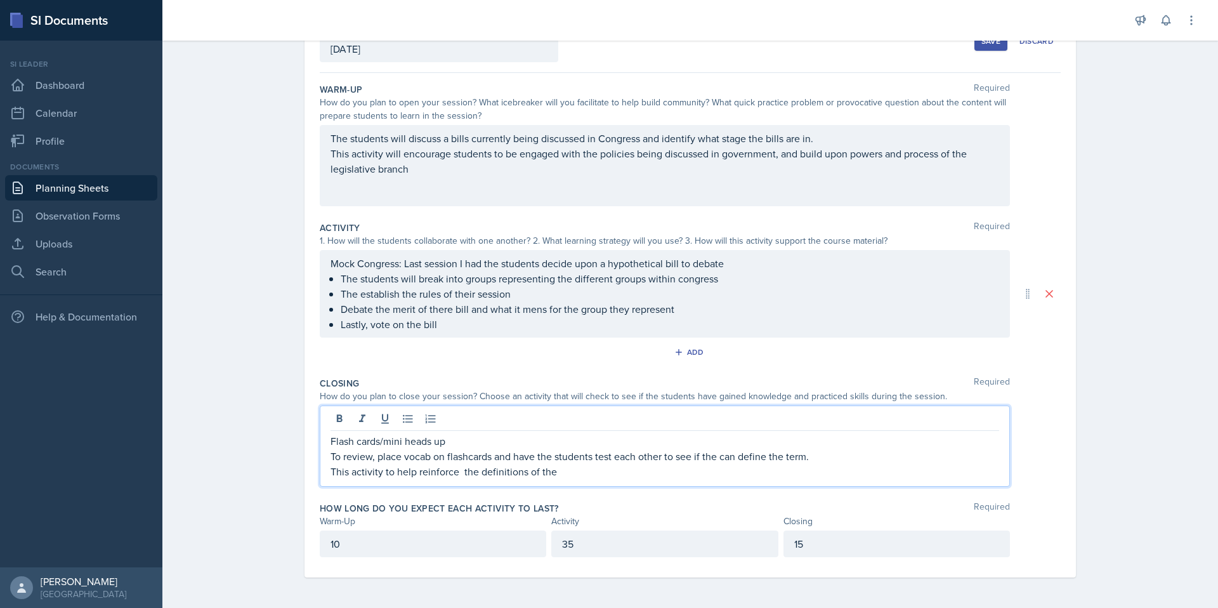
click at [462, 473] on p "This activity to help reinforce the definitions of the" at bounding box center [664, 471] width 668 height 15
click at [459, 475] on p "This activity to help reinforce the definitions of the" at bounding box center [664, 471] width 668 height 15
click at [552, 475] on p "This activity to help reinforce the definitions of the" at bounding box center [664, 471] width 668 height 15
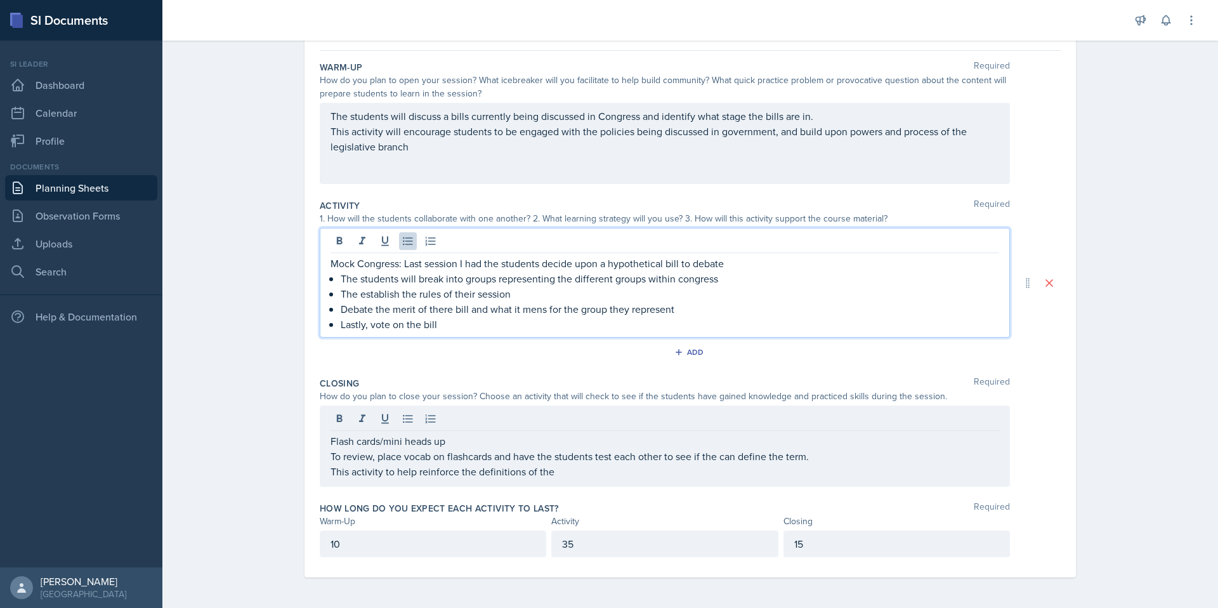
click at [478, 327] on p "Lastly, vote on the bill" at bounding box center [670, 323] width 658 height 15
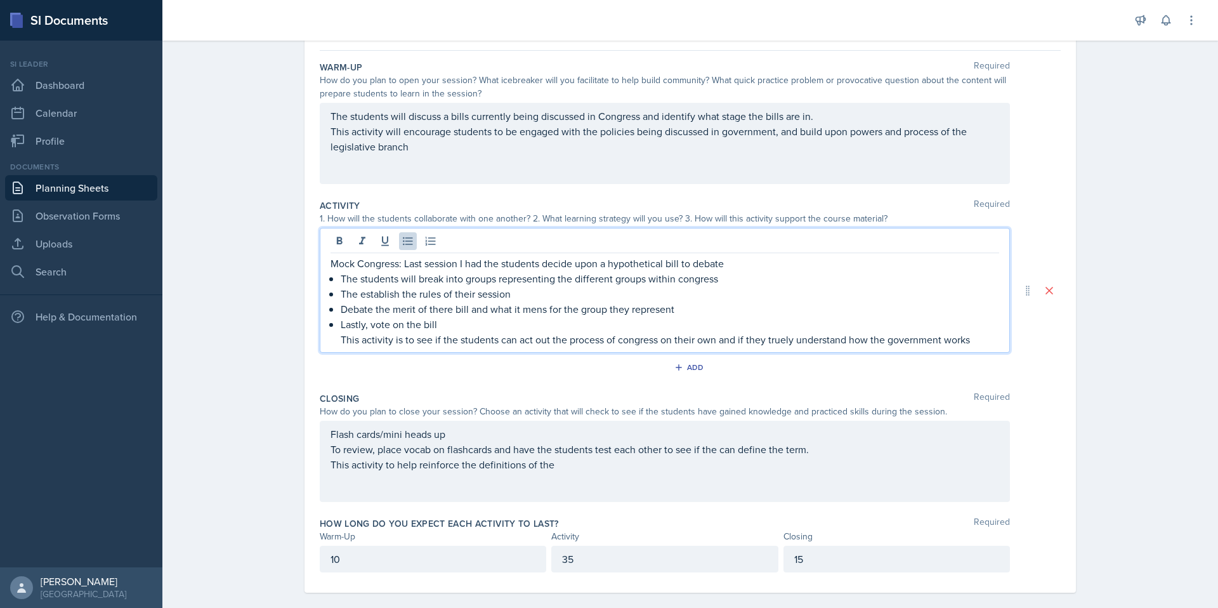
click at [783, 340] on p "This activity is to see if the students can act out the process of congress on …" at bounding box center [670, 339] width 658 height 15
click at [961, 341] on p "This activity is to see if the students can act out the process of congress on …" at bounding box center [670, 339] width 658 height 15
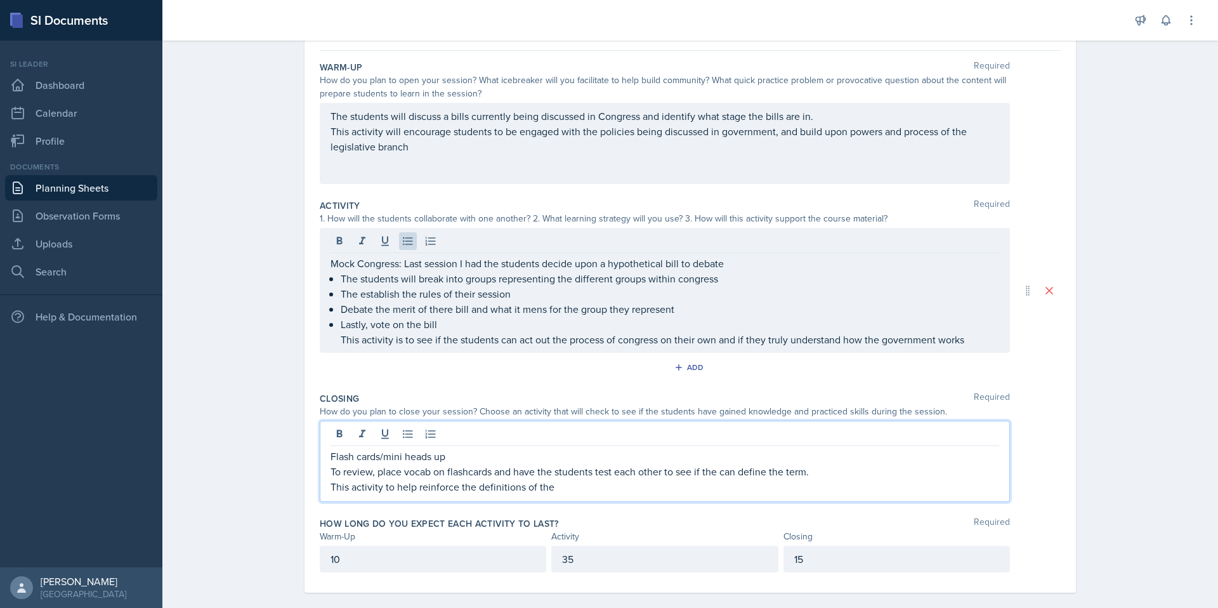
drag, startPoint x: 328, startPoint y: 436, endPoint x: 626, endPoint y: 494, distance: 303.7
click at [626, 494] on div "Flash cards/mini heads up To review, place vocab on flashcards and have the stu…" at bounding box center [665, 460] width 690 height 81
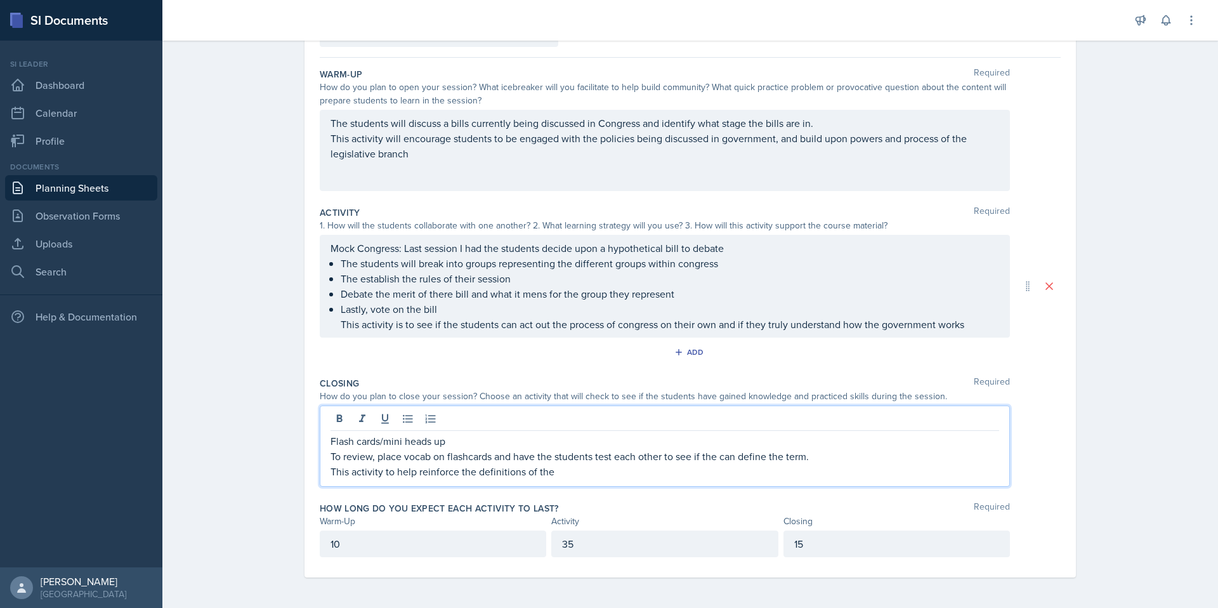
scroll to position [89, 0]
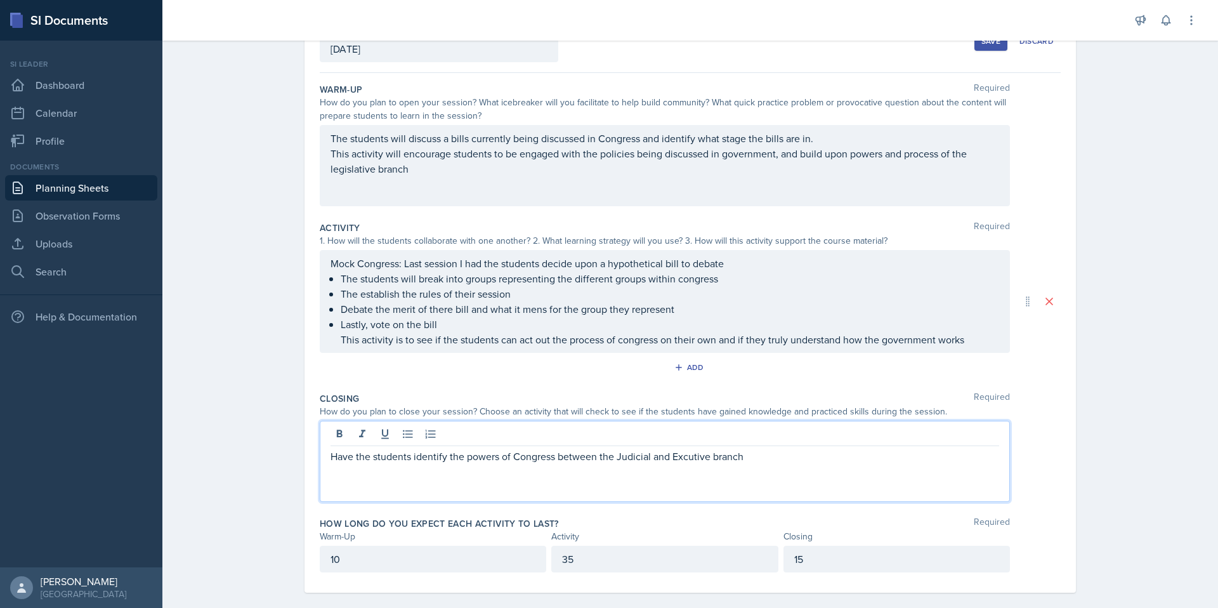
click at [699, 457] on p "Have the students identify the powers of Congress between the Judicial and Excu…" at bounding box center [664, 455] width 668 height 15
click at [1114, 326] on div "Planning Sheets [DATE] Planning Sheet Date [DATE] [DATE] 28 29 30 1 2 3 4 5 6 7…" at bounding box center [689, 284] width 1055 height 678
click at [772, 441] on div "Have the students identify the powers of Congress between the Judicial and Exec…" at bounding box center [665, 460] width 690 height 81
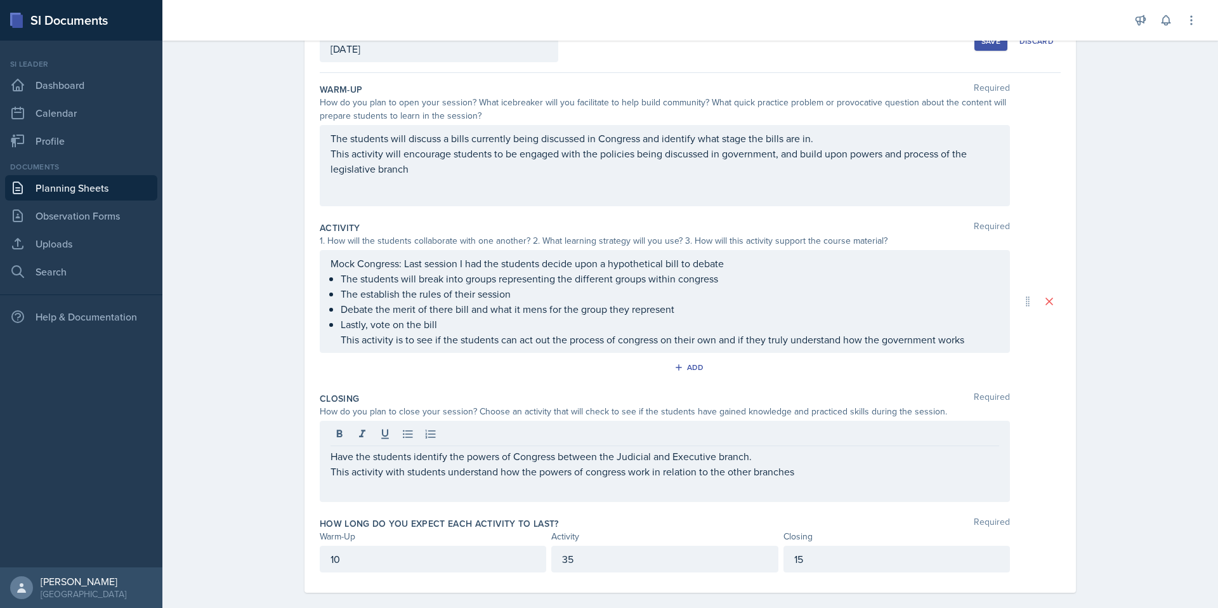
click at [1128, 378] on div "Planning Sheets [DATE] Planning Sheet Date [DATE] [DATE] 28 29 30 1 2 3 4 5 6 7…" at bounding box center [689, 284] width 1055 height 678
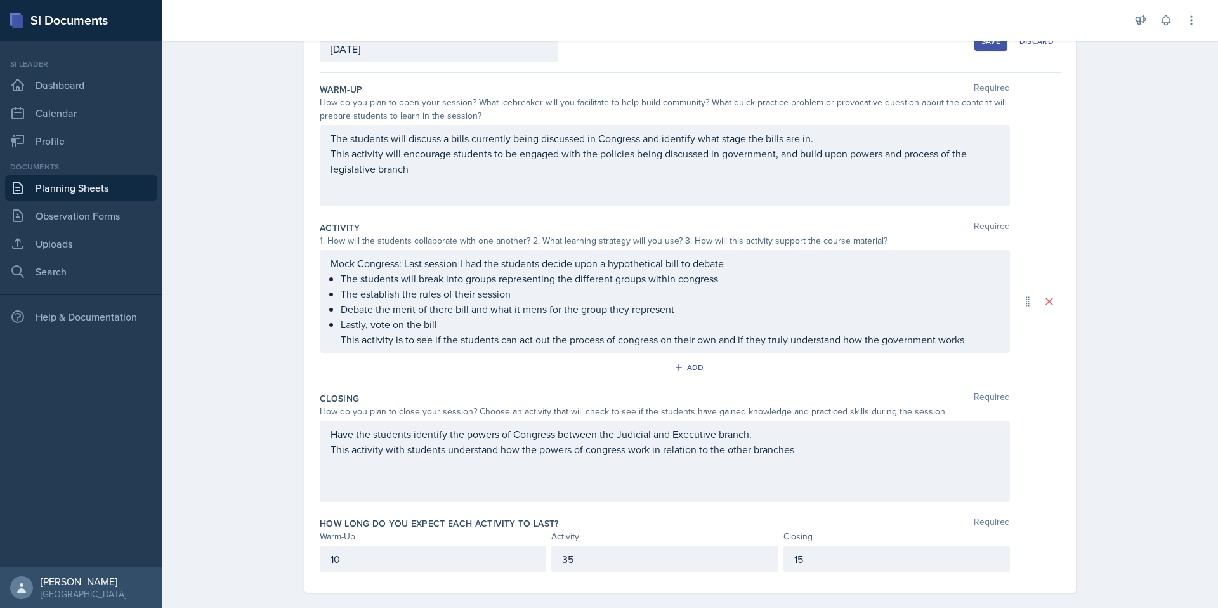
click at [873, 561] on div "15" at bounding box center [896, 558] width 226 height 27
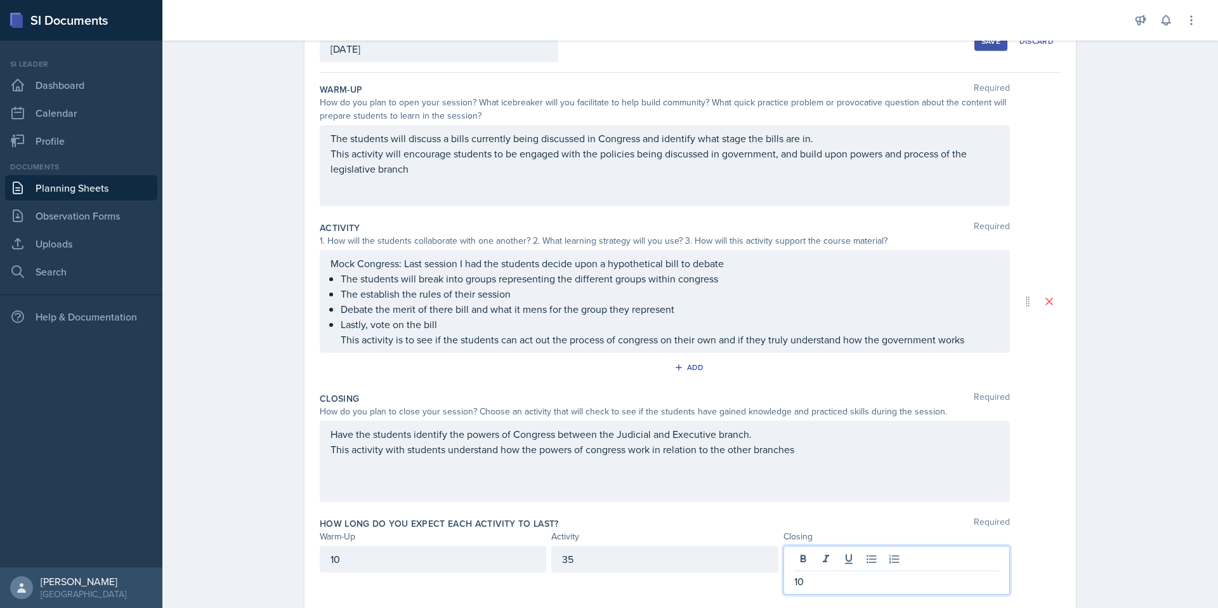
click at [641, 553] on div "35" at bounding box center [664, 558] width 226 height 27
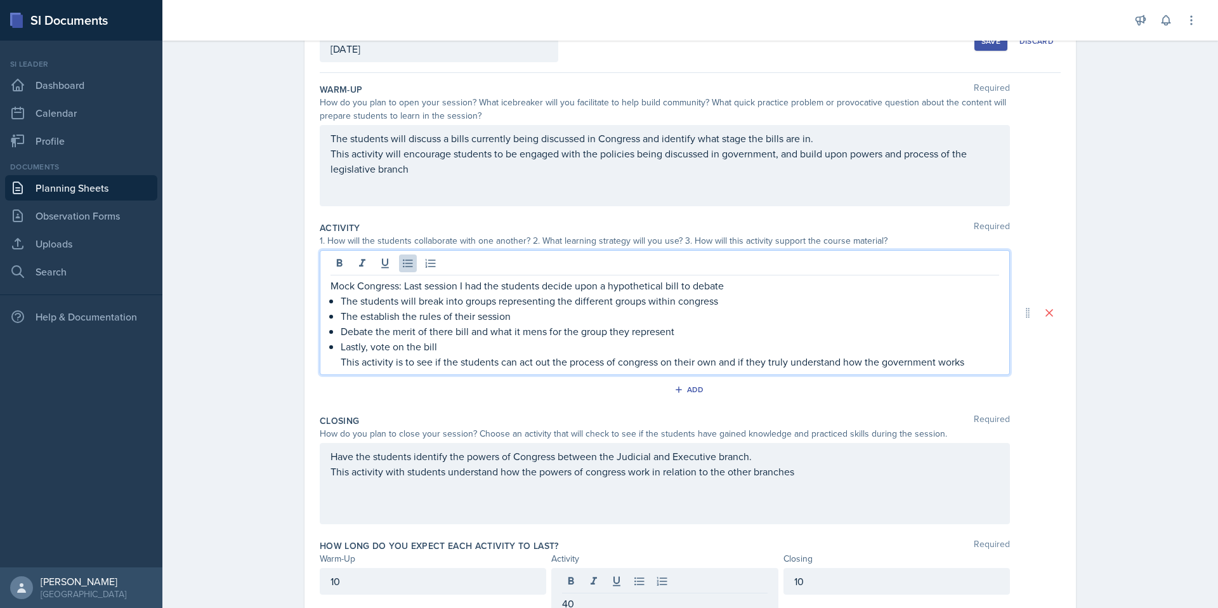
scroll to position [112, 0]
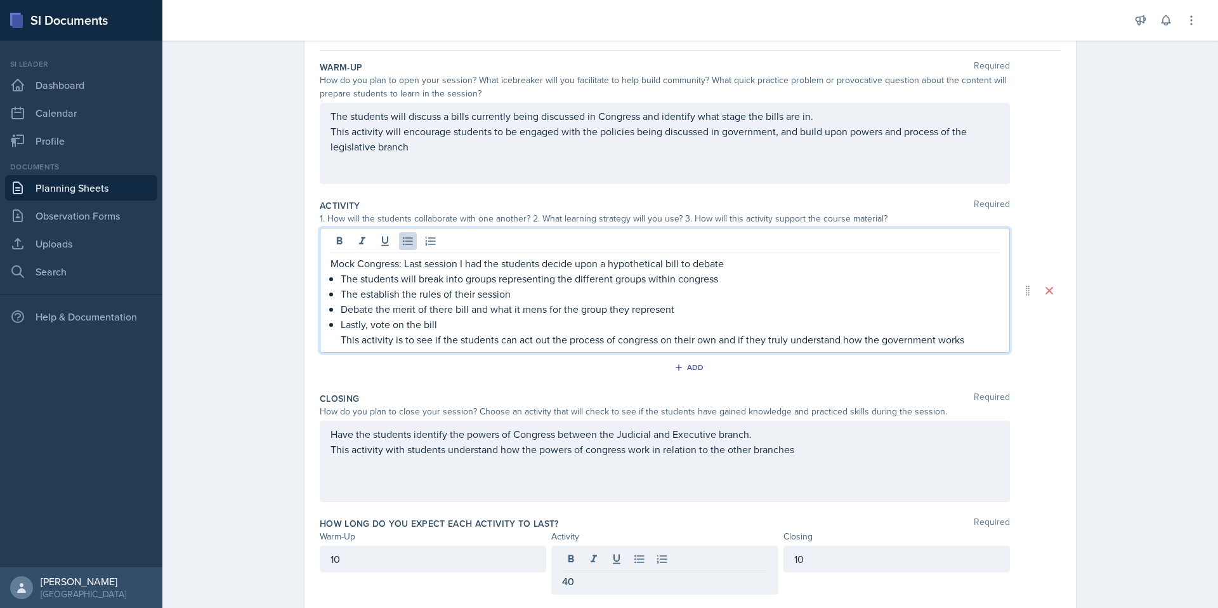
click at [967, 337] on p "This activity is to see if the students can act out the process of congress on …" at bounding box center [670, 339] width 658 height 15
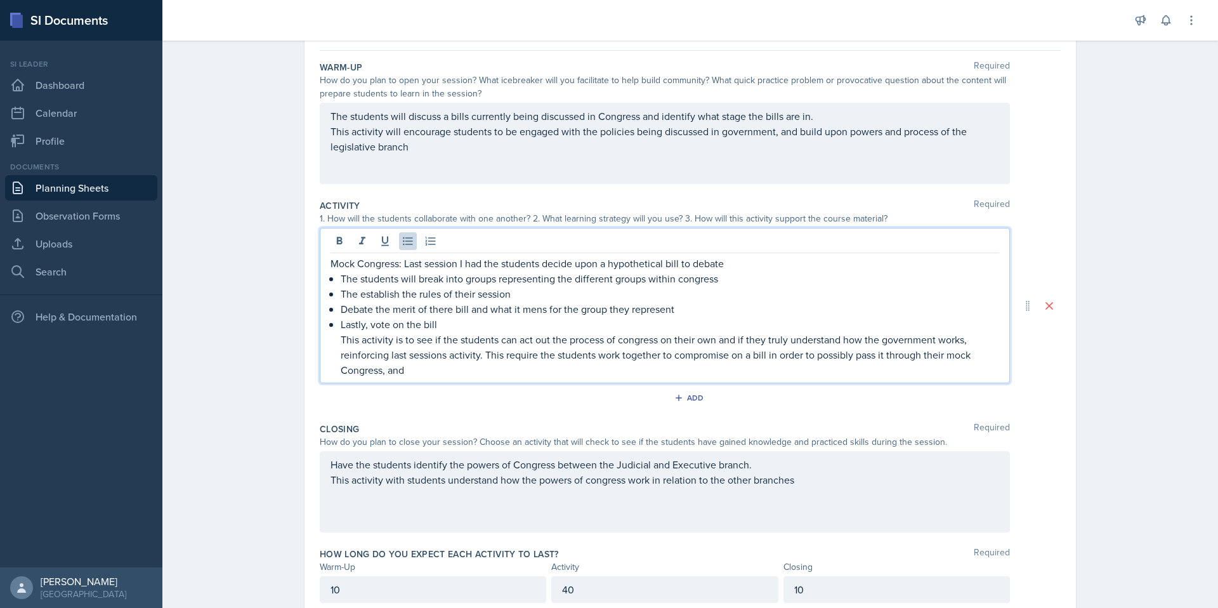
click at [504, 359] on p "This activity is to see if the students can act out the process of congress on …" at bounding box center [670, 355] width 658 height 46
click at [502, 359] on p "This activity is to see if the students can act out the process of congress on …" at bounding box center [670, 355] width 658 height 46
click at [437, 375] on p "This activity is to see if the students can act out the process of congress on …" at bounding box center [670, 355] width 658 height 46
click at [422, 370] on p "This activity is to see if the students can act out the process of congress on …" at bounding box center [670, 355] width 658 height 46
click at [445, 368] on p "This activity is to see if the students can act out the process of congress on …" at bounding box center [670, 355] width 658 height 46
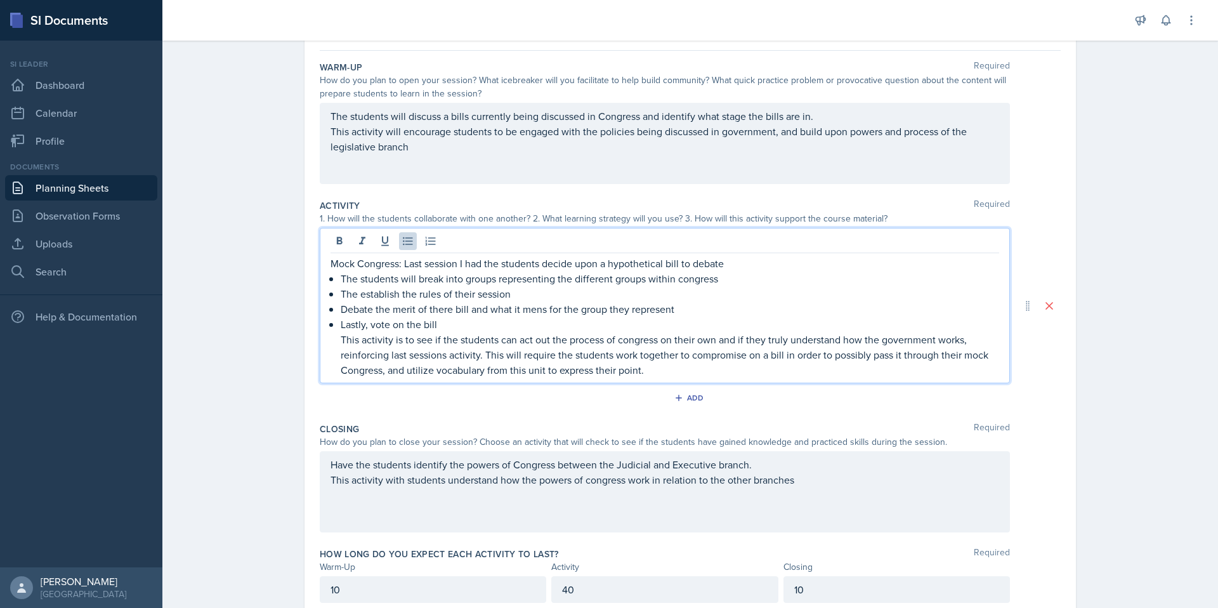
click at [684, 305] on p "Debate the merit of there bill and what it mens for the group they represent" at bounding box center [670, 308] width 658 height 15
click at [341, 310] on p "Debate the merit of there bill and what it mens for the group they represent." at bounding box center [670, 308] width 658 height 15
click at [341, 308] on p "Debate the merit of there bill and what it mens for the group they represent." at bounding box center [670, 308] width 658 height 15
click at [563, 308] on p "Using vocab from this unit to debate theDebate the merit of there [PERSON_NAME]…" at bounding box center [670, 308] width 658 height 15
click at [565, 306] on p "Using vocab from this unit to debate the merit of there [PERSON_NAME] and what …" at bounding box center [670, 308] width 658 height 15
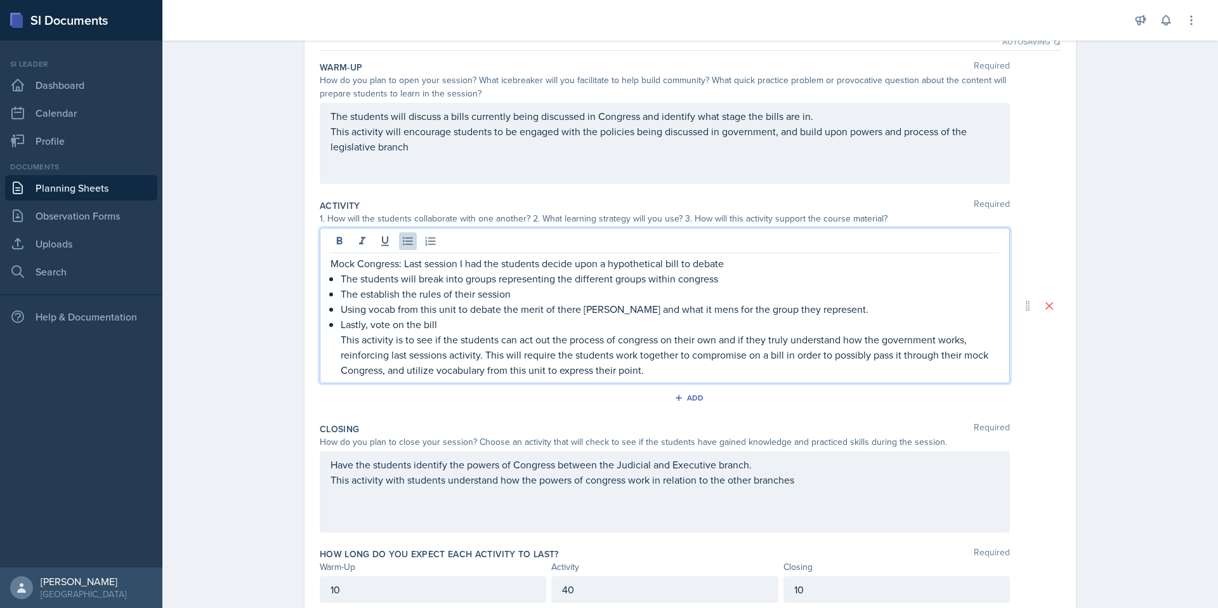
click at [579, 310] on p "Using vocab from this unit to debate the merit of there [PERSON_NAME] and what …" at bounding box center [670, 308] width 658 height 15
click at [1096, 294] on div "Planning Sheets [DATE] Planning Sheet Date [DATE] [DATE] 28 29 30 1 2 3 4 5 6 7…" at bounding box center [689, 288] width 1055 height 731
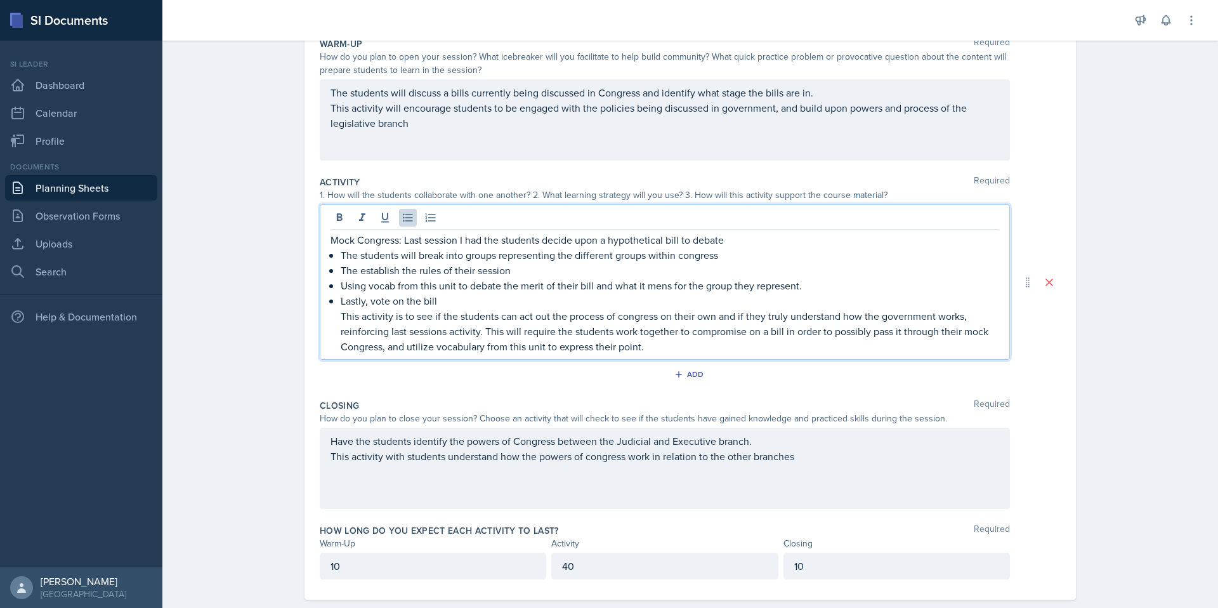
scroll to position [157, 0]
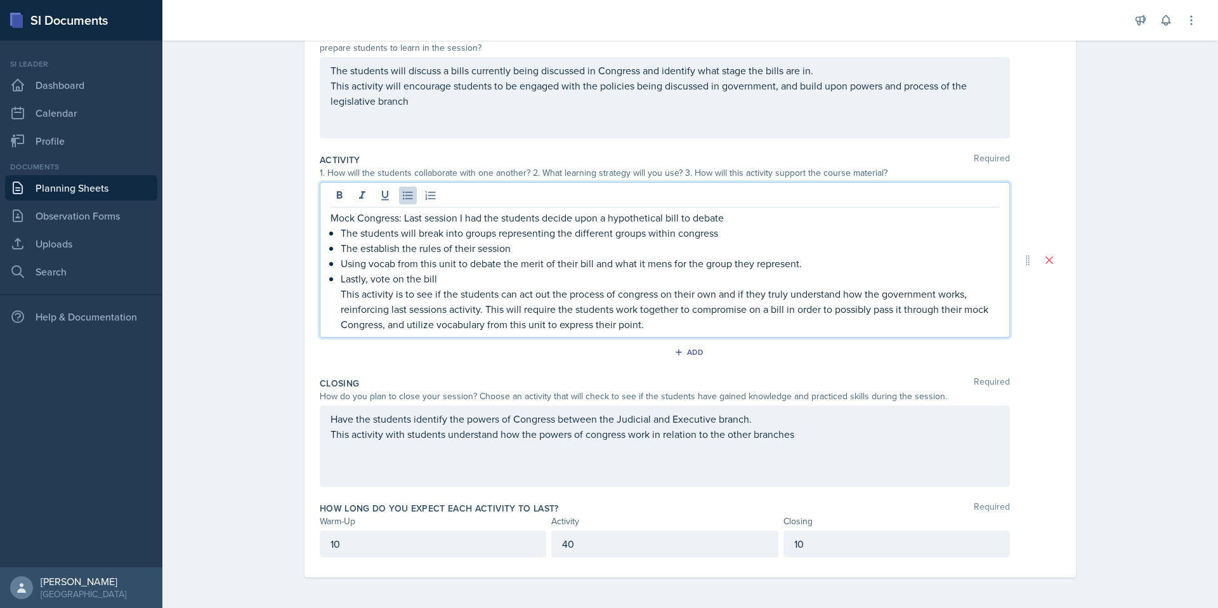
click at [391, 263] on p "Using vocab from this unit to debate the merit of their bill and what it mens f…" at bounding box center [670, 263] width 658 height 15
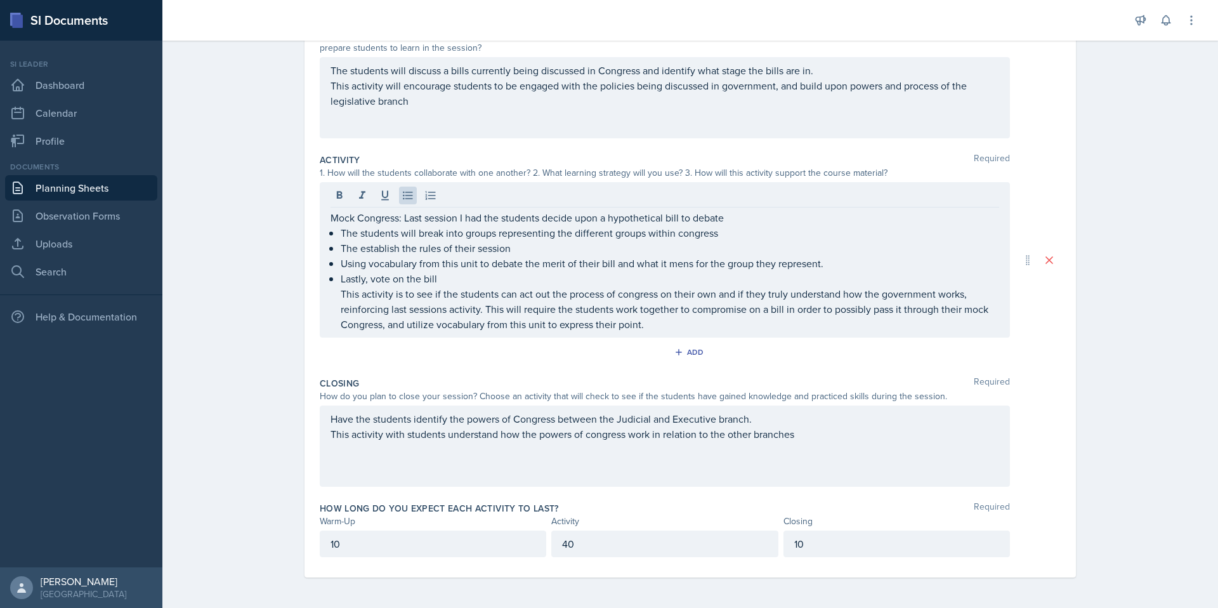
click at [1124, 331] on div "Planning Sheets [DATE] Planning Sheet Date [DATE] [DATE] 28 29 30 1 2 3 4 5 6 7…" at bounding box center [689, 242] width 1055 height 731
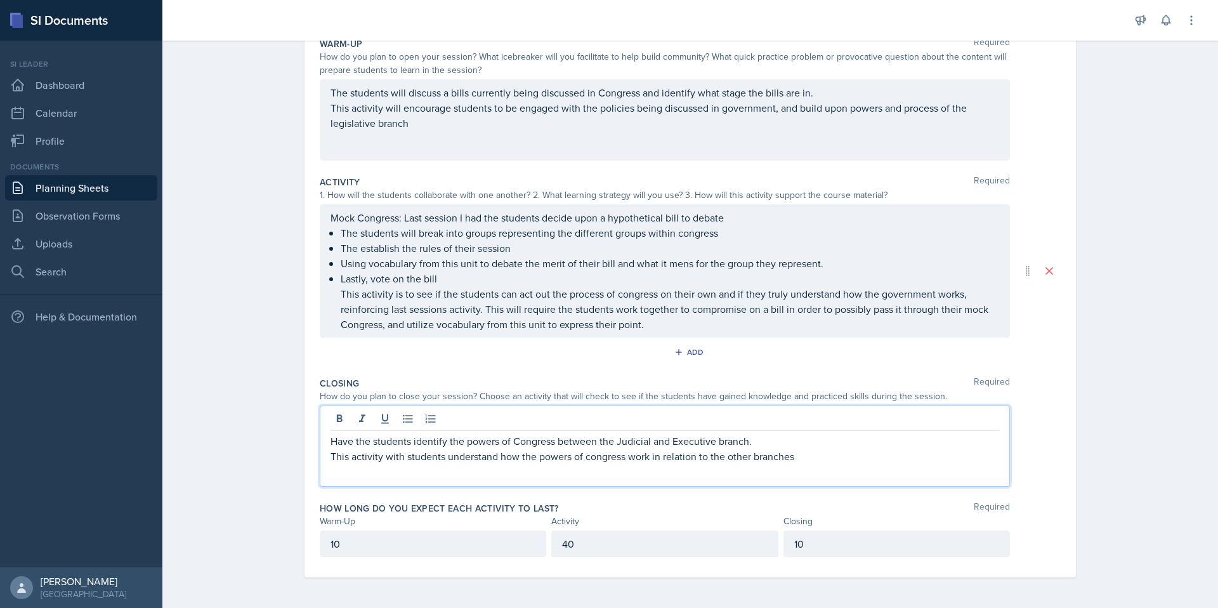
click at [810, 440] on div "Have the students identify the powers of Congress between the Judicial and Exec…" at bounding box center [664, 448] width 668 height 30
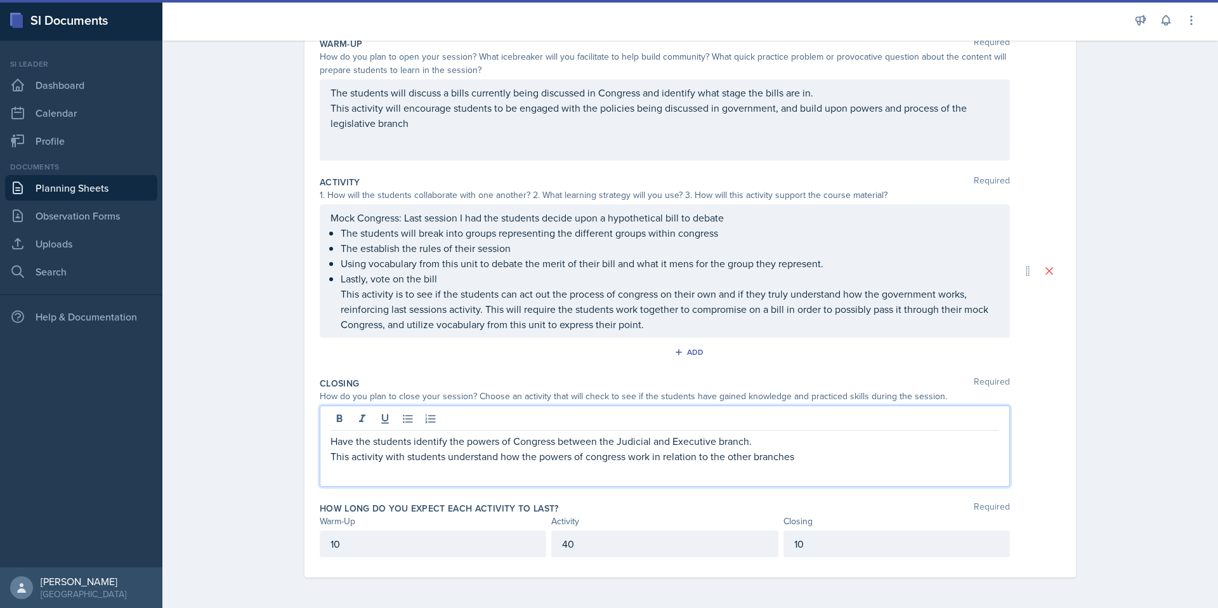
click at [788, 453] on p "This activity with students understand how the powers of congress work in relat…" at bounding box center [664, 455] width 668 height 15
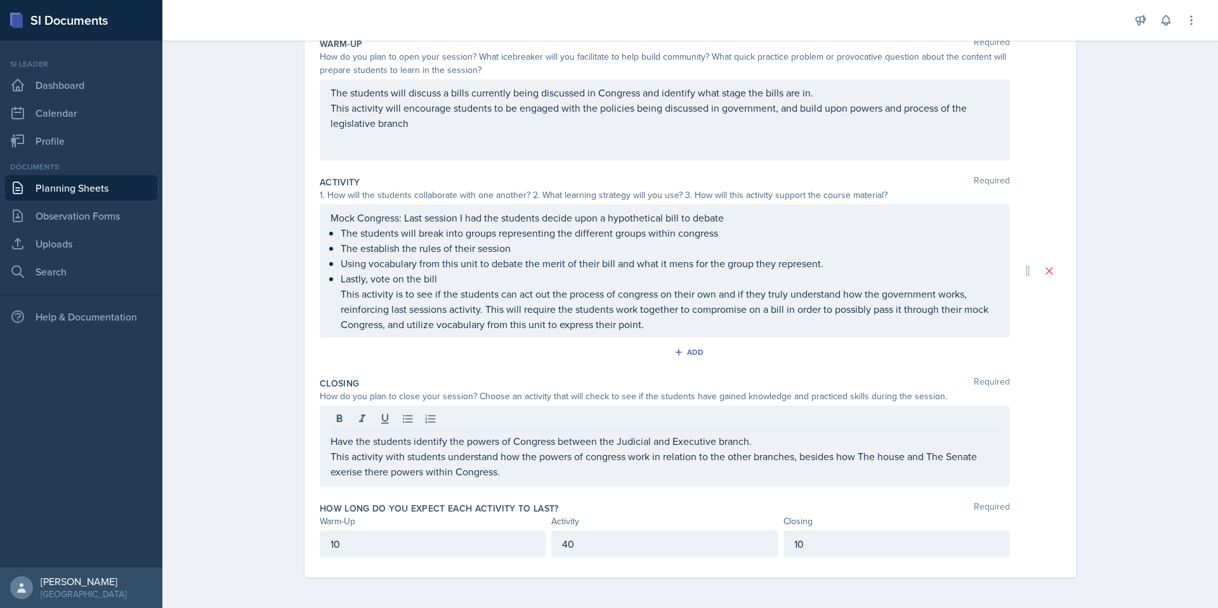
click at [332, 481] on div "Have the students identify the powers of Congress between the Judicial and Exec…" at bounding box center [665, 445] width 690 height 81
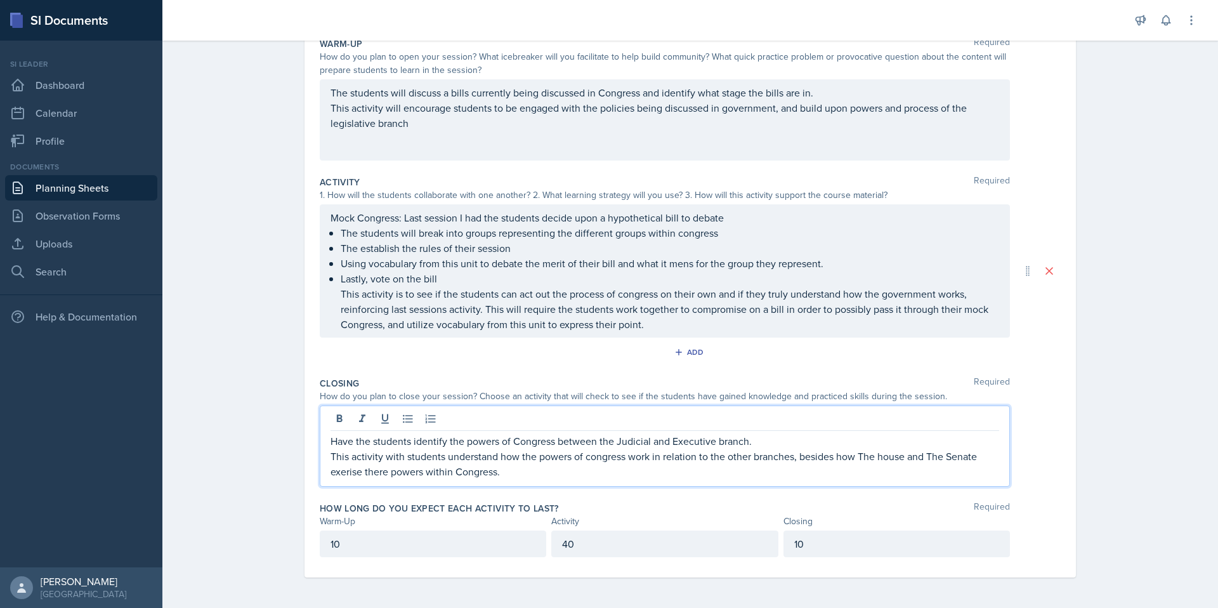
click at [339, 474] on p "This activity with students understand how the powers of congress work in relat…" at bounding box center [664, 463] width 668 height 30
click at [385, 476] on p "This activity with students understand how the powers of congress work in relat…" at bounding box center [664, 463] width 668 height 30
click at [391, 472] on p "This activity with students understand how the powers of congress work in relat…" at bounding box center [664, 463] width 668 height 30
click at [1147, 502] on div "Planning Sheets [DATE] Planning Sheet Date [DATE] [DATE] 28 29 30 1 2 3 4 5 6 7…" at bounding box center [689, 253] width 1055 height 708
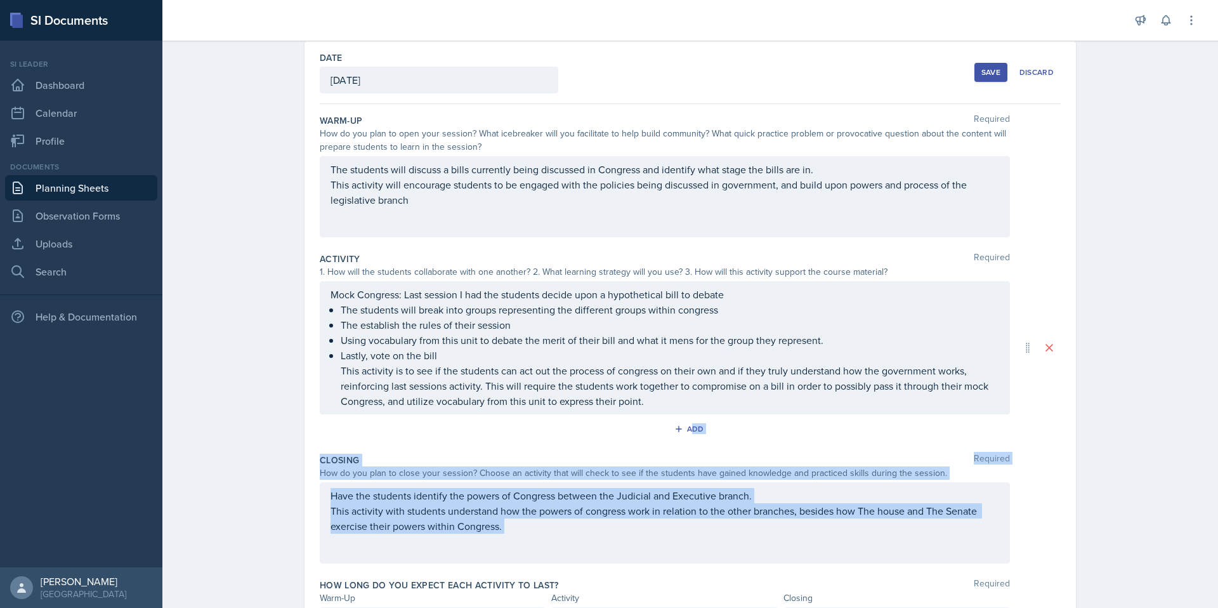
scroll to position [0, 0]
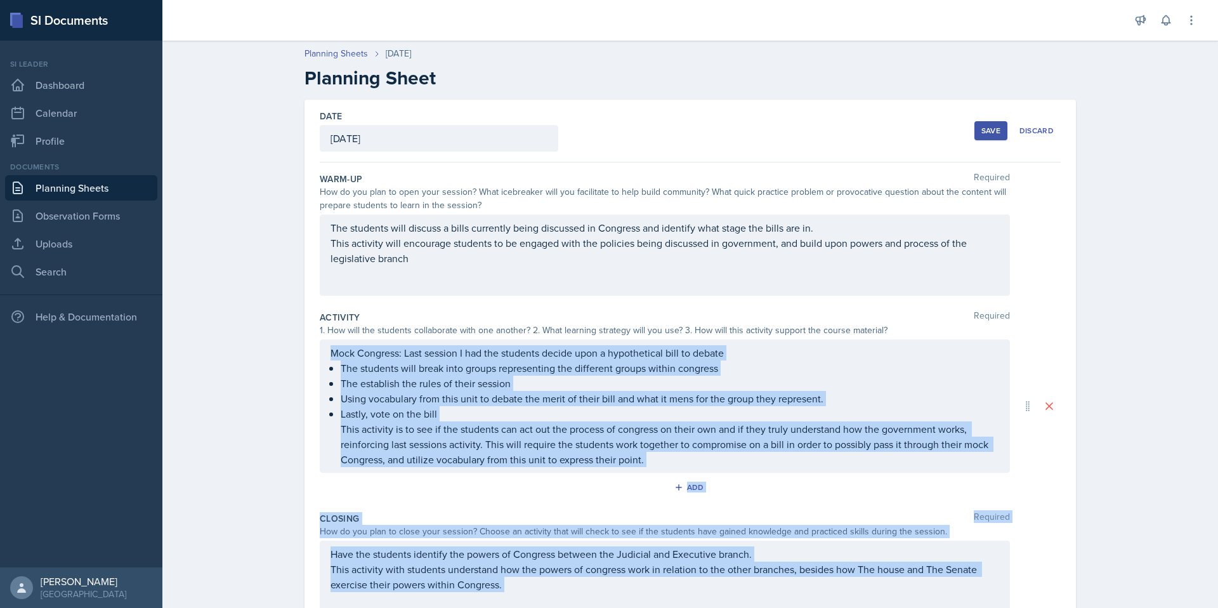
drag, startPoint x: 1217, startPoint y: 453, endPoint x: 1207, endPoint y: 328, distance: 126.0
click at [1207, 327] on main "Planning Sheets [DATE] Planning Sheet Date [DATE] [DATE] 28 29 30 1 2 3 4 5 6 7…" at bounding box center [689, 324] width 1055 height 567
click at [1171, 331] on div "Planning Sheets [DATE] Planning Sheet Date [DATE] [DATE] 28 29 30 1 2 3 4 5 6 7…" at bounding box center [689, 388] width 1055 height 708
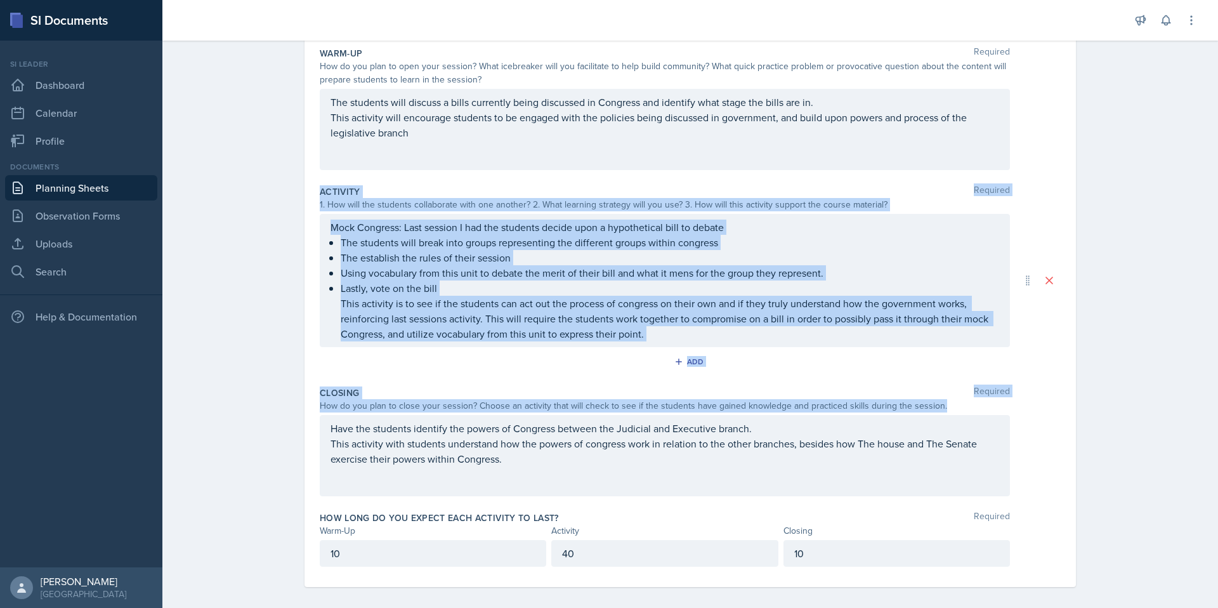
drag, startPoint x: 1217, startPoint y: 301, endPoint x: 1213, endPoint y: 404, distance: 102.8
click at [1208, 403] on main "Planning Sheets [DATE] Planning Sheet Date [DATE] [DATE] 28 29 30 1 2 3 4 5 6 7…" at bounding box center [689, 324] width 1055 height 567
click at [1176, 407] on div "Planning Sheets [DATE] Planning Sheet Date [DATE] [DATE] 28 29 30 1 2 3 4 5 6 7…" at bounding box center [689, 262] width 1055 height 708
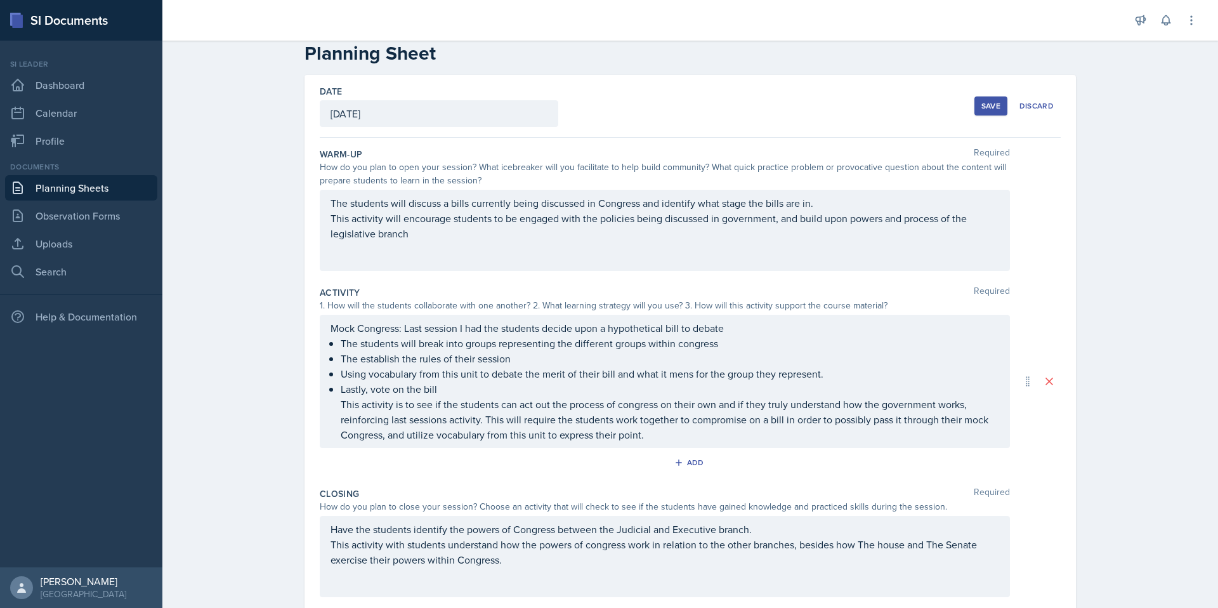
click at [1208, 414] on main "Planning Sheets [DATE] Planning Sheet Date [DATE] [DATE] 28 29 30 1 2 3 4 5 6 7…" at bounding box center [689, 324] width 1055 height 567
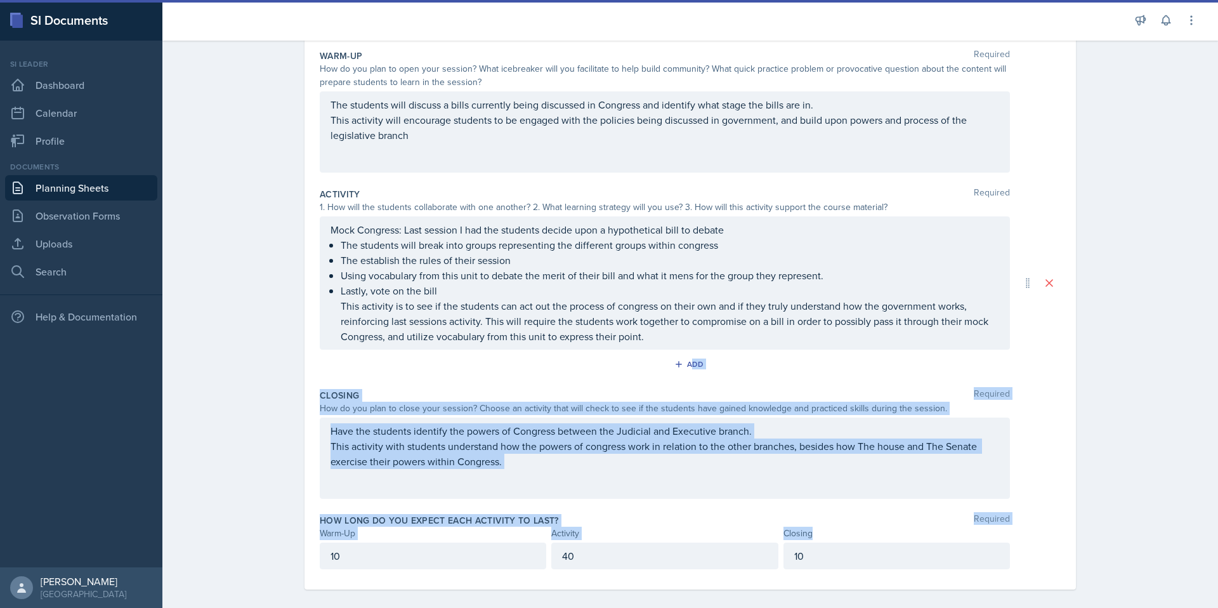
scroll to position [135, 0]
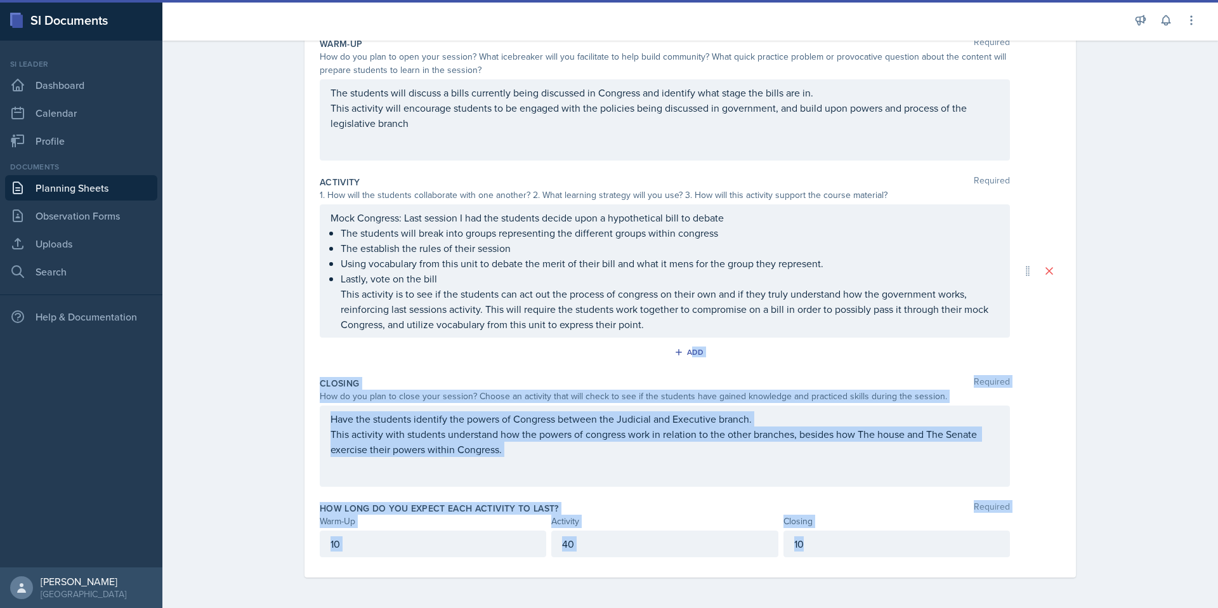
drag, startPoint x: 1217, startPoint y: 414, endPoint x: 1217, endPoint y: 548, distance: 134.5
click at [1208, 548] on main "Planning Sheets [DATE] Planning Sheet Date [DATE] [DATE] 28 29 30 1 2 3 4 5 6 7…" at bounding box center [689, 324] width 1055 height 567
click at [1199, 502] on div "Planning Sheets [DATE] Planning Sheet Date [DATE] [DATE] 28 29 30 1 2 3 4 5 6 7…" at bounding box center [689, 253] width 1055 height 708
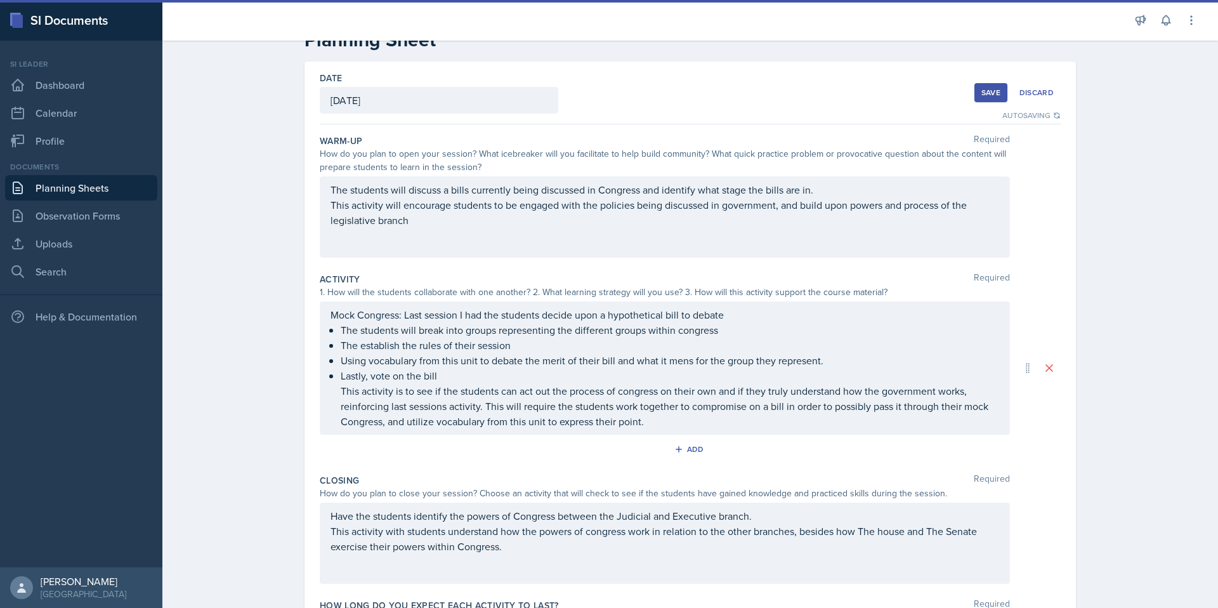
scroll to position [13, 0]
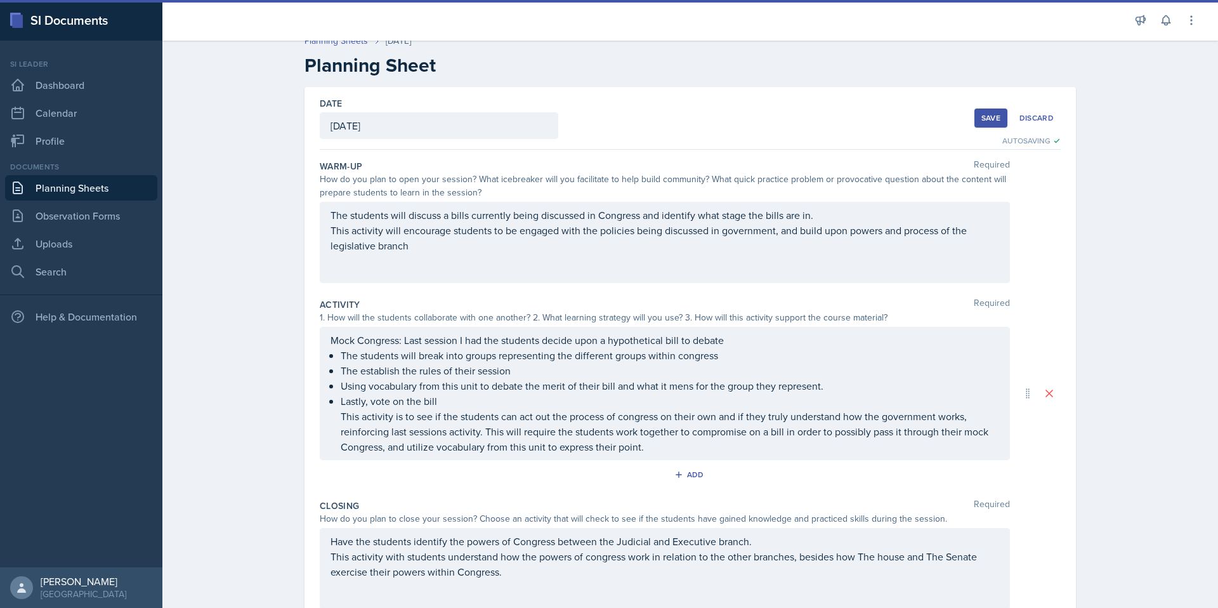
click at [993, 117] on div "Save" at bounding box center [990, 118] width 19 height 10
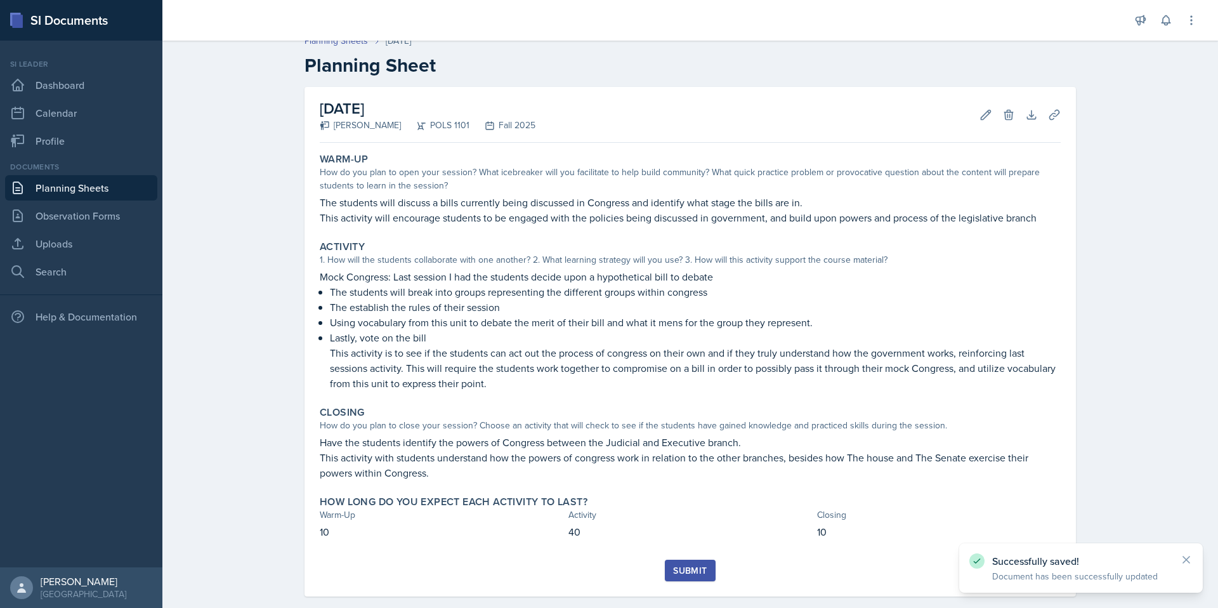
click at [667, 571] on button "Submit" at bounding box center [690, 570] width 50 height 22
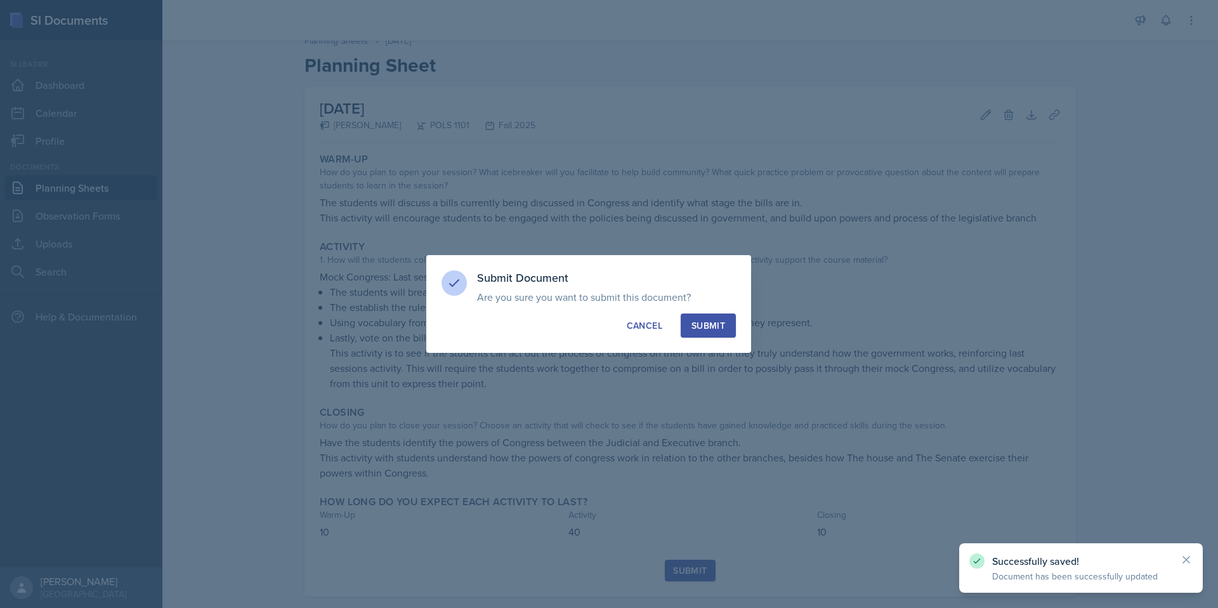
click at [728, 315] on button "Submit" at bounding box center [708, 325] width 55 height 24
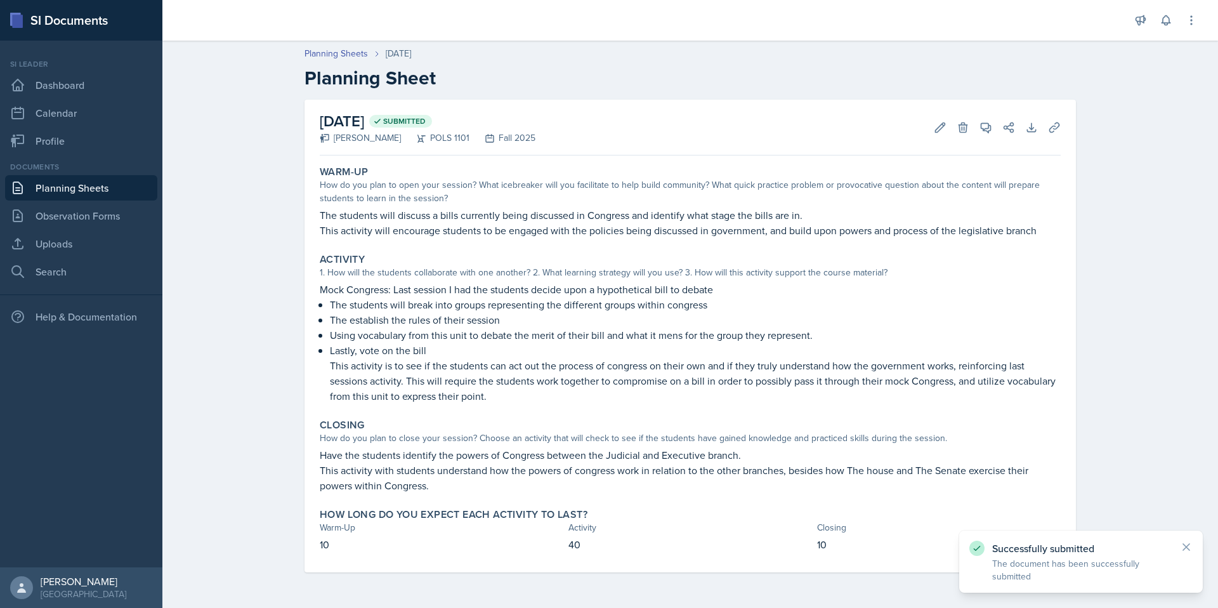
scroll to position [0, 0]
